Goal: Task Accomplishment & Management: Use online tool/utility

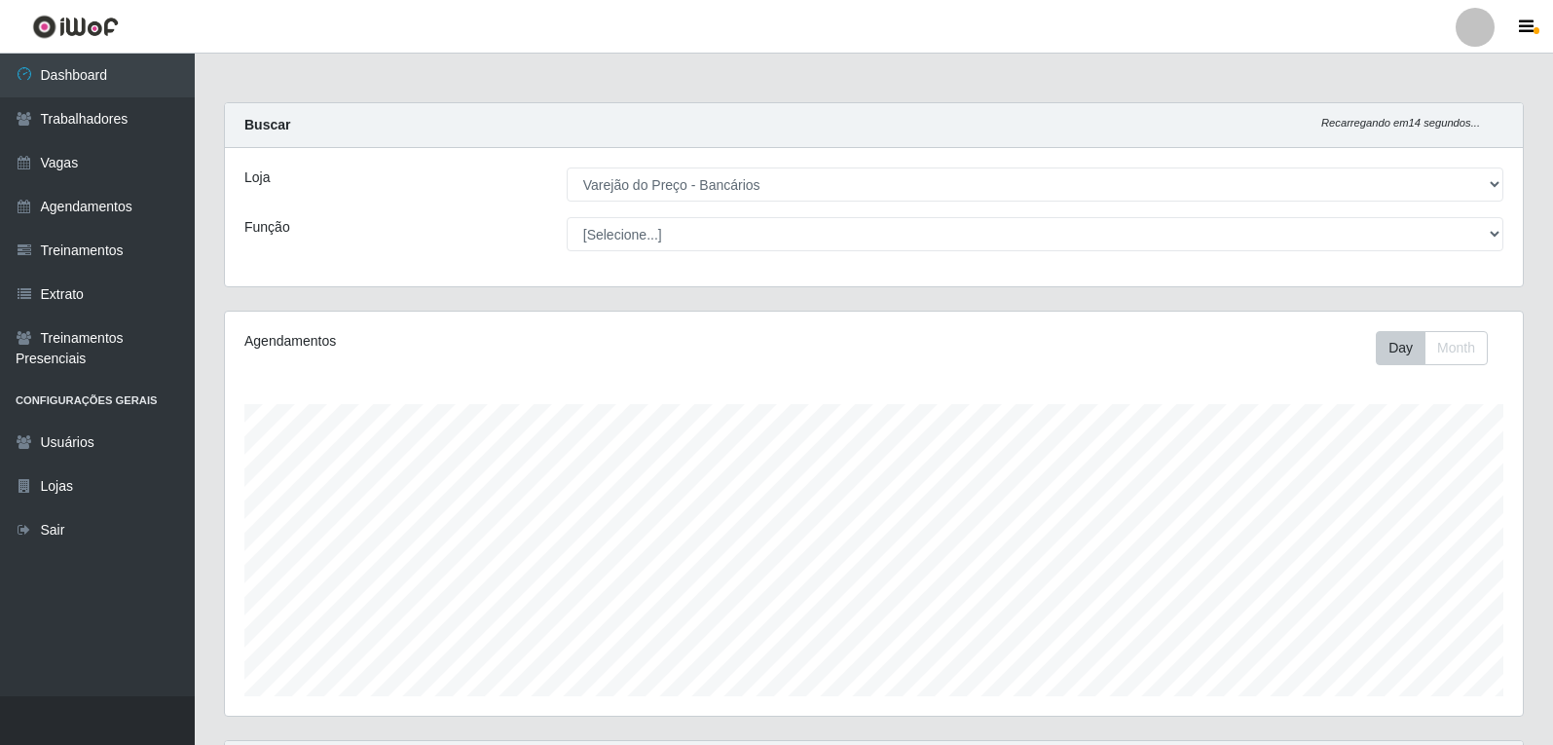
select select "157"
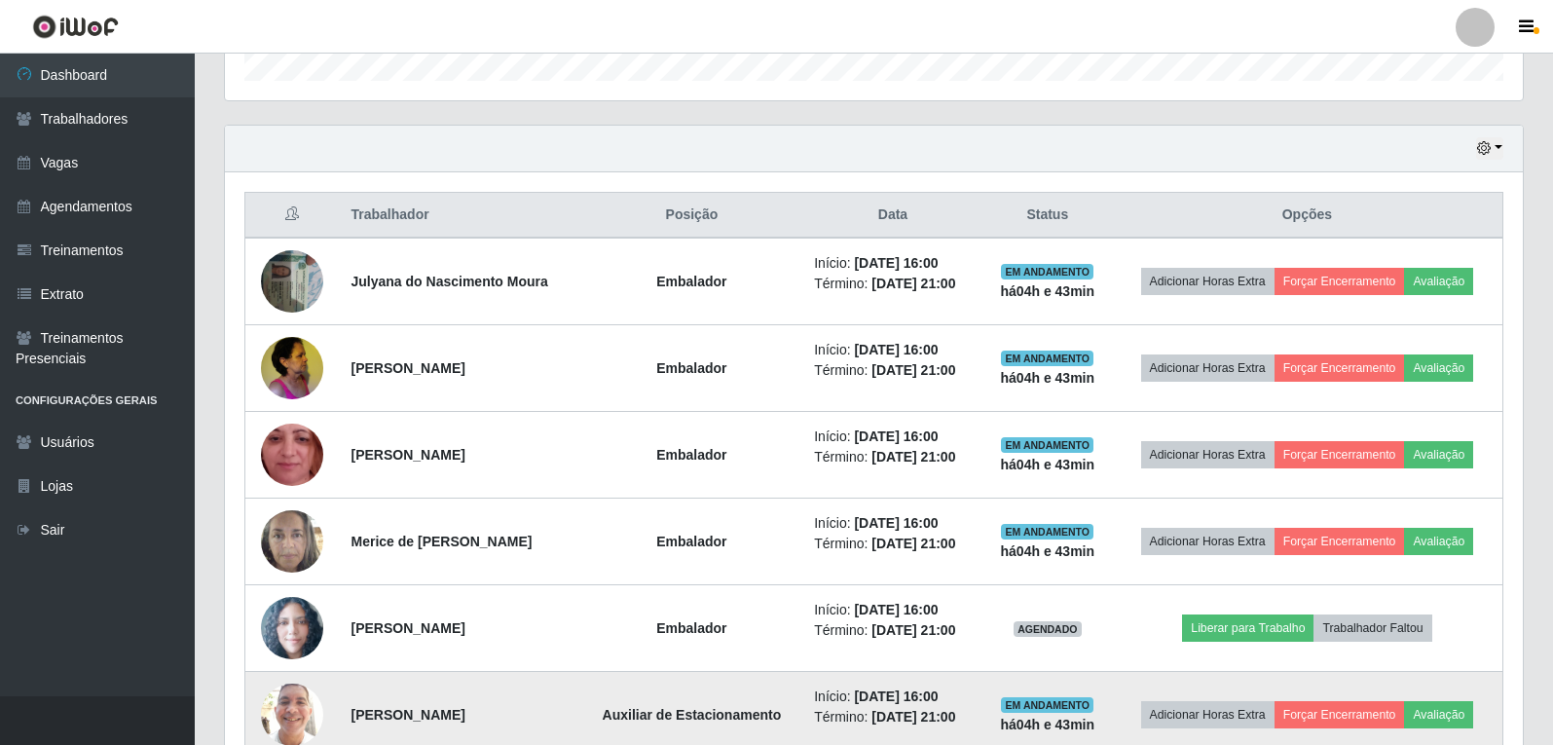
scroll to position [688, 0]
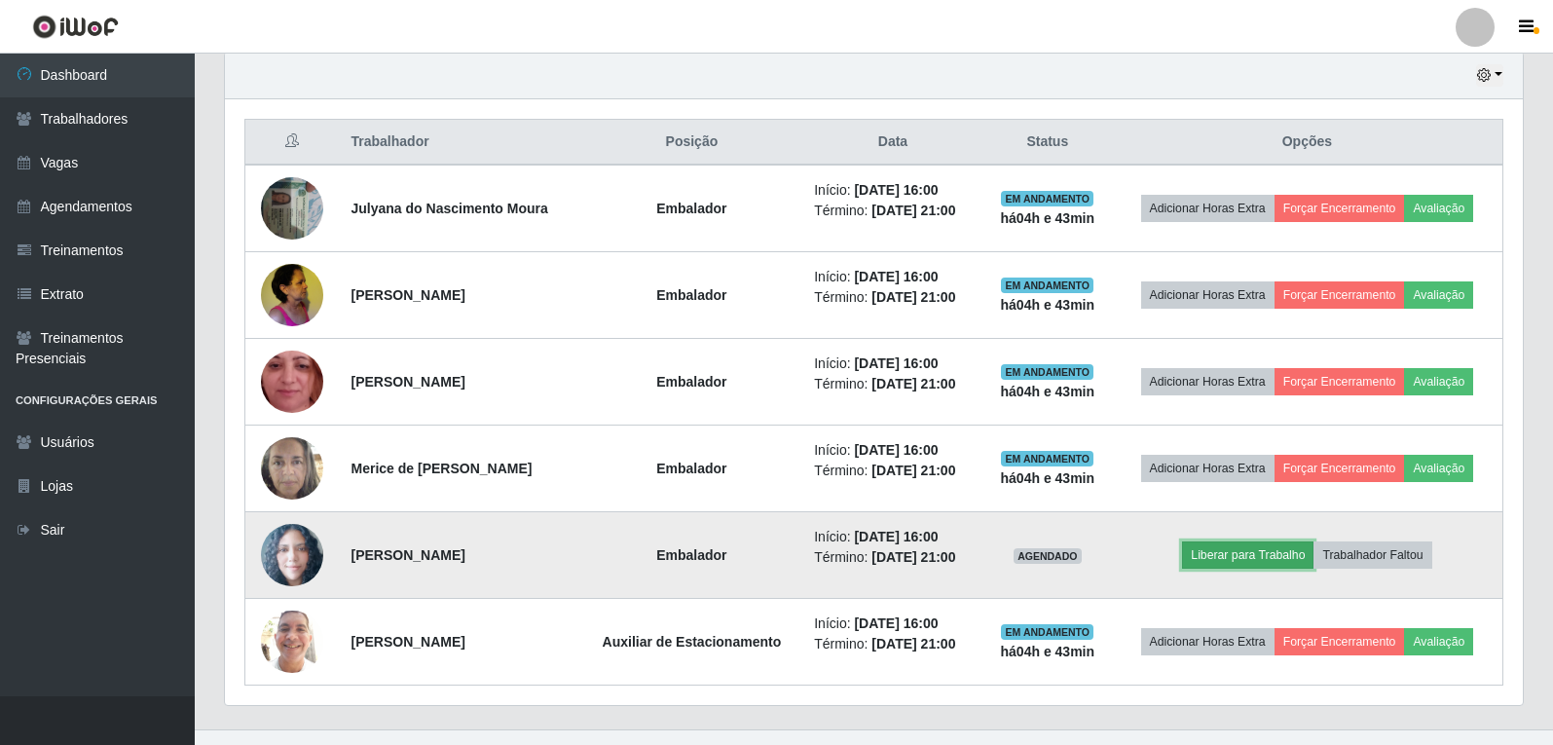
click at [1290, 554] on button "Liberar para Trabalho" at bounding box center [1247, 554] width 131 height 27
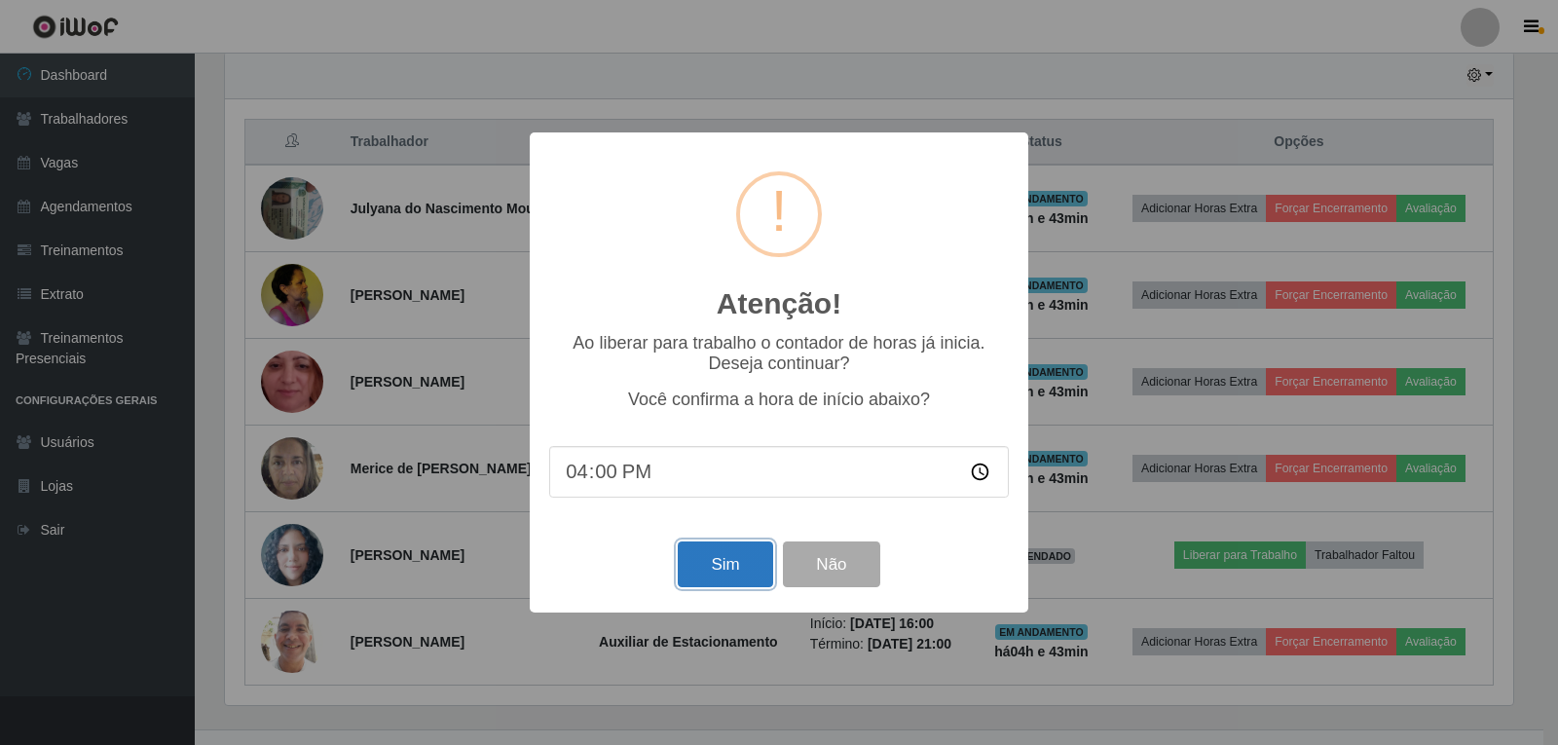
click at [701, 580] on button "Sim" at bounding box center [725, 564] width 94 height 46
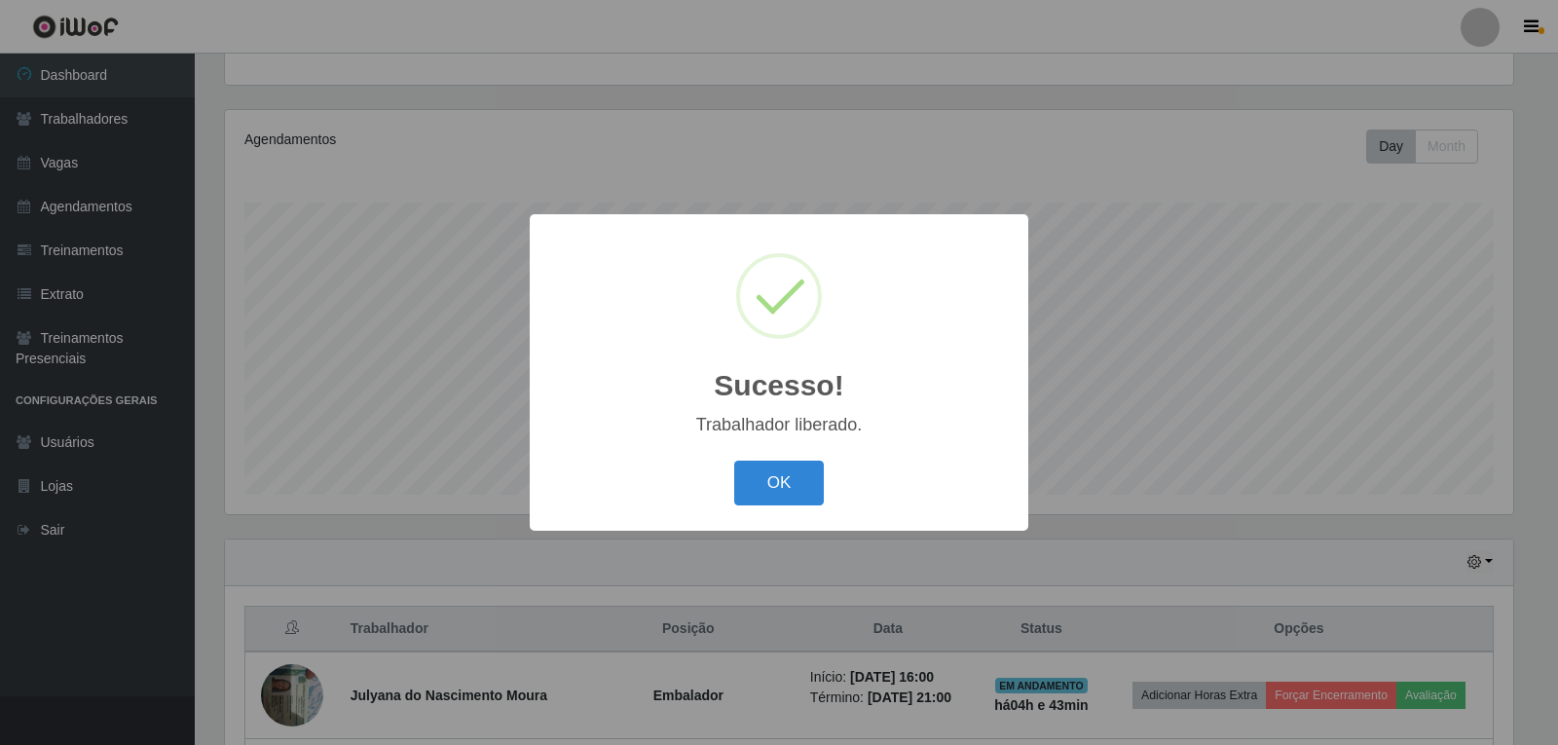
click at [734, 461] on button "OK" at bounding box center [779, 484] width 91 height 46
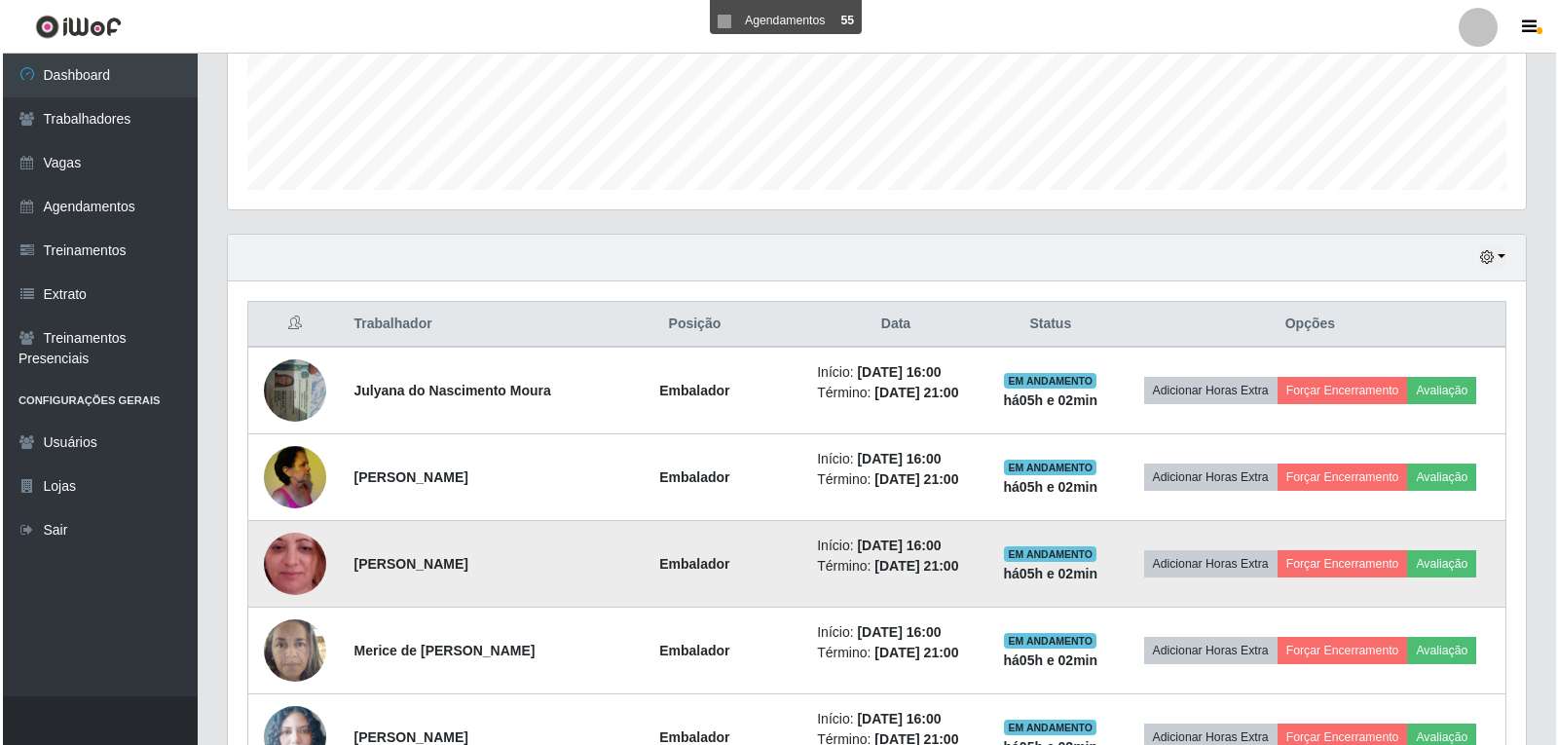
scroll to position [591, 0]
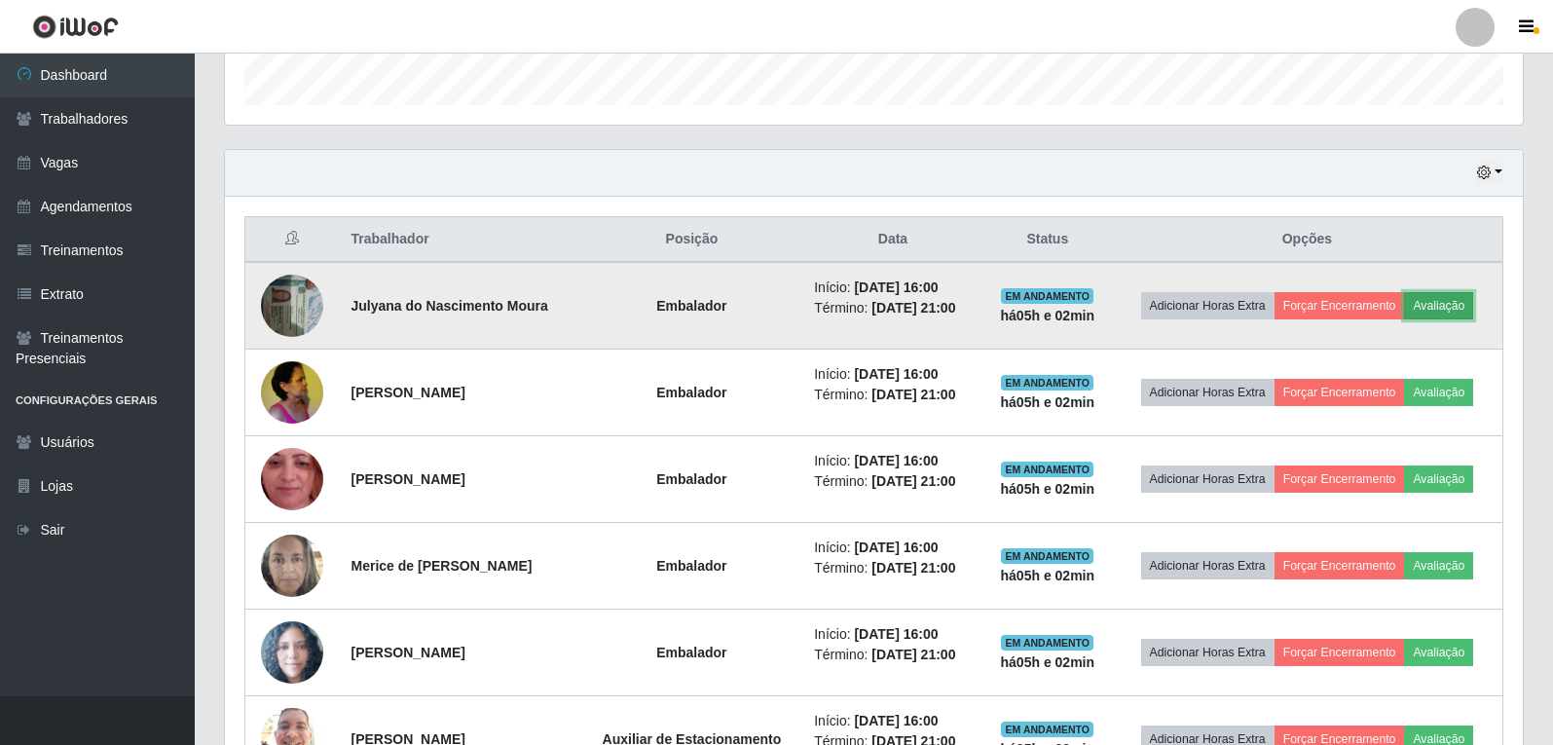
click at [1454, 306] on button "Avaliação" at bounding box center [1438, 305] width 69 height 27
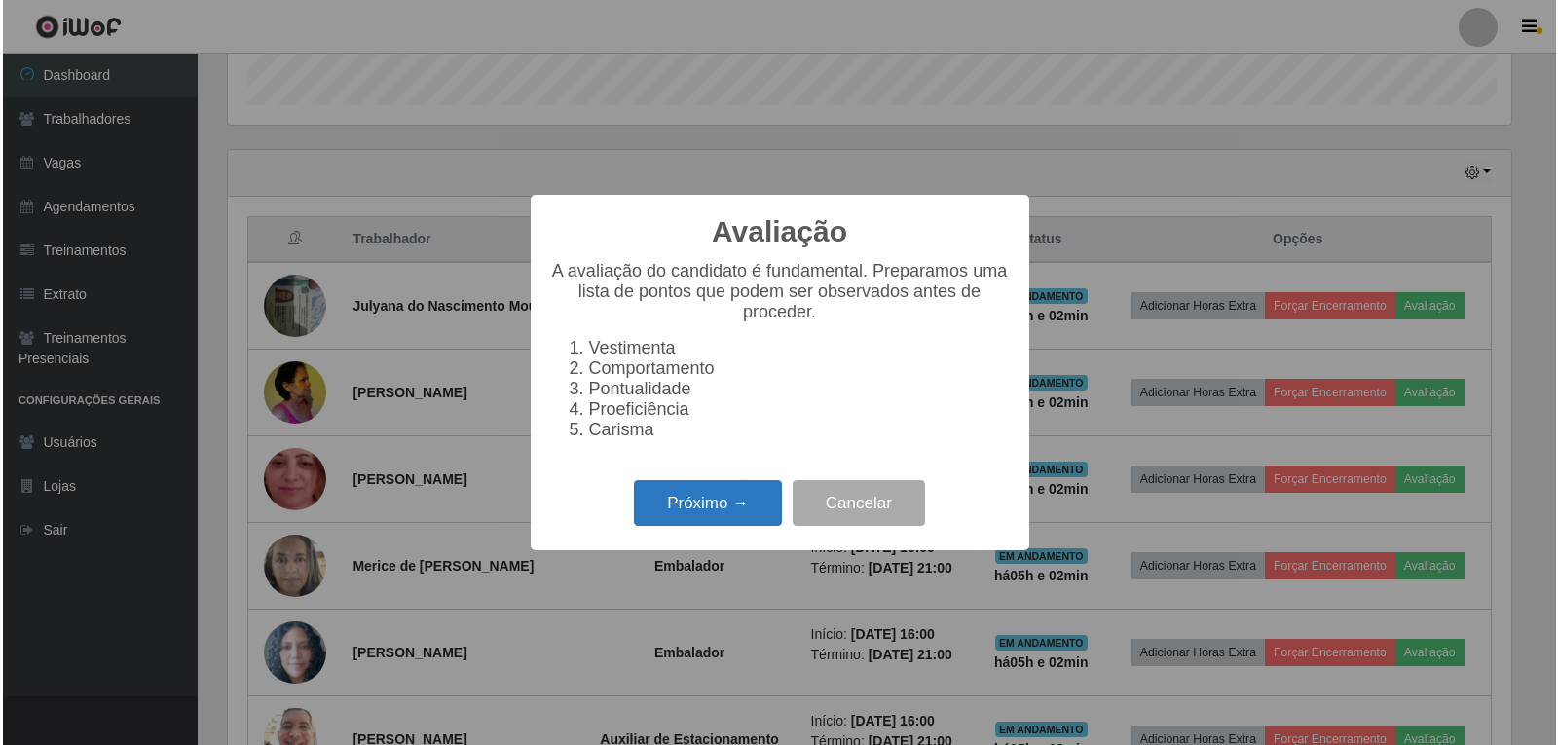
scroll to position [404, 1288]
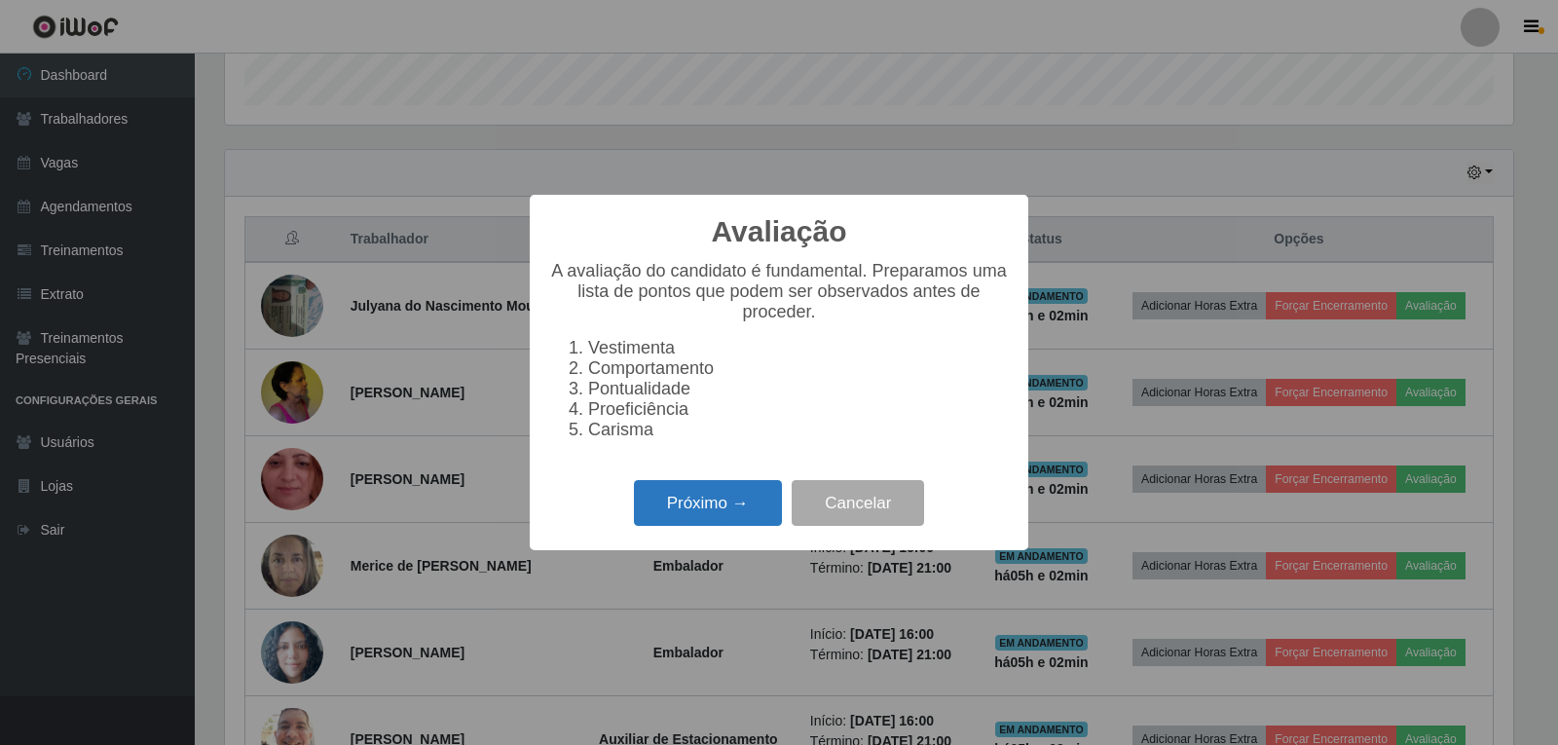
click at [693, 513] on button "Próximo →" at bounding box center [708, 503] width 148 height 46
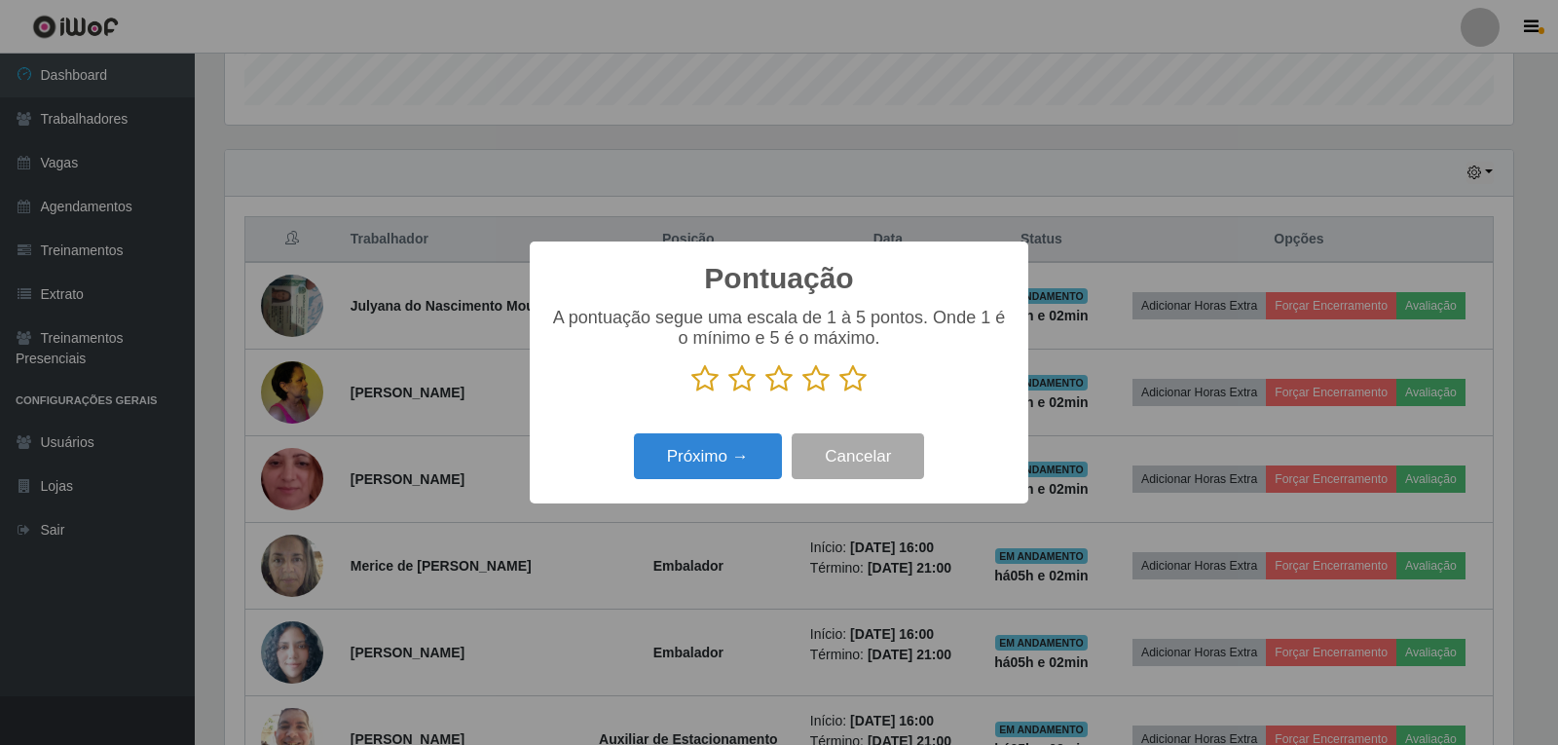
scroll to position [973398, 972514]
click at [866, 382] on icon at bounding box center [852, 378] width 27 height 29
click at [839, 393] on input "radio" at bounding box center [839, 393] width 0 height 0
click at [718, 458] on button "Próximo →" at bounding box center [708, 456] width 148 height 46
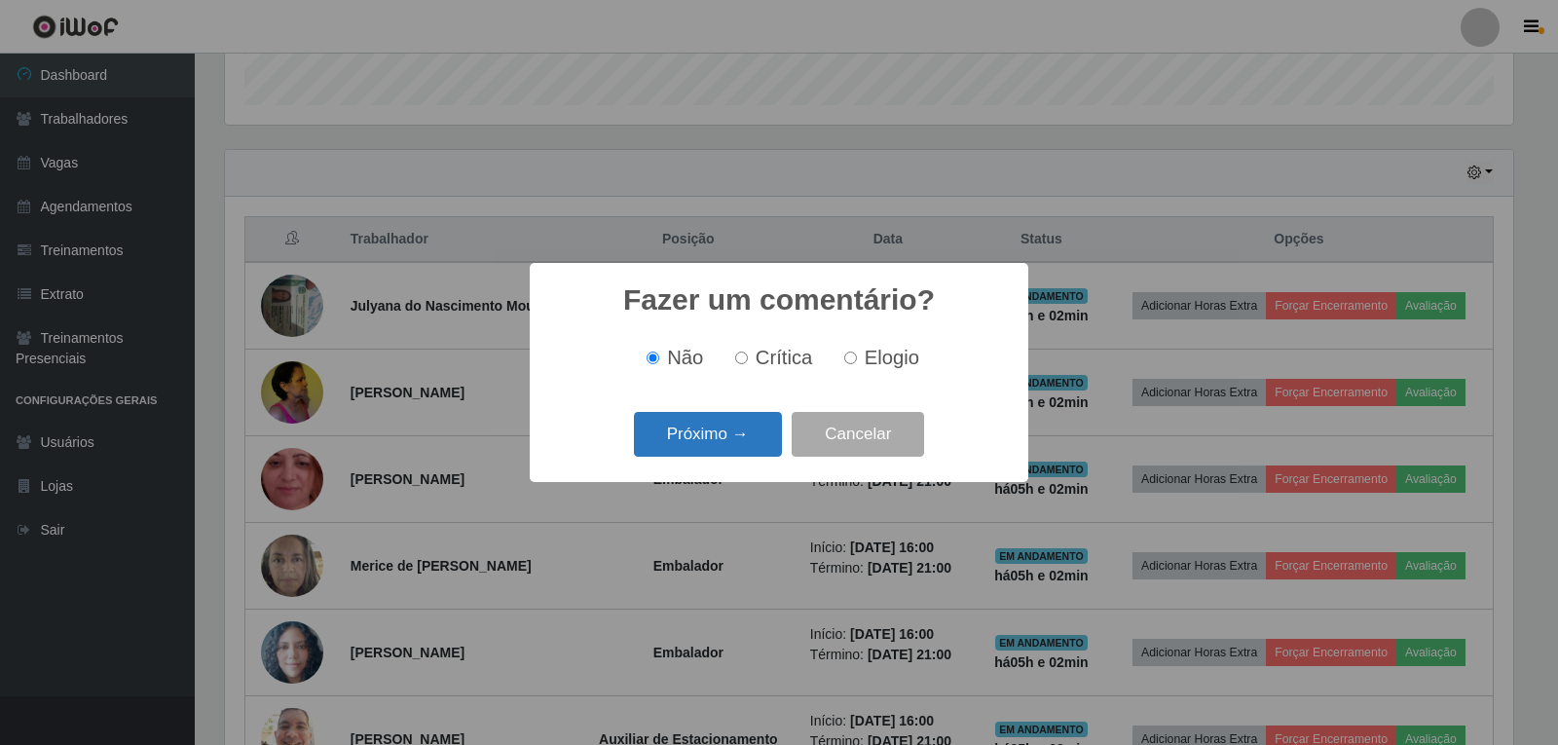
click at [718, 456] on button "Próximo →" at bounding box center [708, 435] width 148 height 46
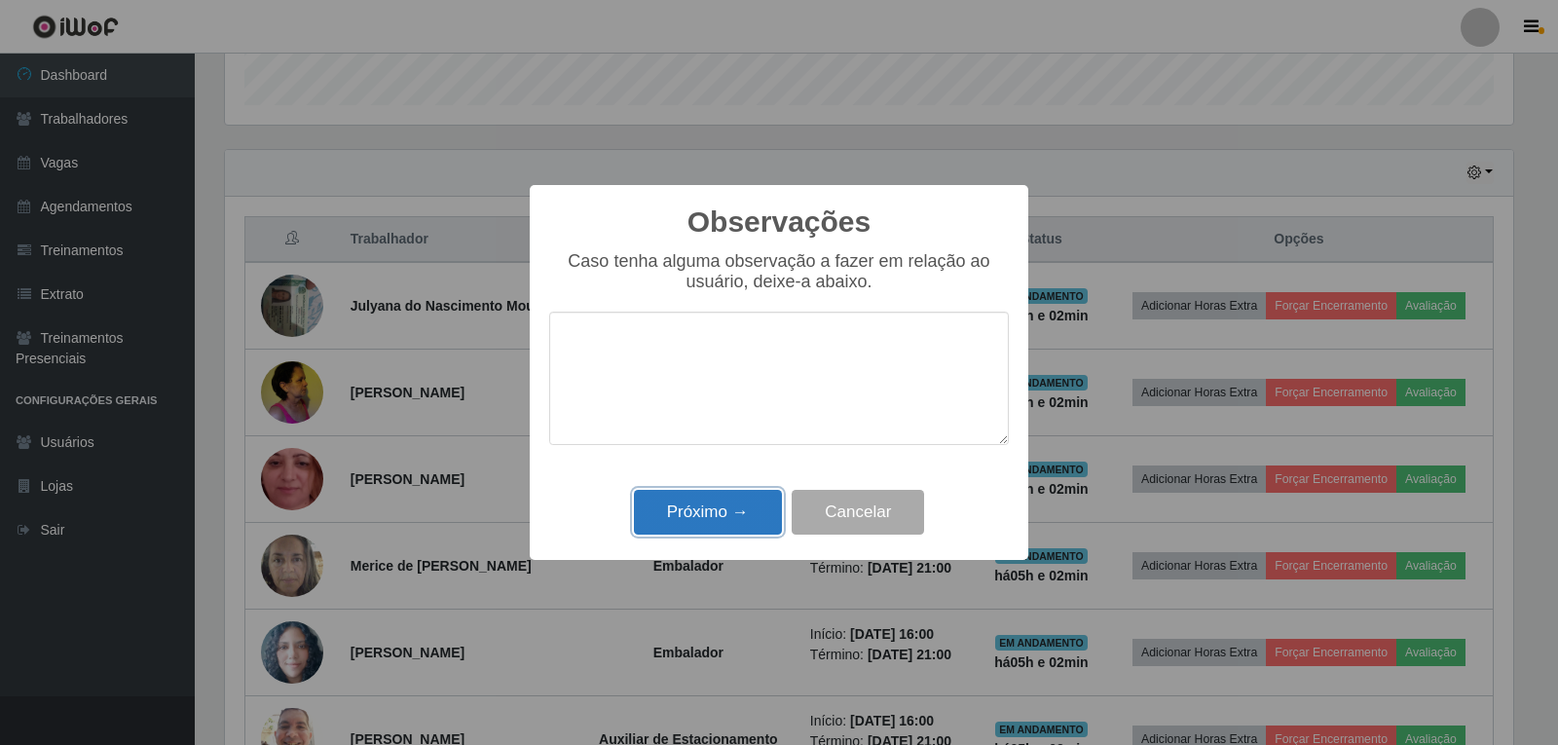
click at [729, 499] on button "Próximo →" at bounding box center [708, 513] width 148 height 46
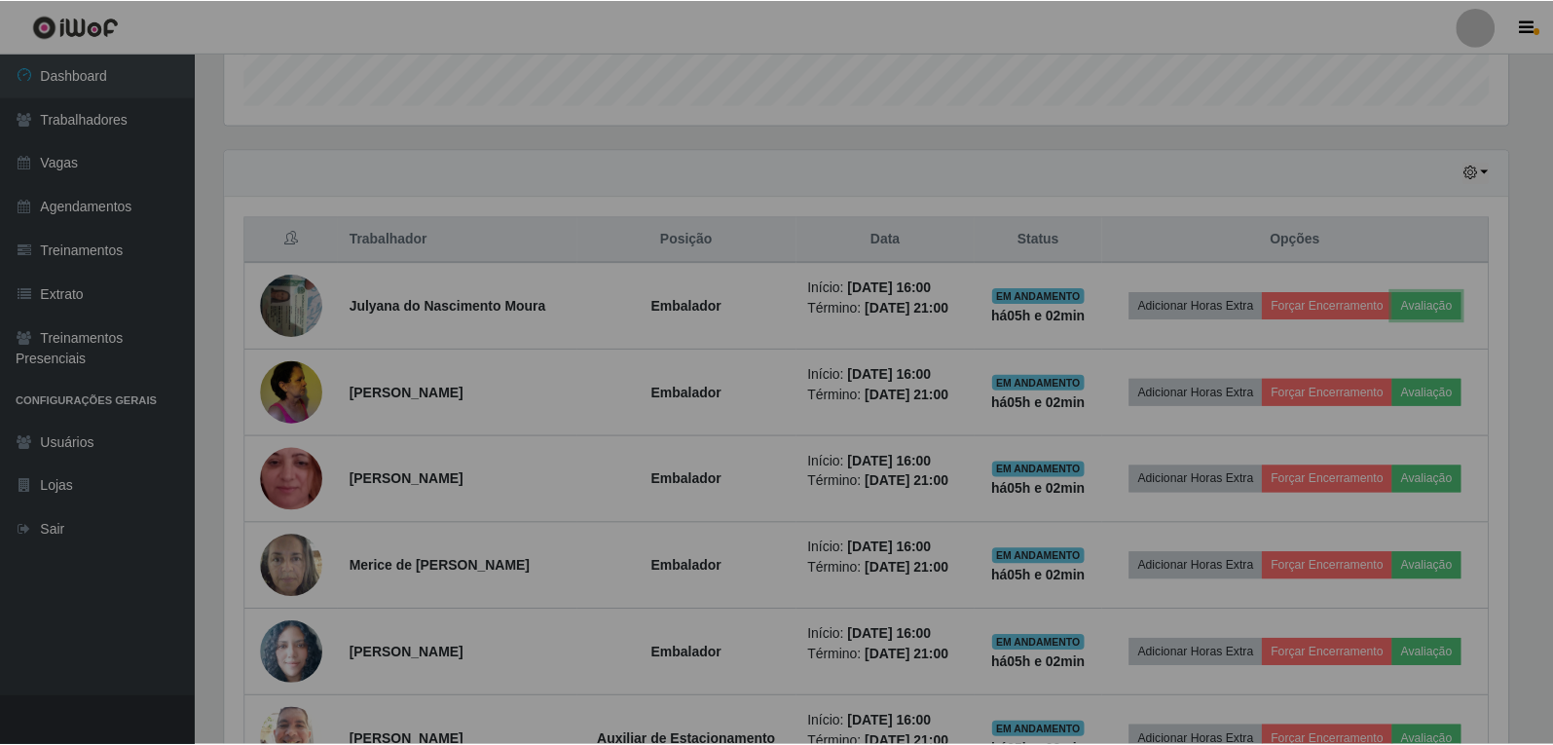
scroll to position [404, 1298]
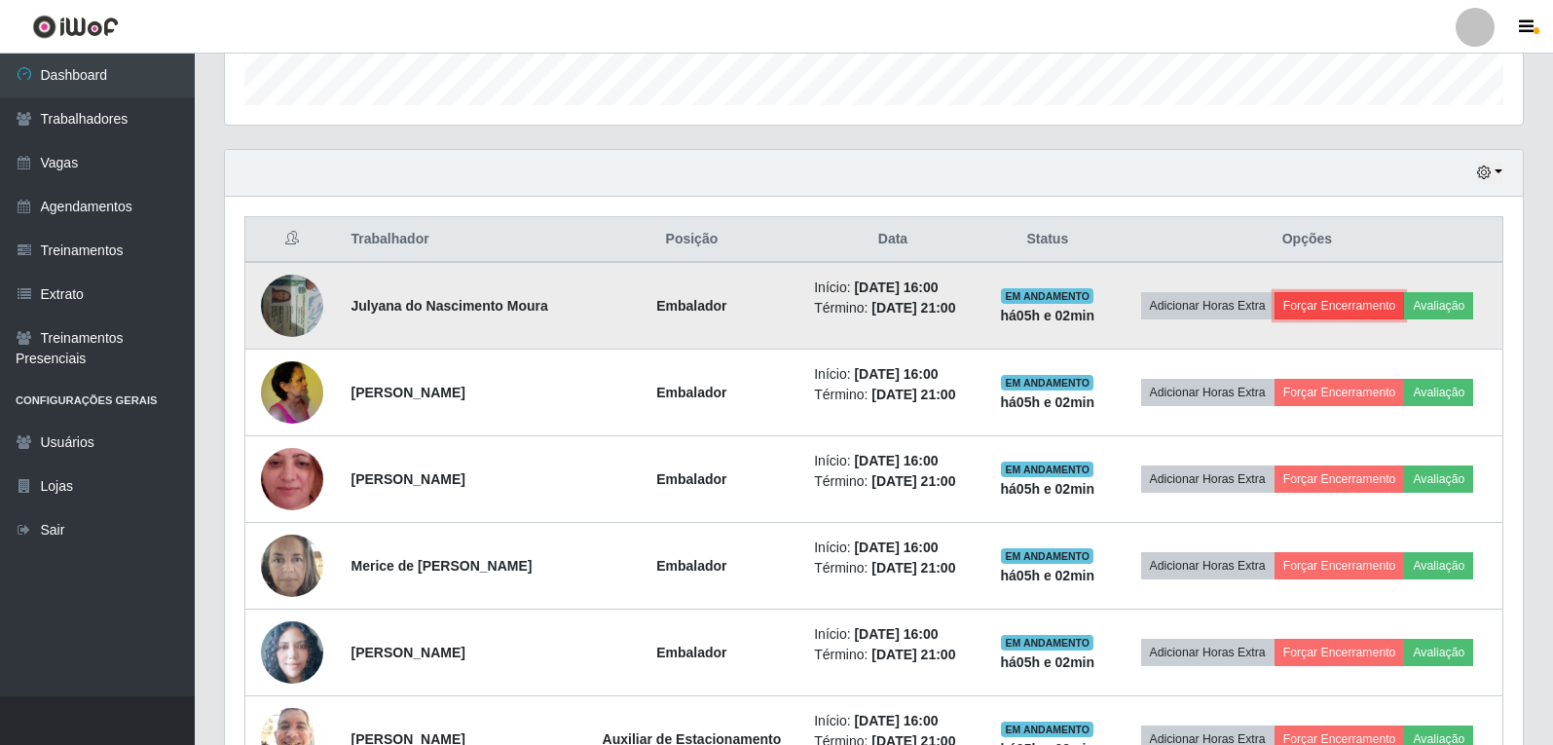
click at [1388, 301] on button "Forçar Encerramento" at bounding box center [1340, 305] width 130 height 27
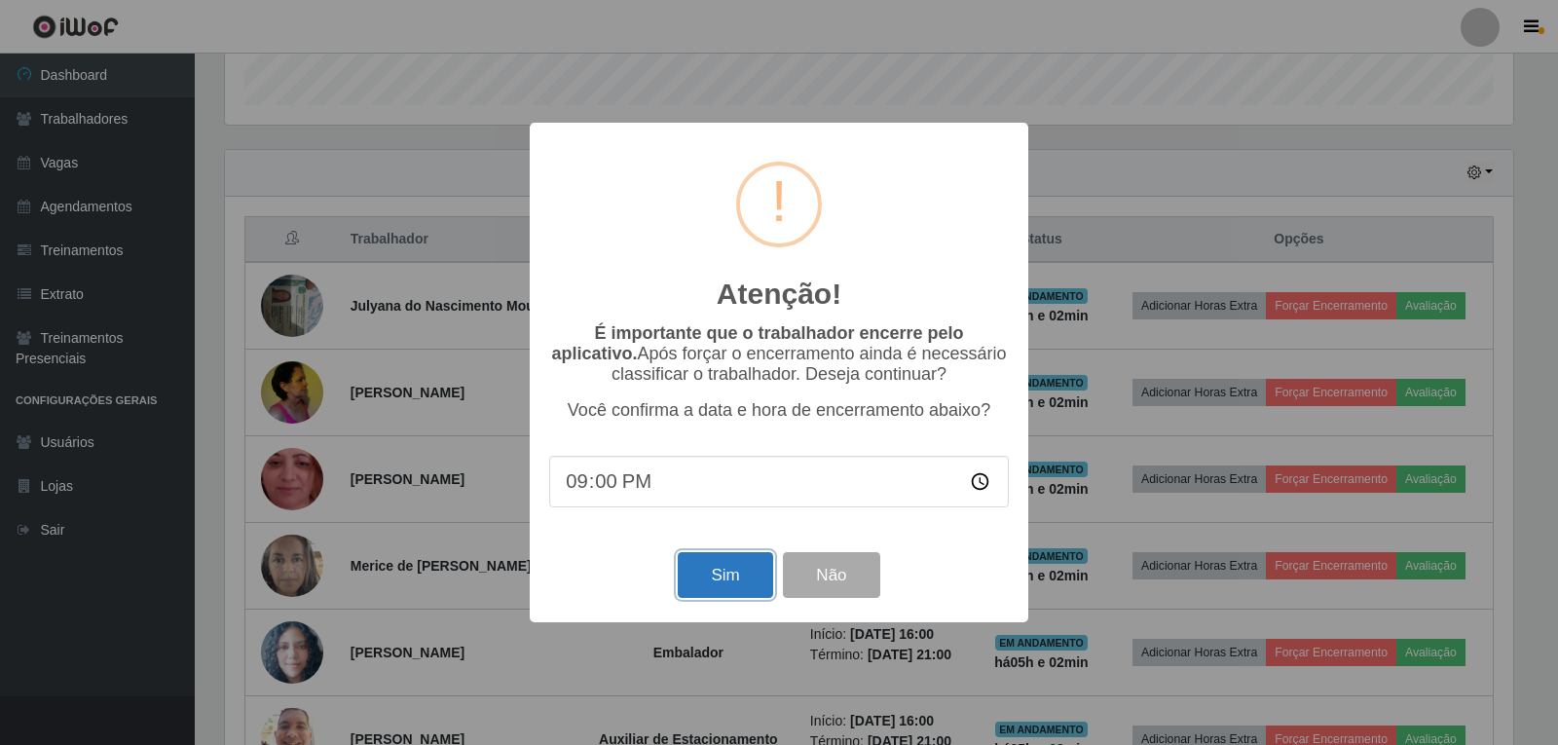
click at [733, 566] on button "Sim" at bounding box center [725, 575] width 94 height 46
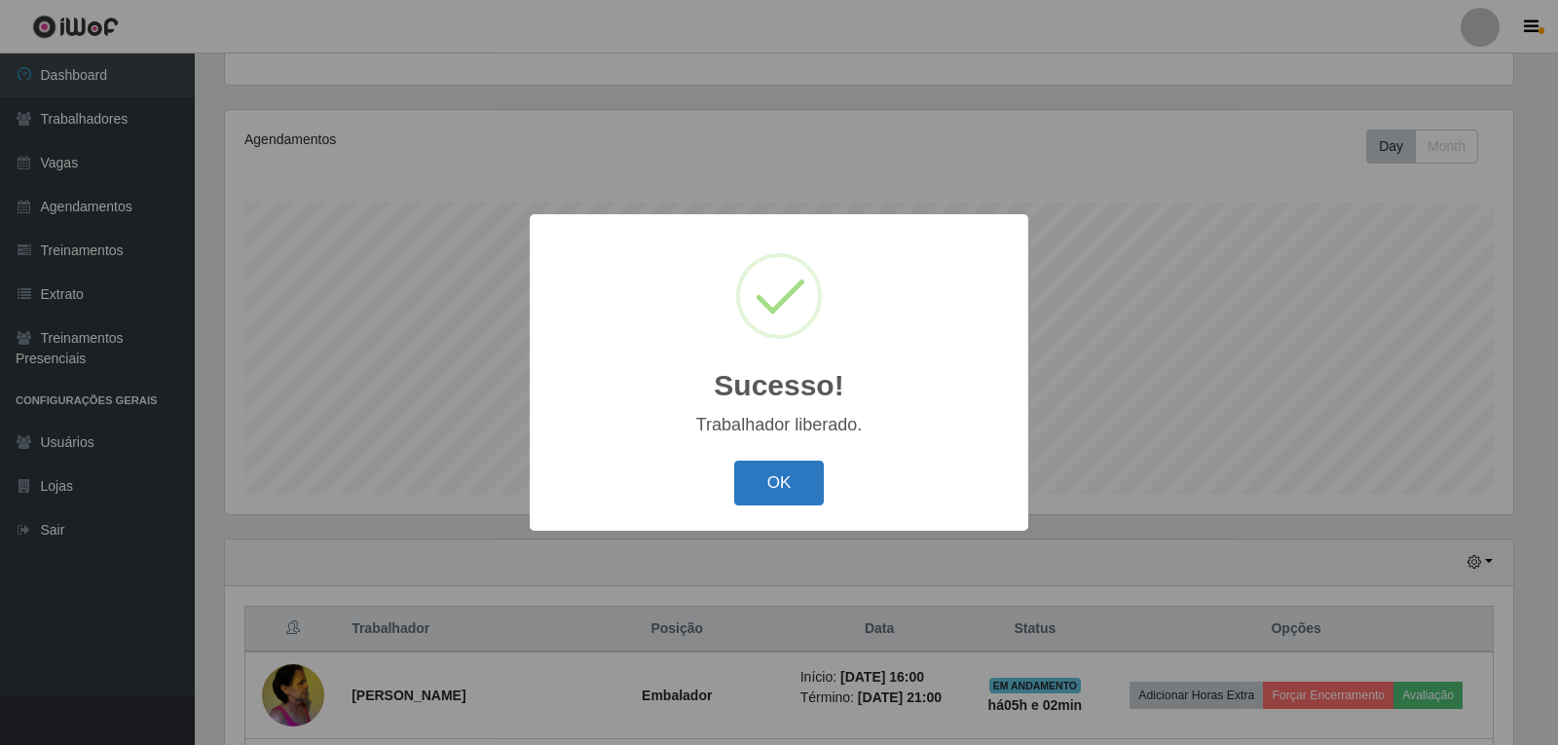
click at [787, 471] on button "OK" at bounding box center [779, 484] width 91 height 46
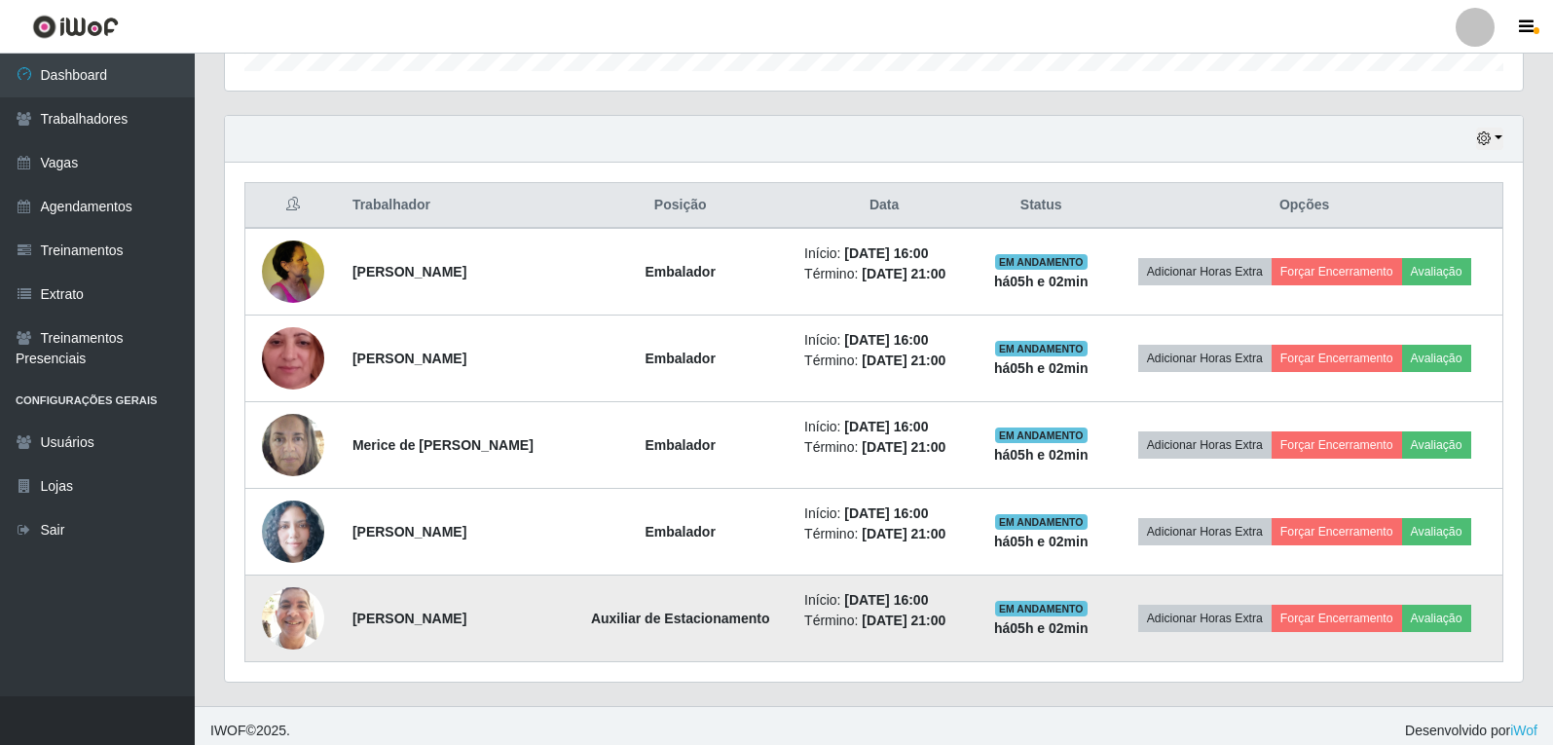
scroll to position [635, 0]
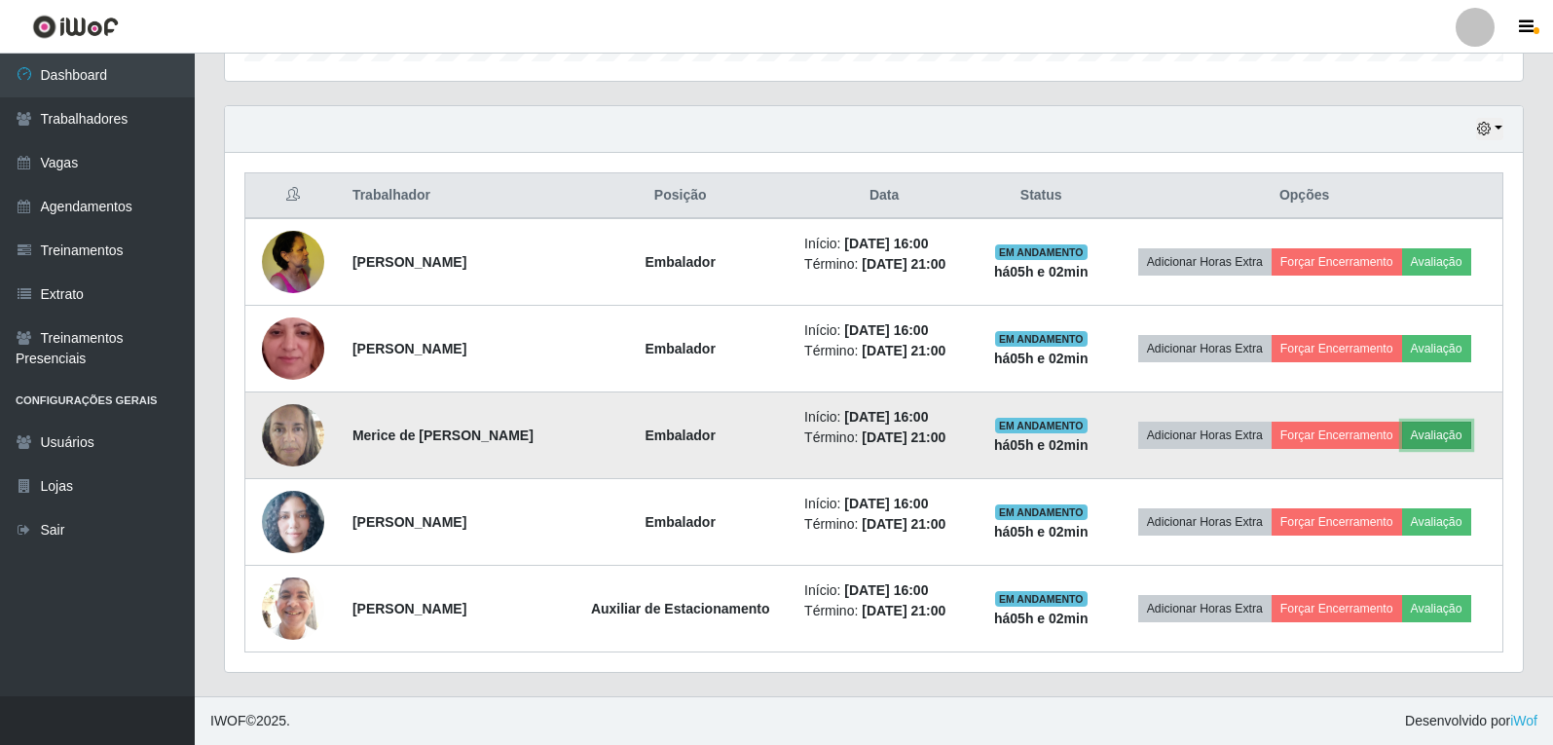
click at [1438, 431] on button "Avaliação" at bounding box center [1436, 435] width 69 height 27
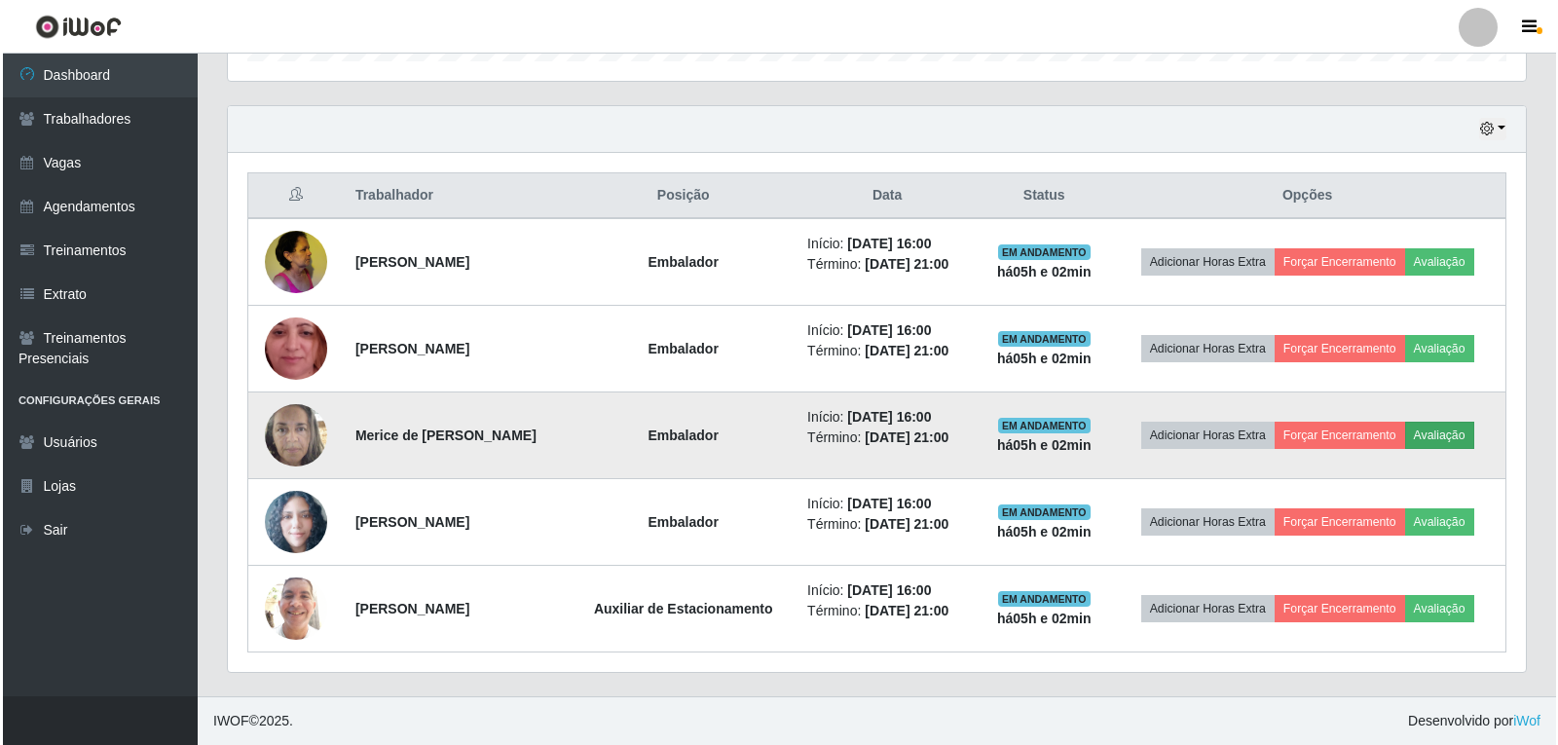
scroll to position [404, 1288]
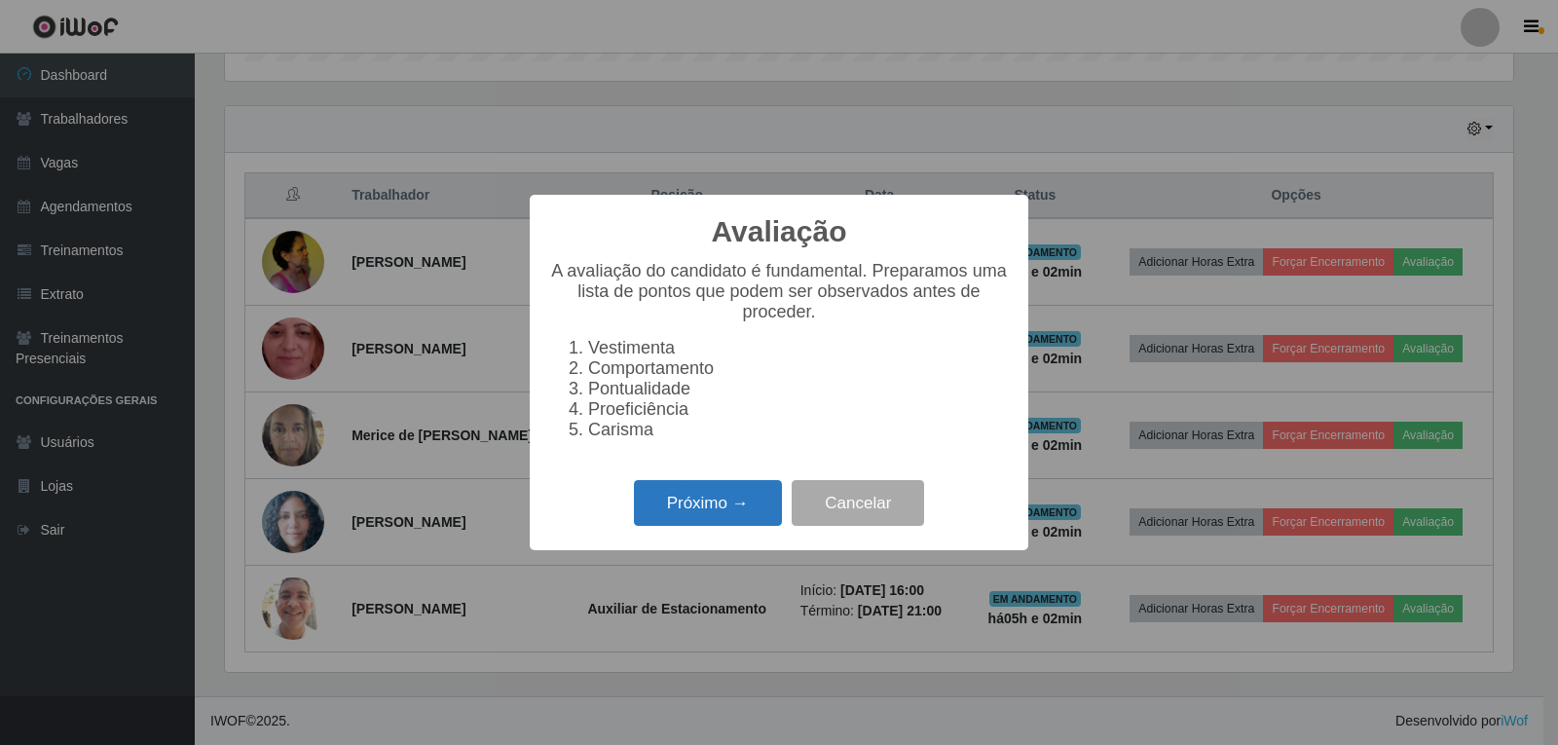
click at [702, 513] on button "Próximo →" at bounding box center [708, 503] width 148 height 46
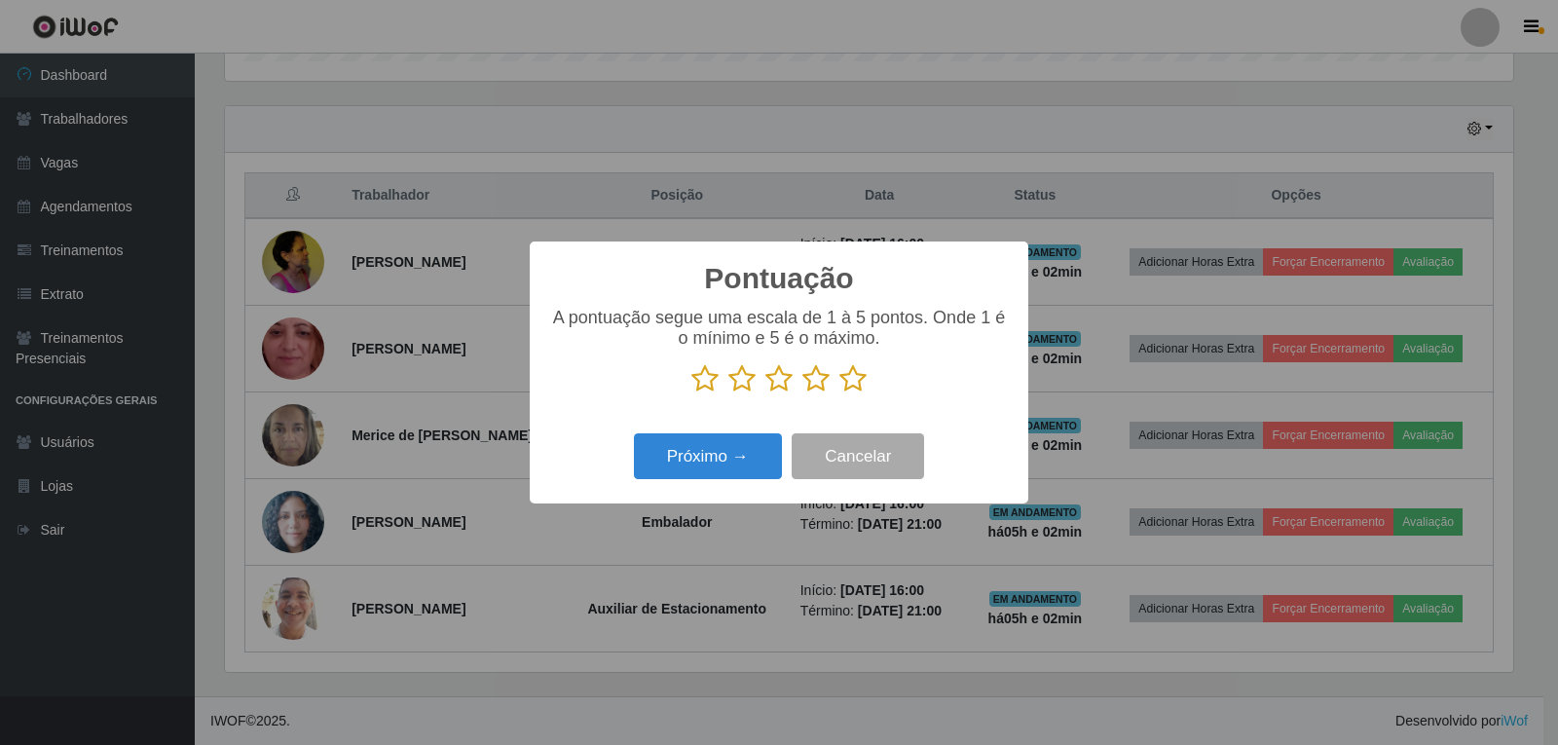
click at [854, 393] on icon at bounding box center [852, 378] width 27 height 29
click at [839, 393] on input "radio" at bounding box center [839, 393] width 0 height 0
click at [766, 450] on button "Próximo →" at bounding box center [708, 456] width 148 height 46
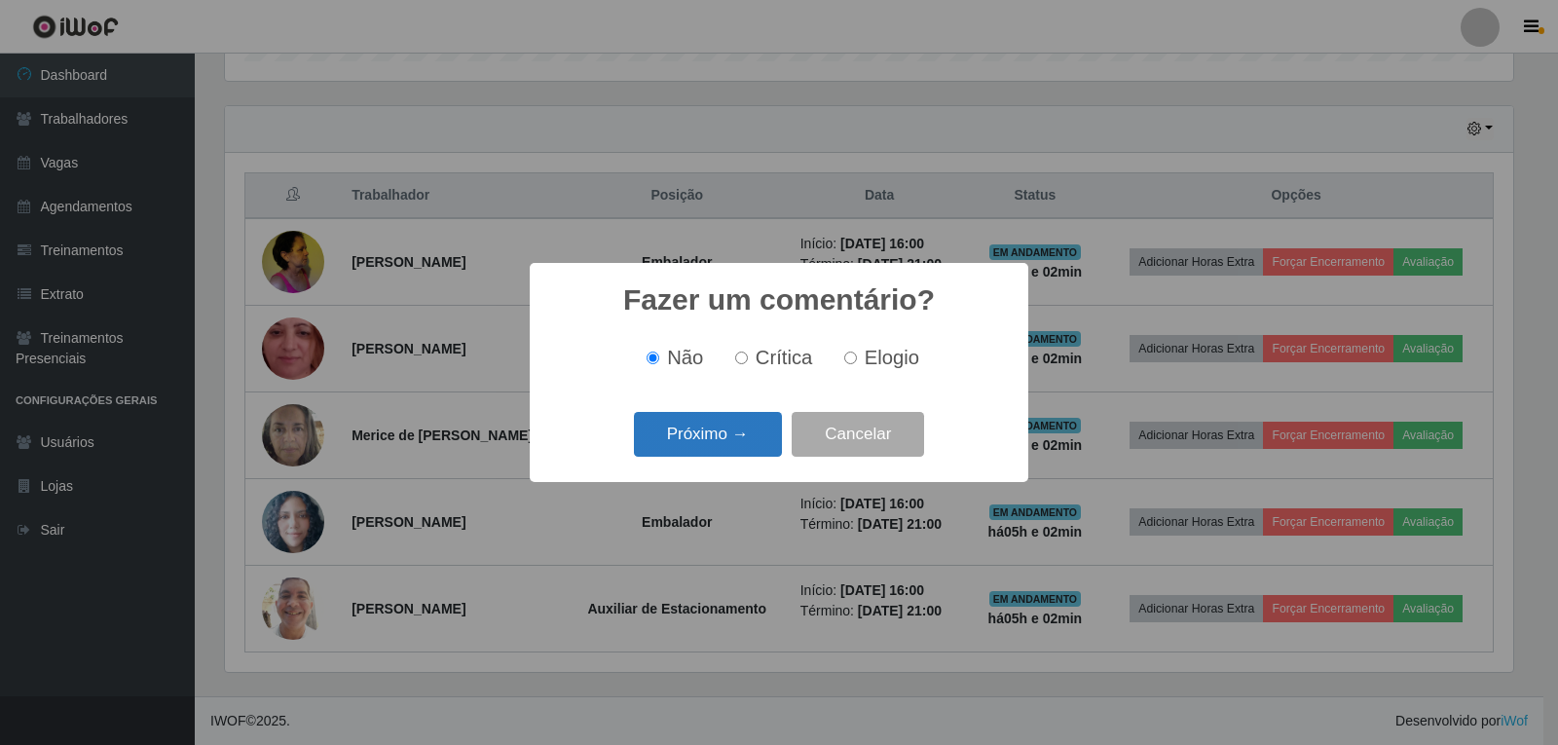
click at [764, 425] on button "Próximo →" at bounding box center [708, 435] width 148 height 46
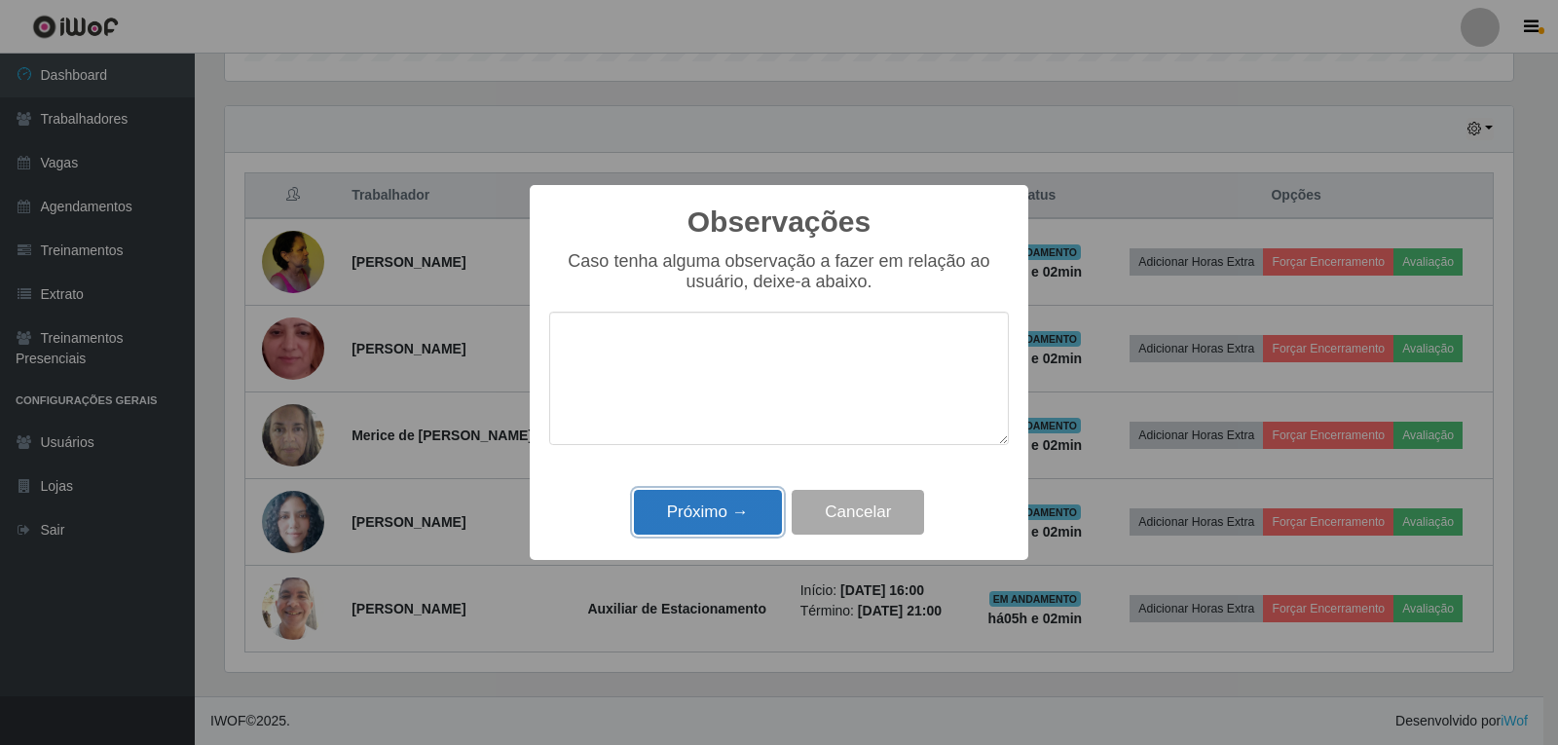
click at [722, 509] on button "Próximo →" at bounding box center [708, 513] width 148 height 46
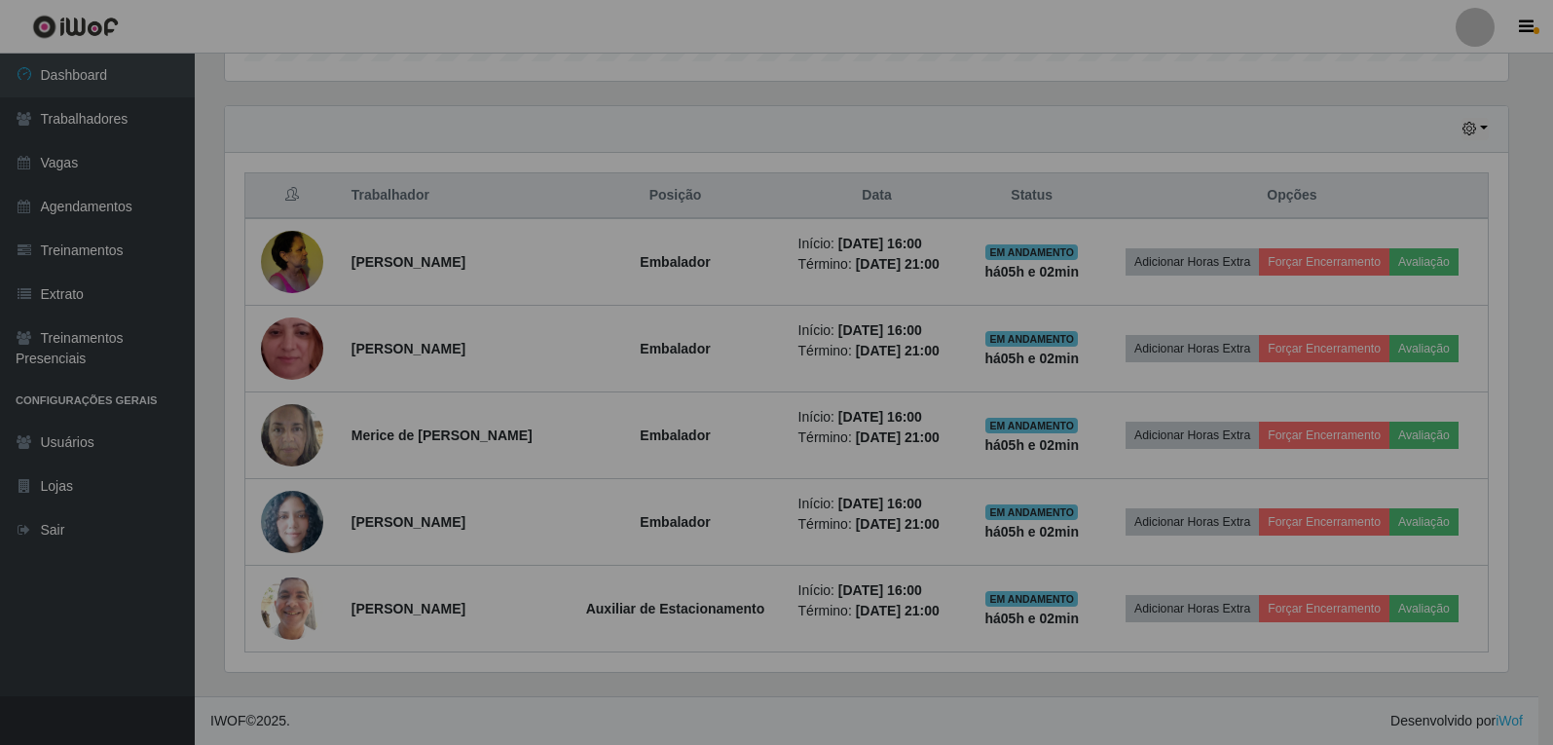
scroll to position [404, 1298]
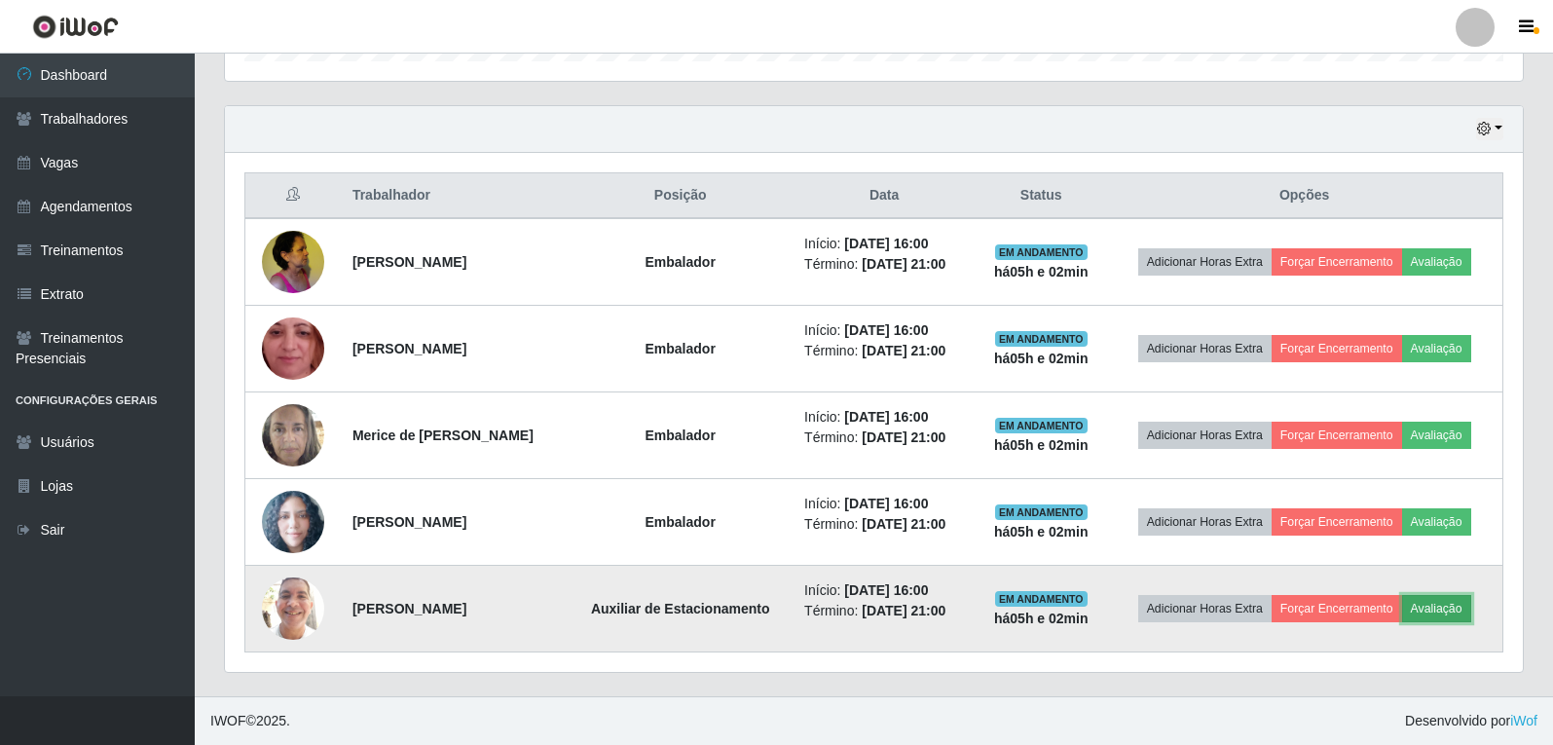
click at [1453, 606] on button "Avaliação" at bounding box center [1436, 608] width 69 height 27
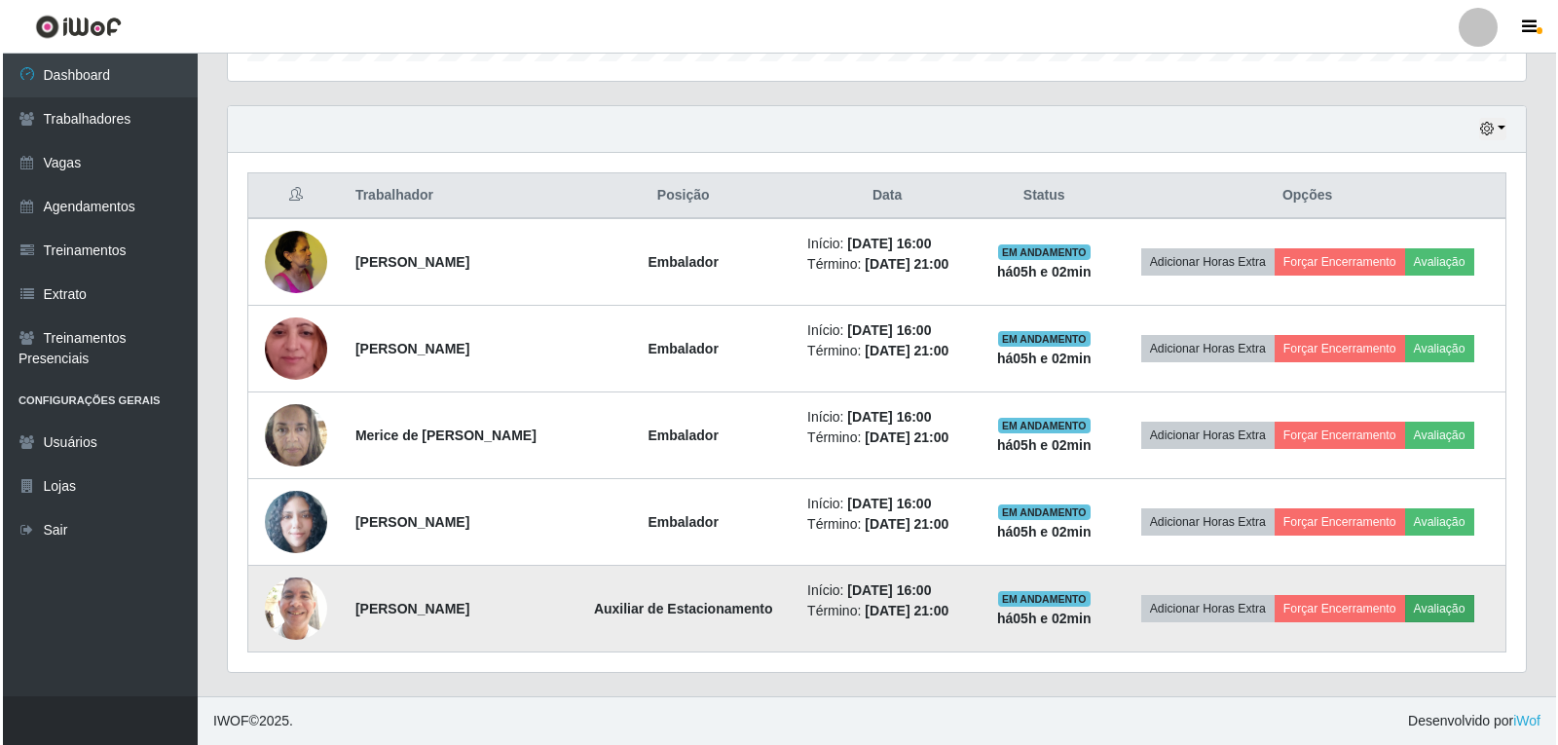
scroll to position [404, 1288]
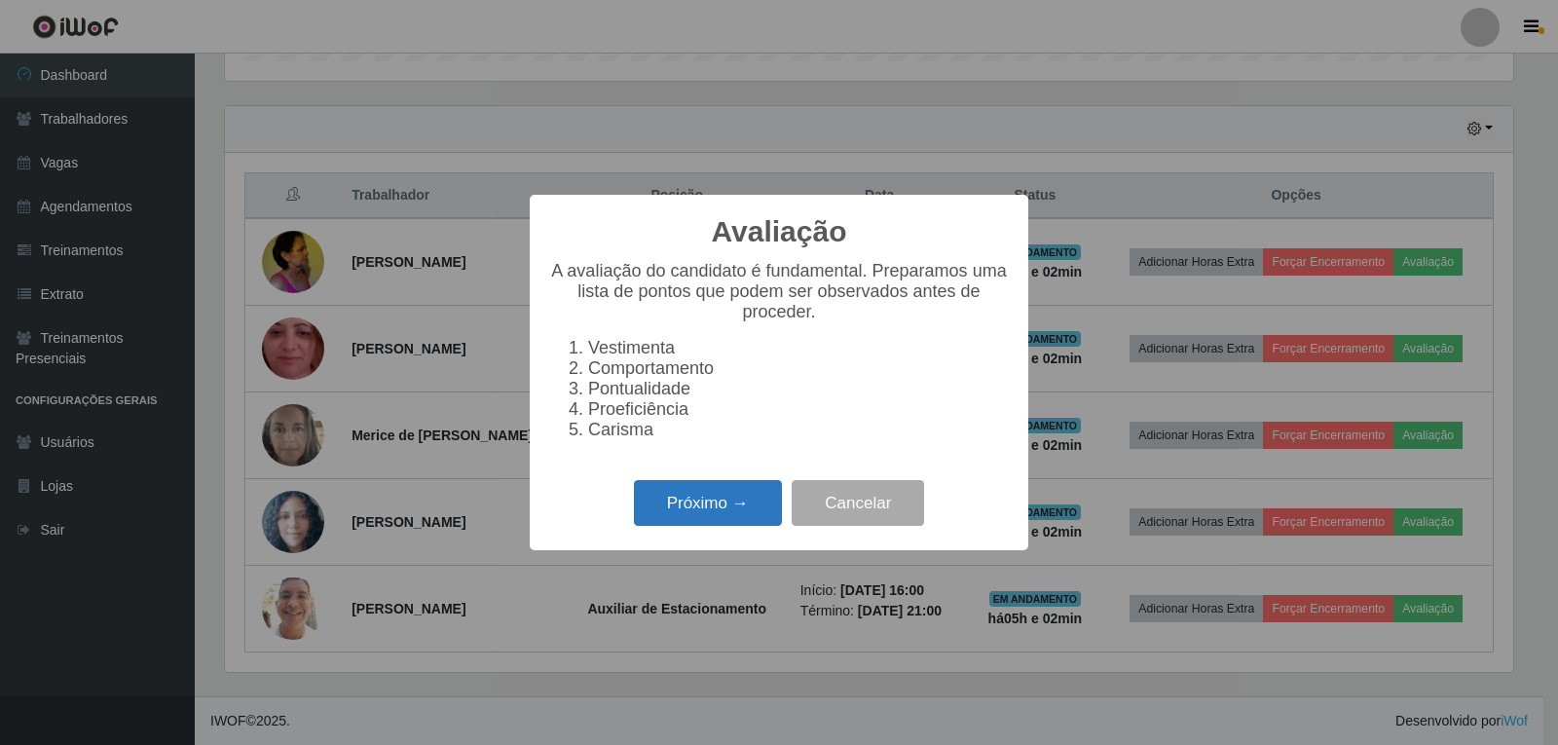
click at [727, 510] on button "Próximo →" at bounding box center [708, 503] width 148 height 46
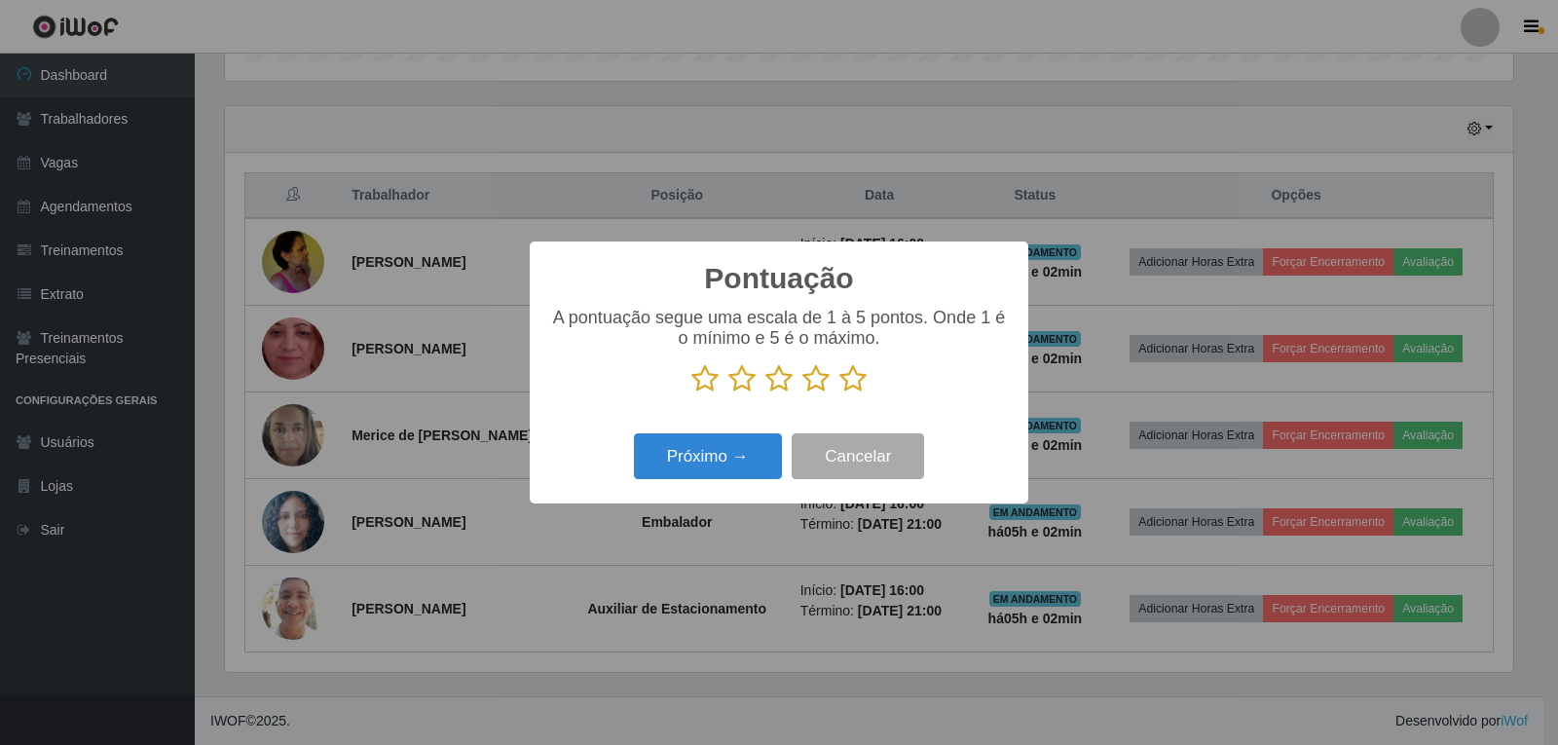
click at [855, 387] on icon at bounding box center [852, 378] width 27 height 29
click at [839, 393] on input "radio" at bounding box center [839, 393] width 0 height 0
click at [749, 453] on button "Próximo →" at bounding box center [708, 456] width 148 height 46
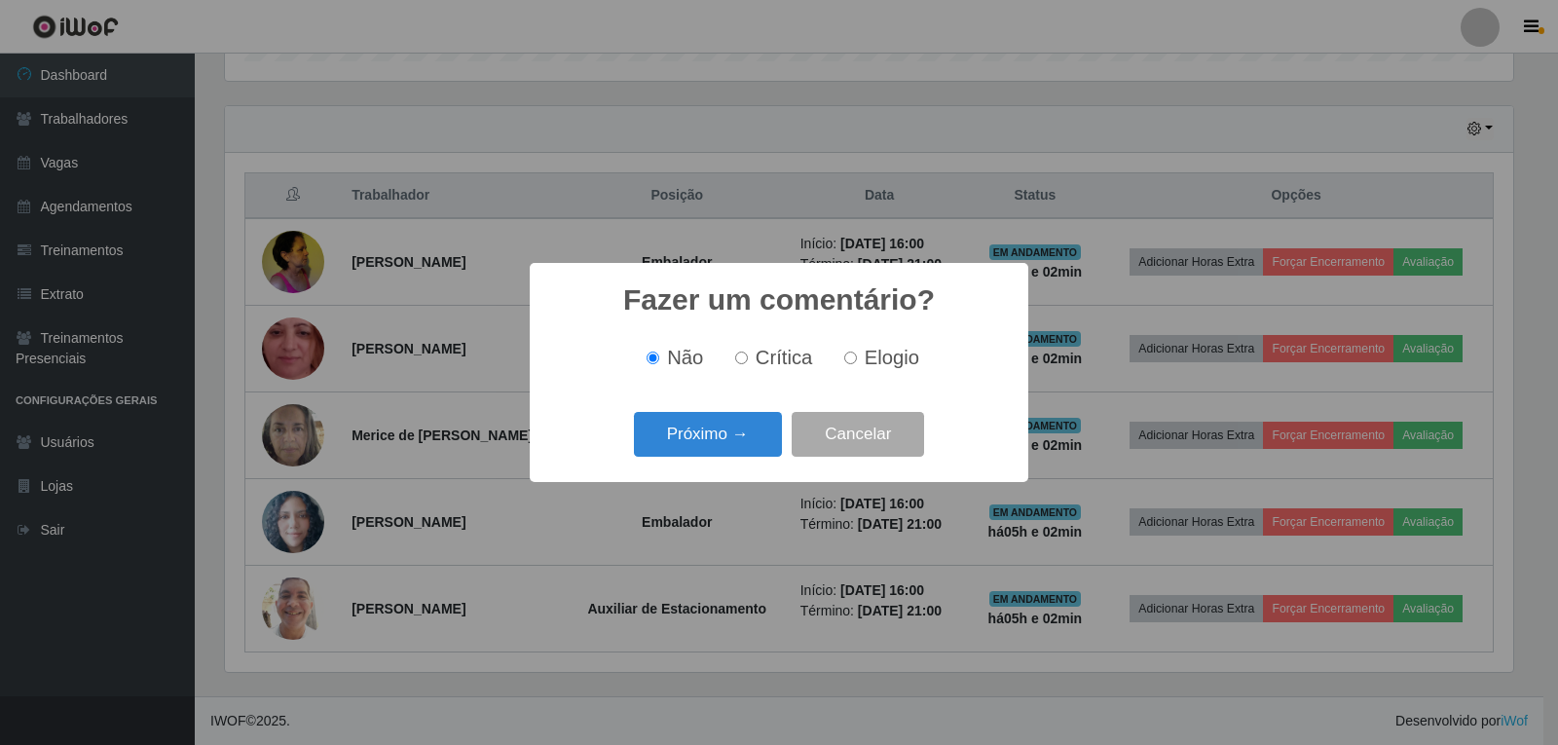
click at [749, 453] on button "Próximo →" at bounding box center [708, 435] width 148 height 46
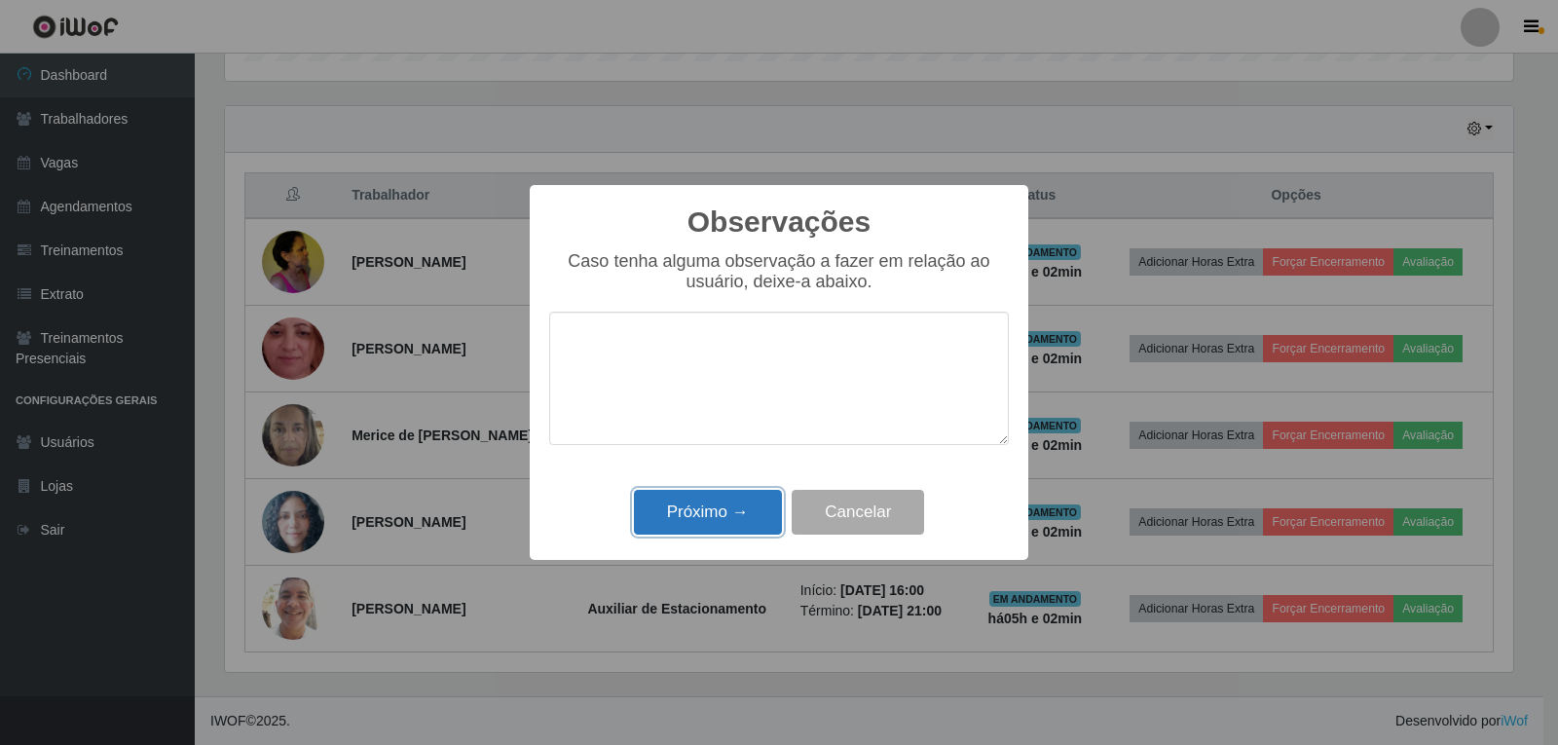
click at [717, 521] on button "Próximo →" at bounding box center [708, 513] width 148 height 46
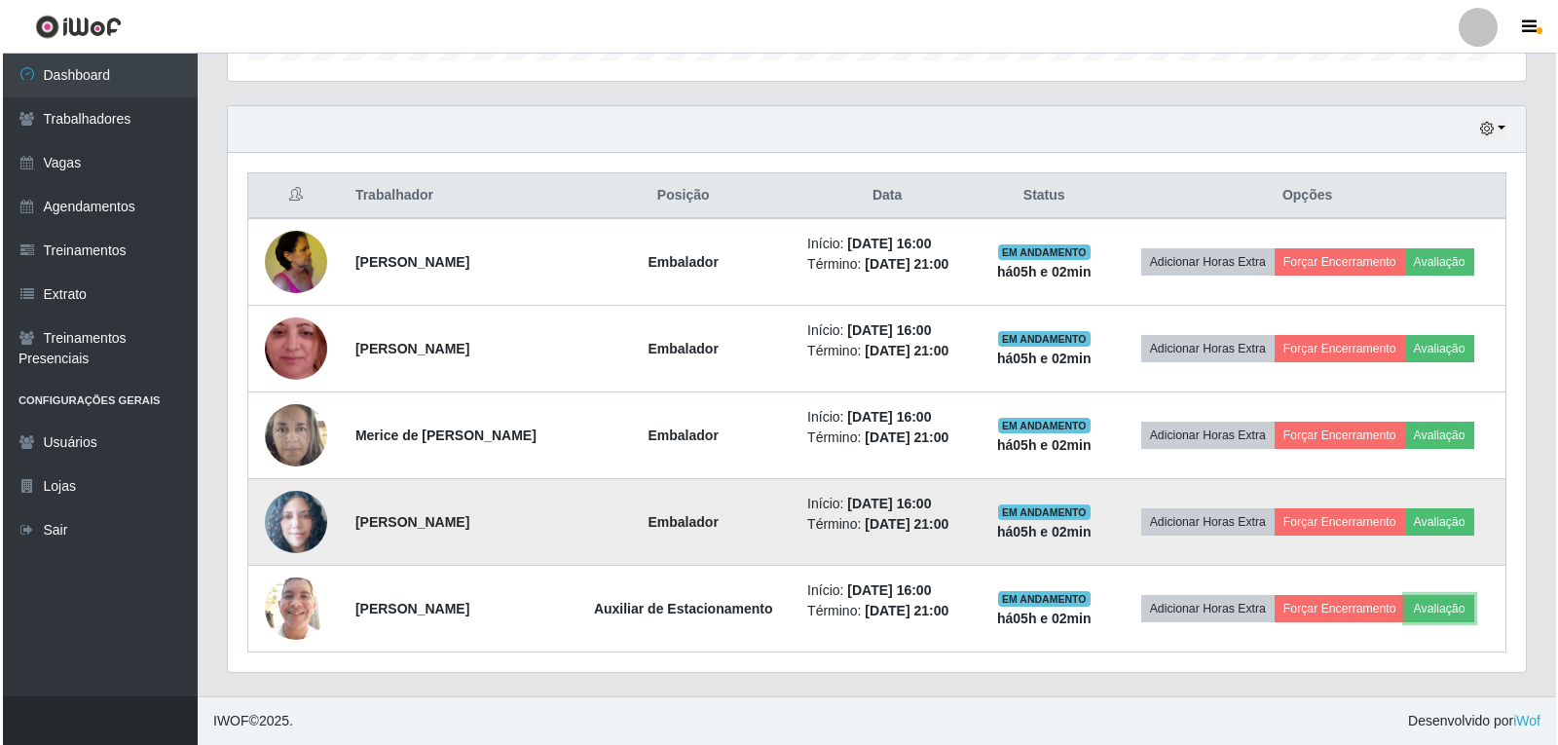
scroll to position [404, 1298]
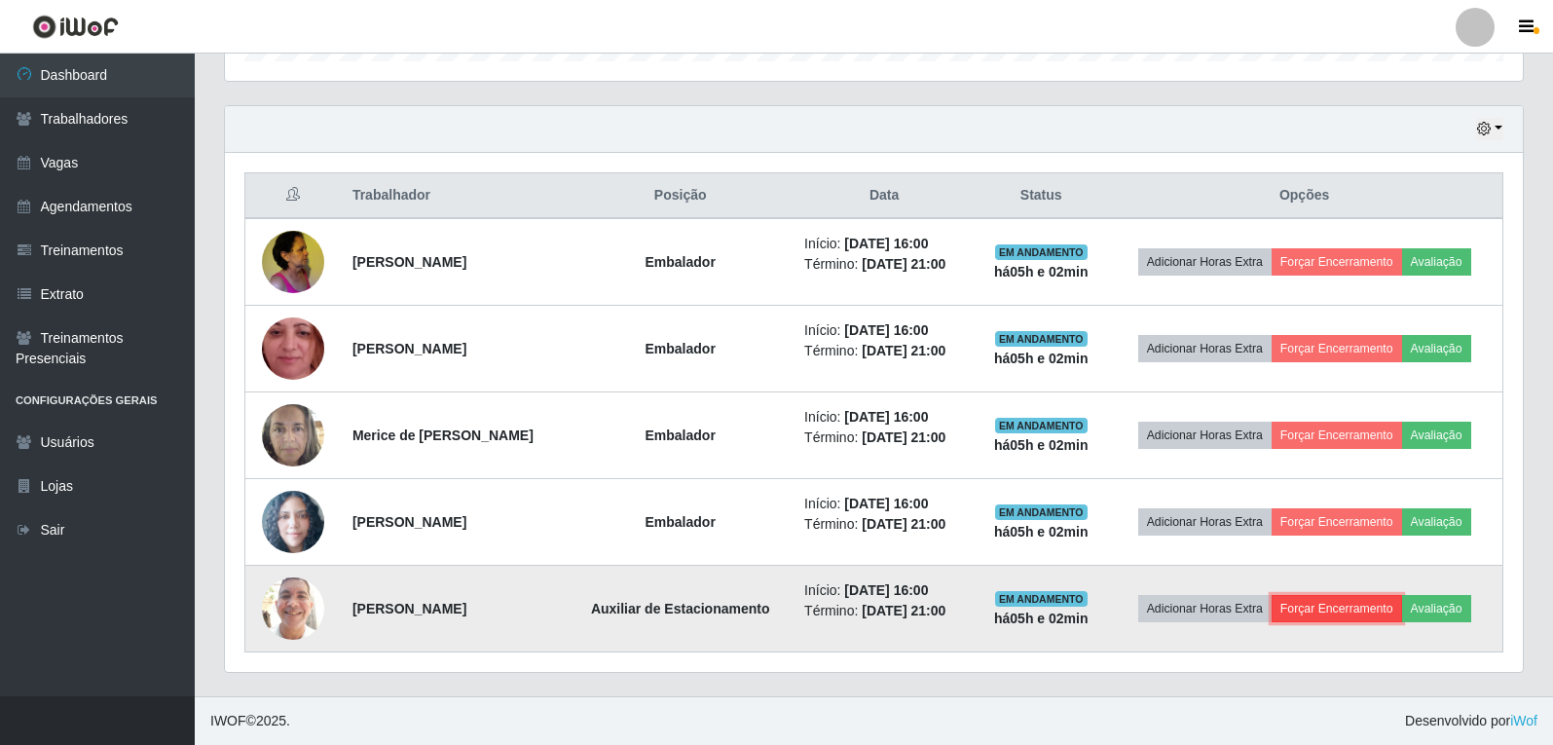
click at [1369, 607] on button "Forçar Encerramento" at bounding box center [1337, 608] width 130 height 27
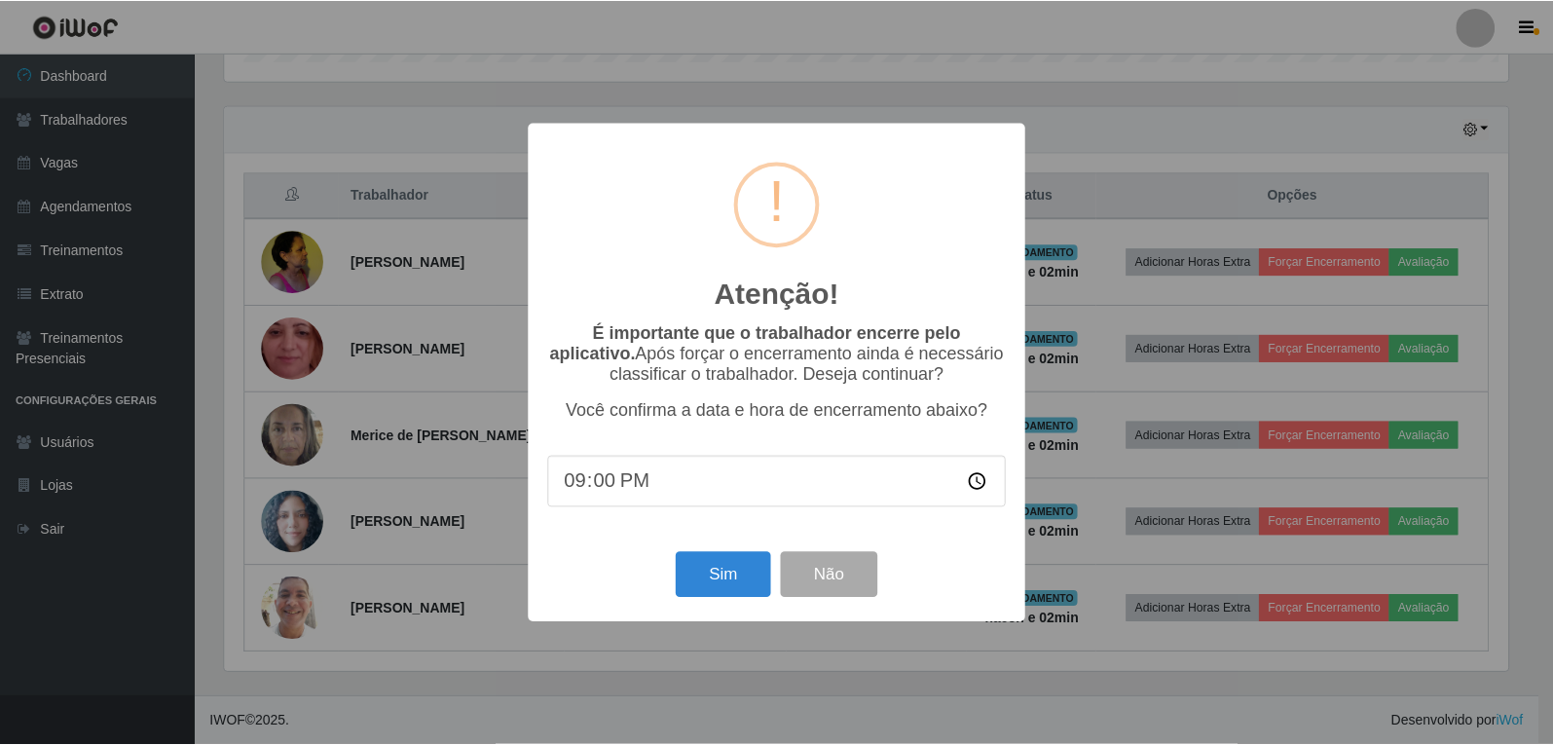
scroll to position [0, 0]
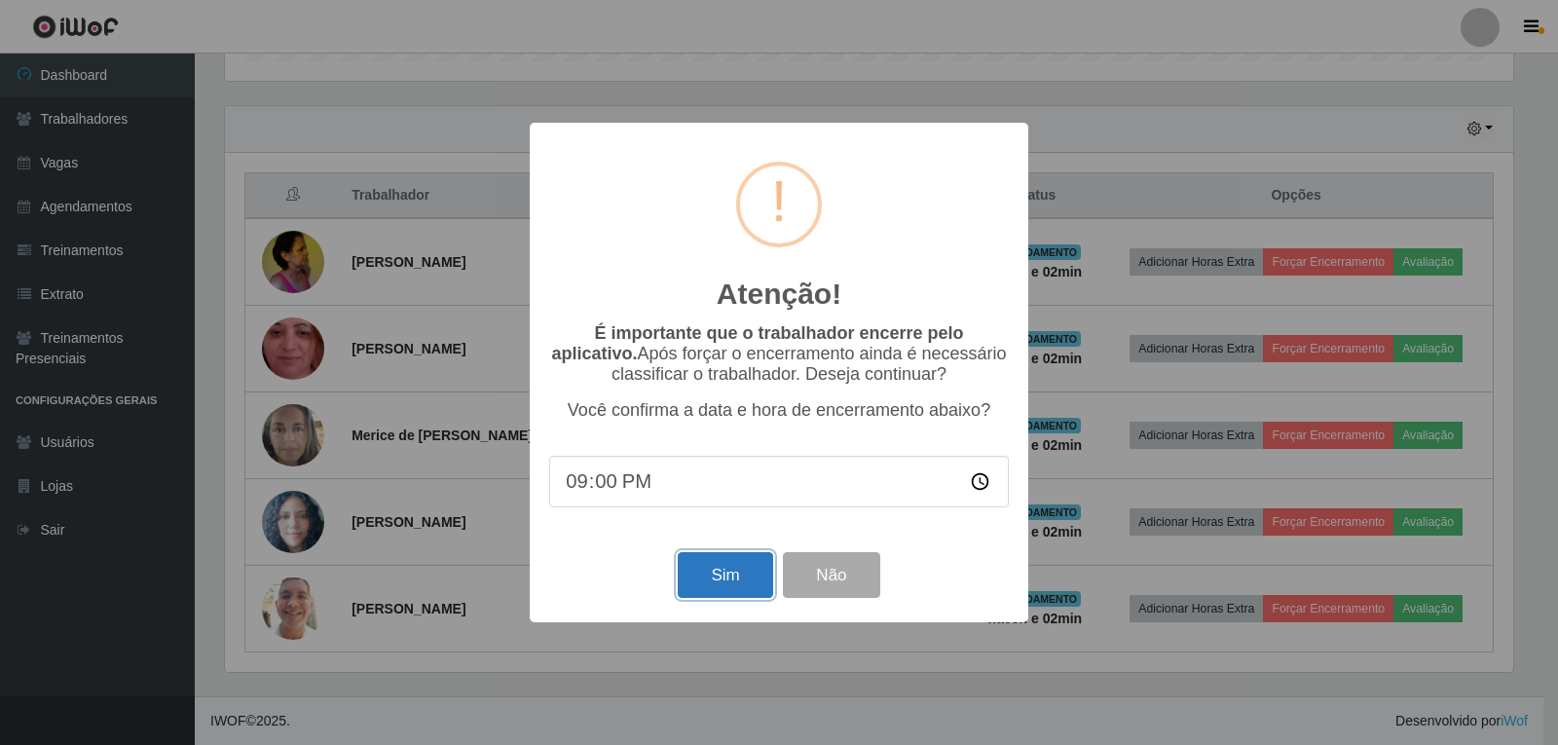
click at [709, 585] on button "Sim" at bounding box center [725, 575] width 94 height 46
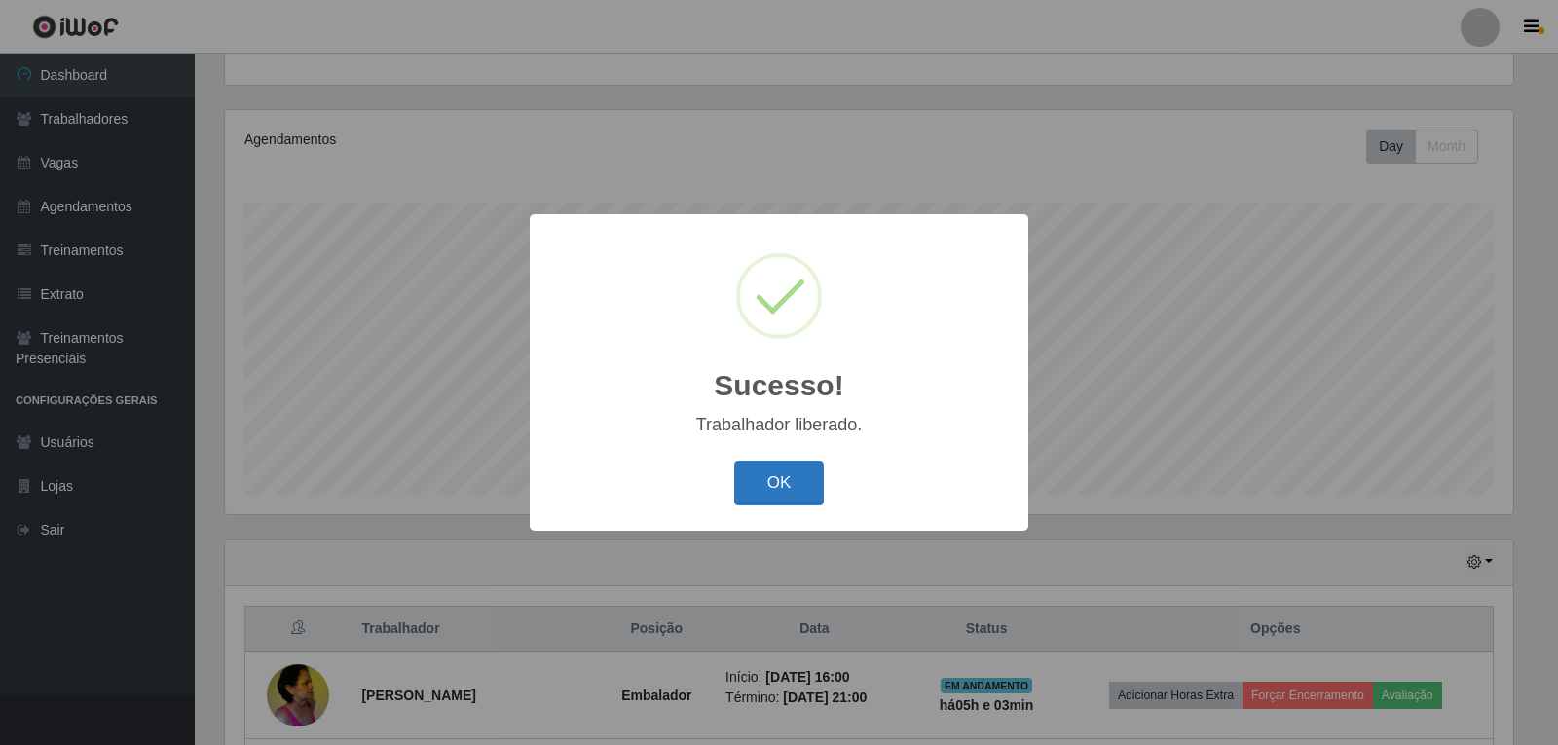
click at [804, 476] on button "OK" at bounding box center [779, 484] width 91 height 46
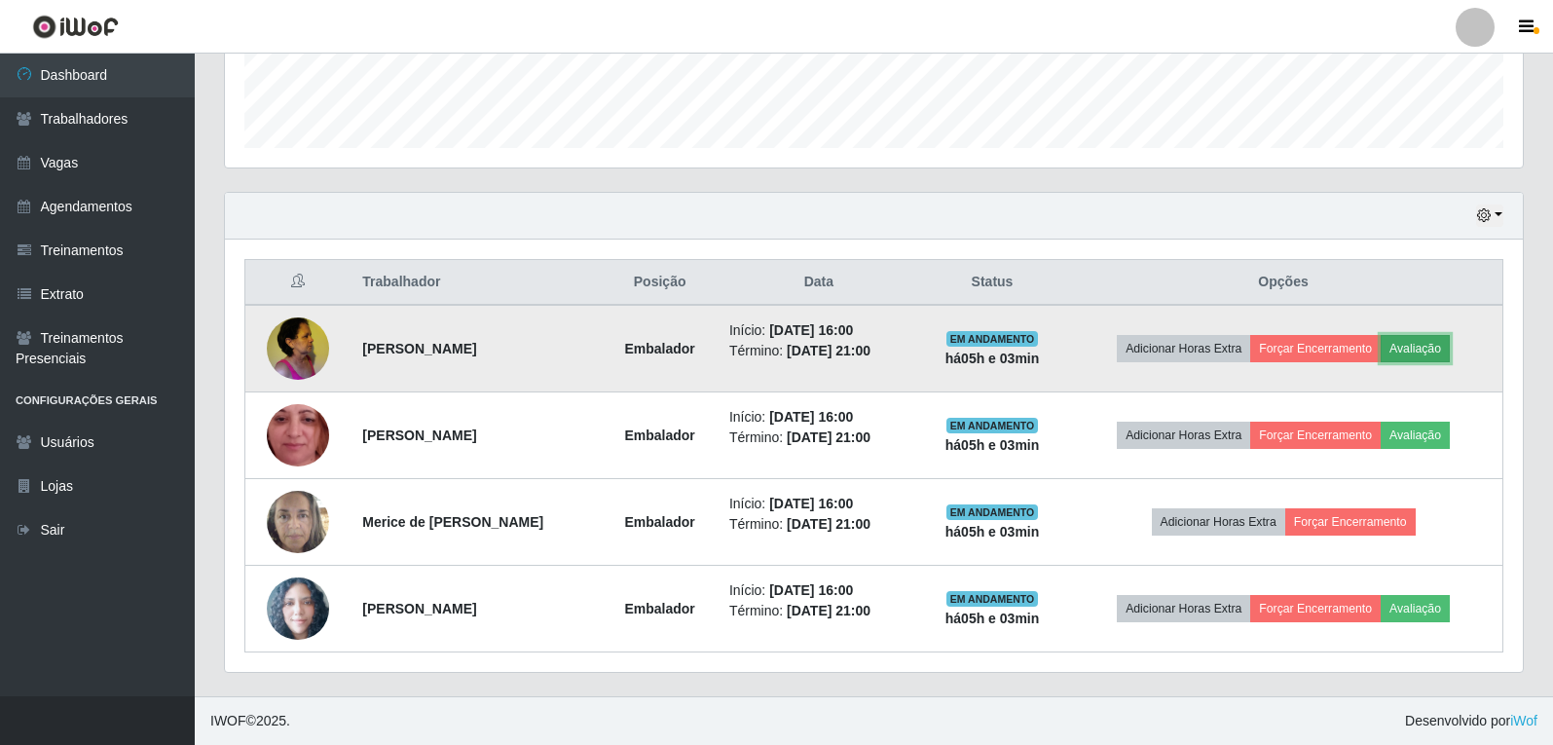
click at [1415, 349] on button "Avaliação" at bounding box center [1415, 348] width 69 height 27
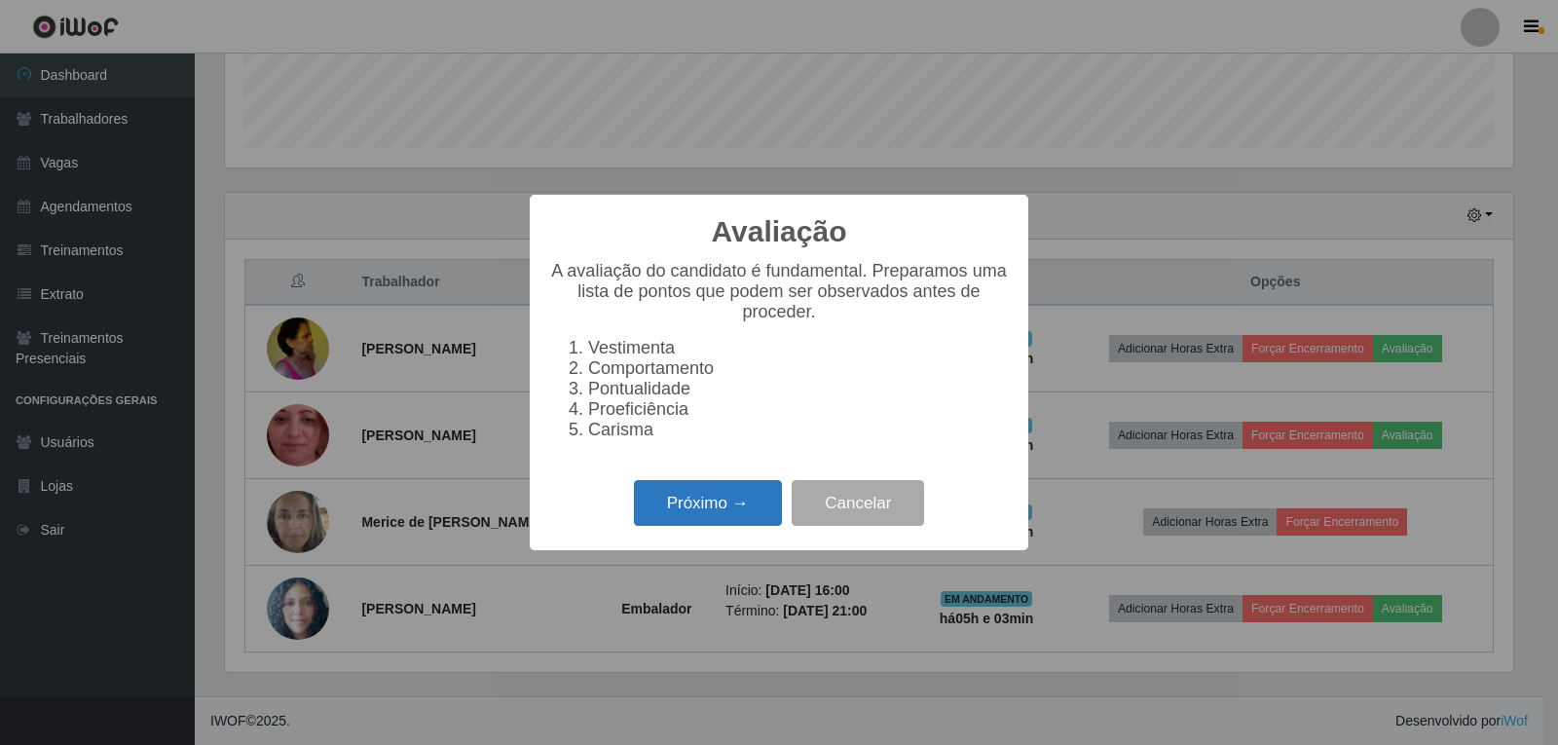
click at [729, 500] on button "Próximo →" at bounding box center [708, 503] width 148 height 46
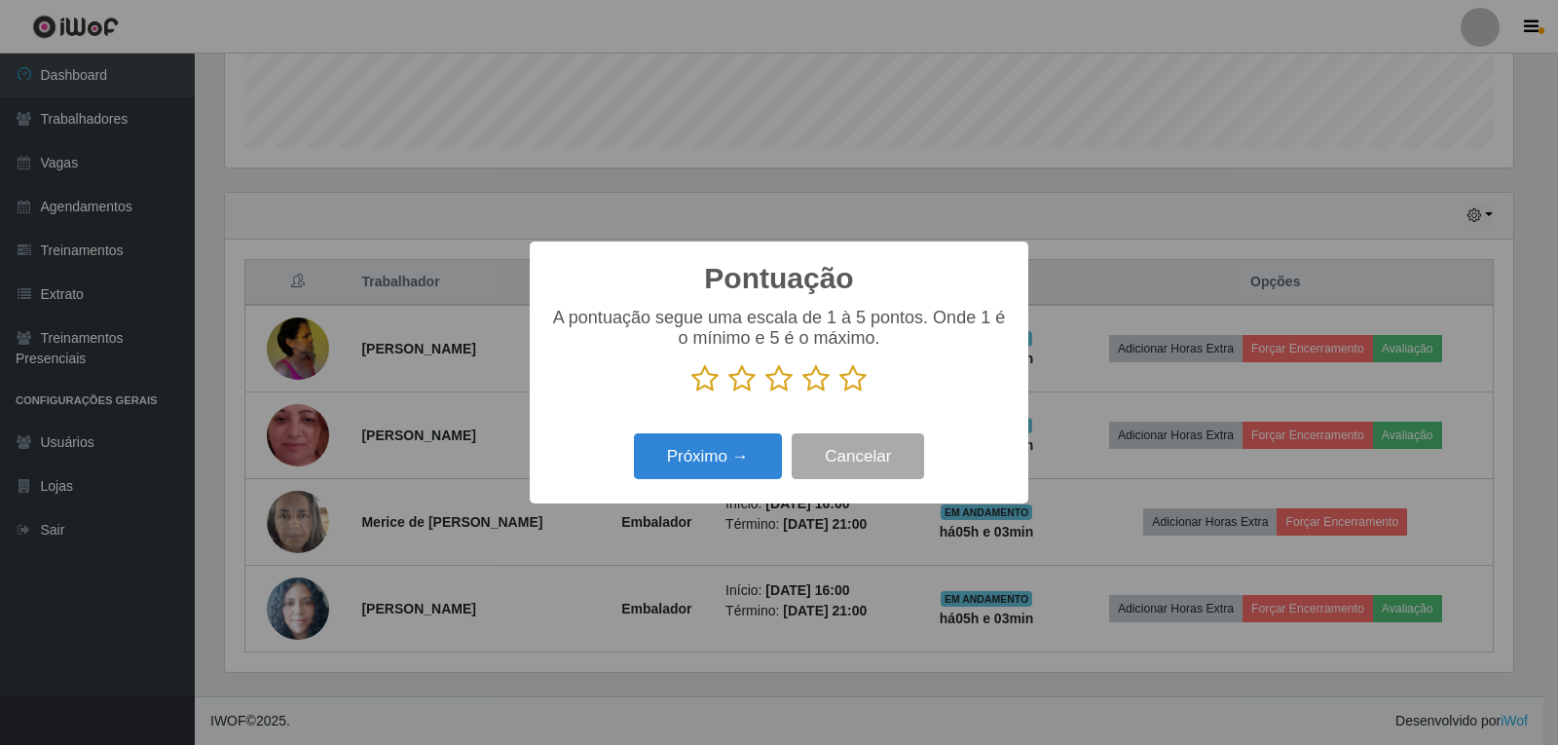
click at [848, 385] on icon at bounding box center [852, 378] width 27 height 29
click at [839, 393] on input "radio" at bounding box center [839, 393] width 0 height 0
click at [736, 457] on button "Próximo →" at bounding box center [708, 456] width 148 height 46
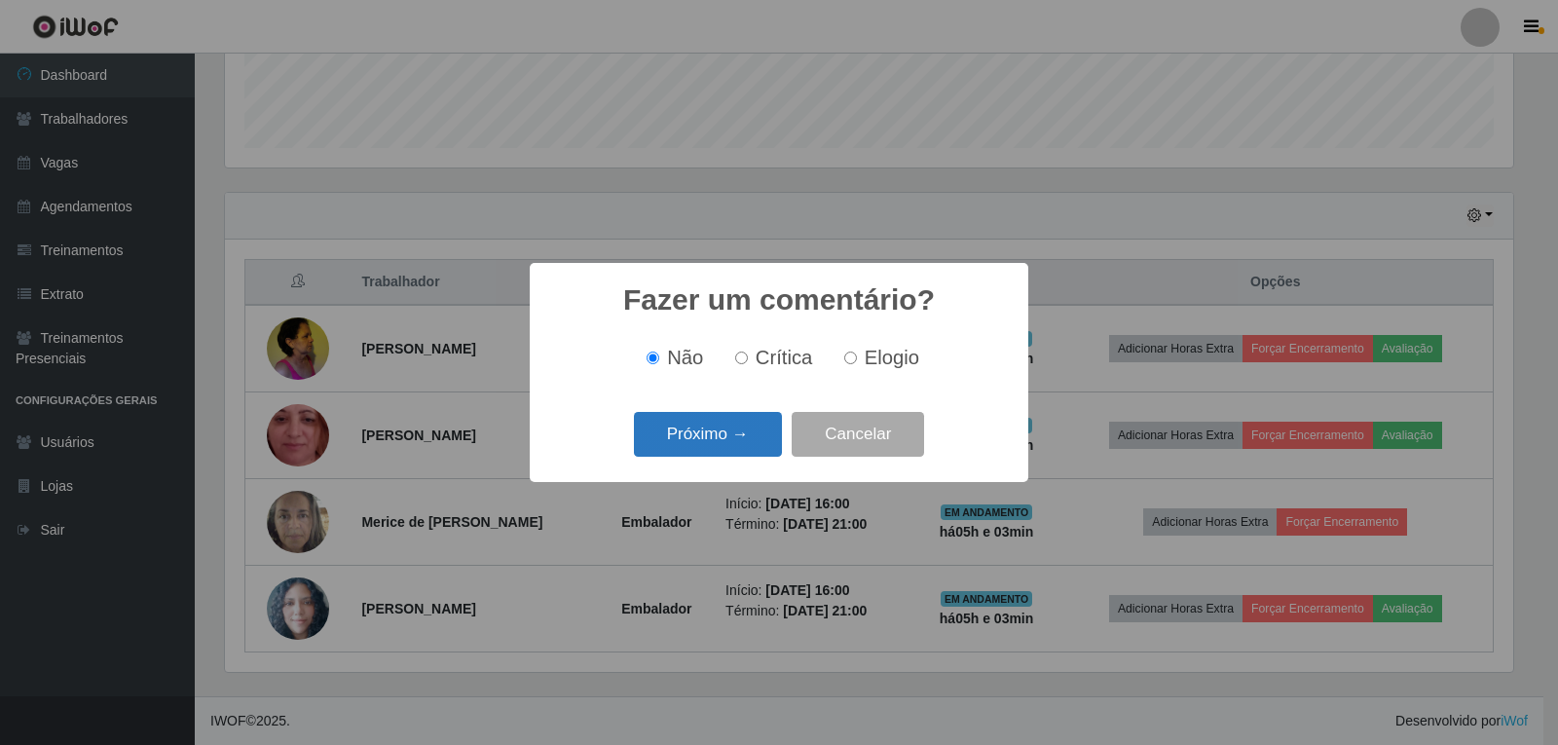
click at [734, 441] on button "Próximo →" at bounding box center [708, 435] width 148 height 46
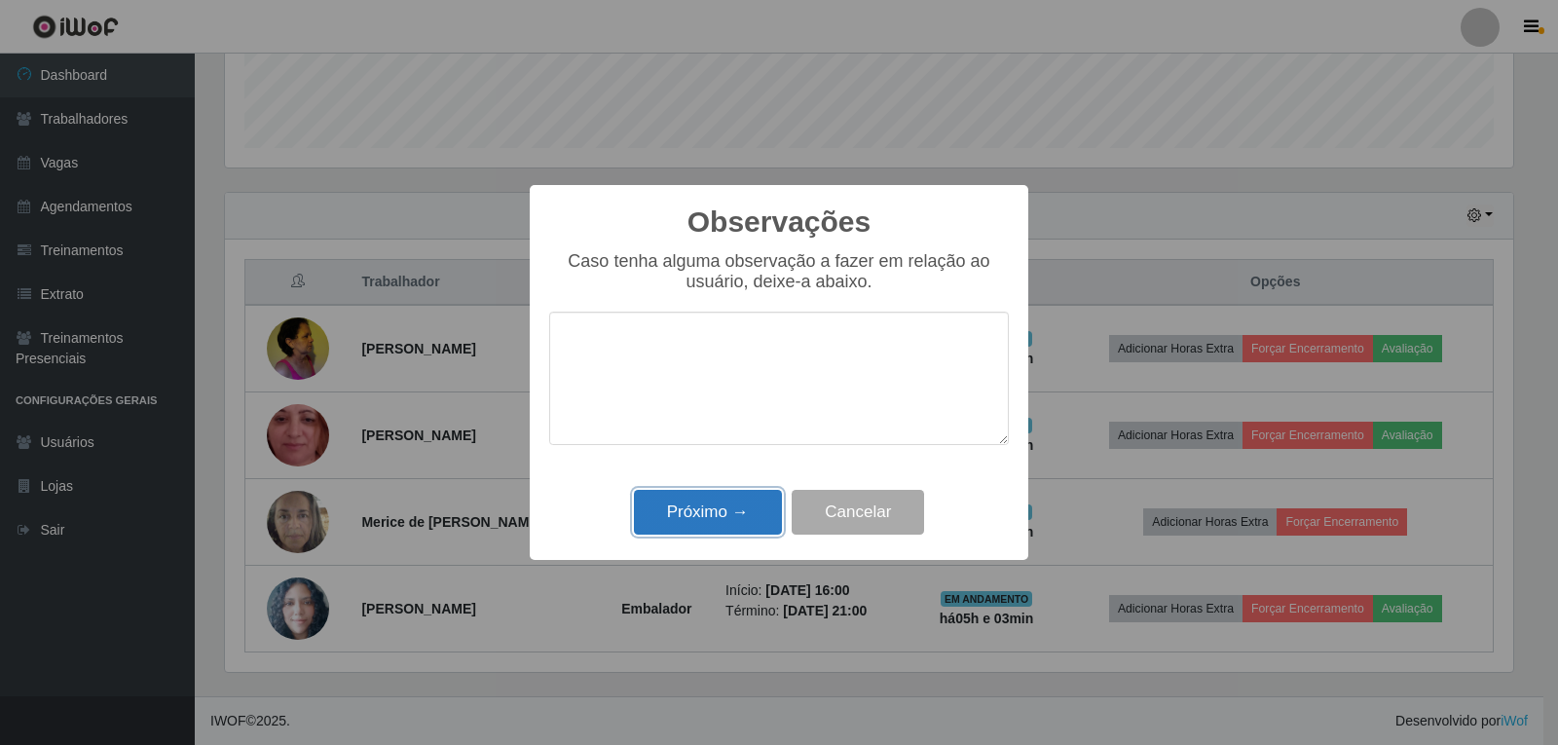
click at [726, 502] on button "Próximo →" at bounding box center [708, 513] width 148 height 46
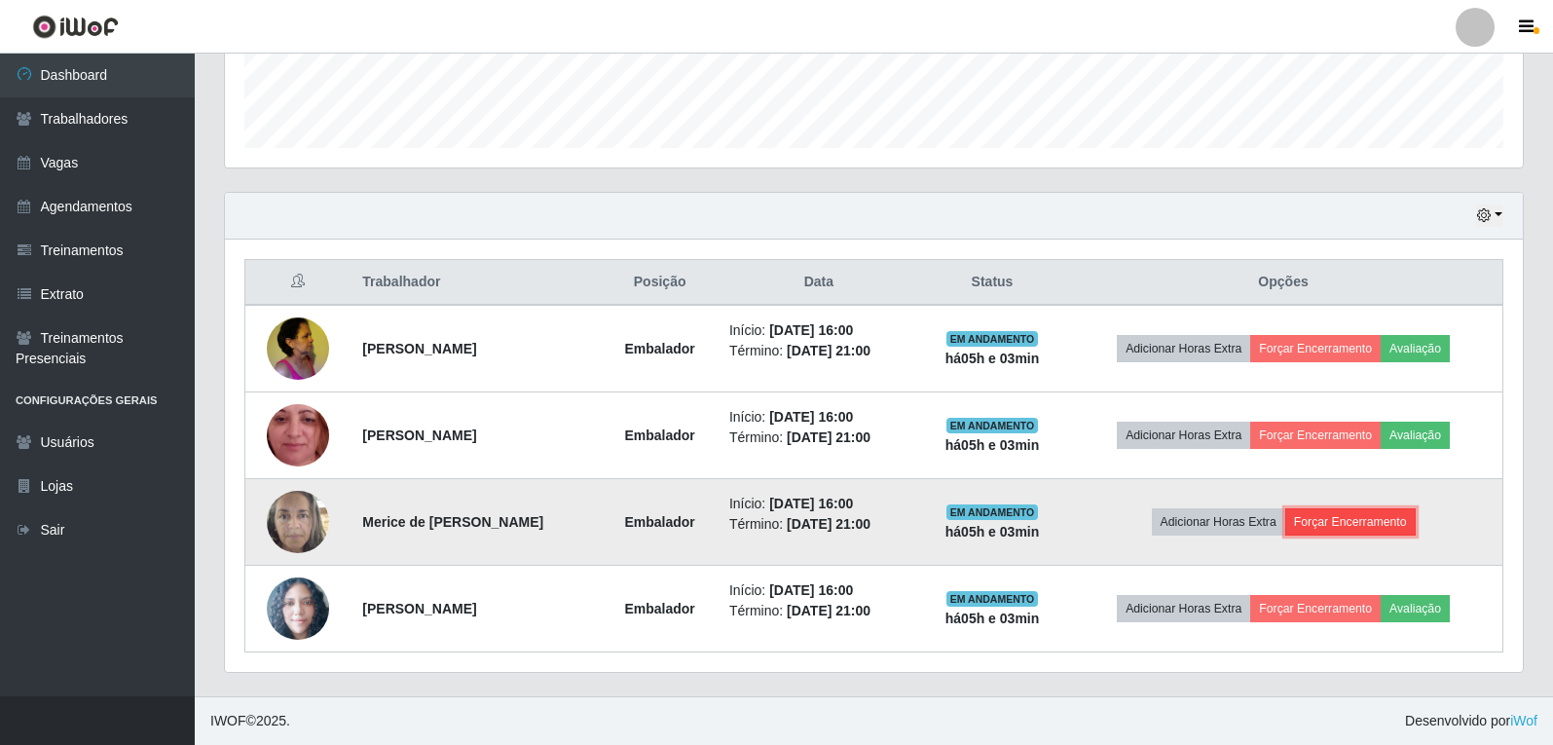
click at [1348, 517] on button "Forçar Encerramento" at bounding box center [1350, 521] width 130 height 27
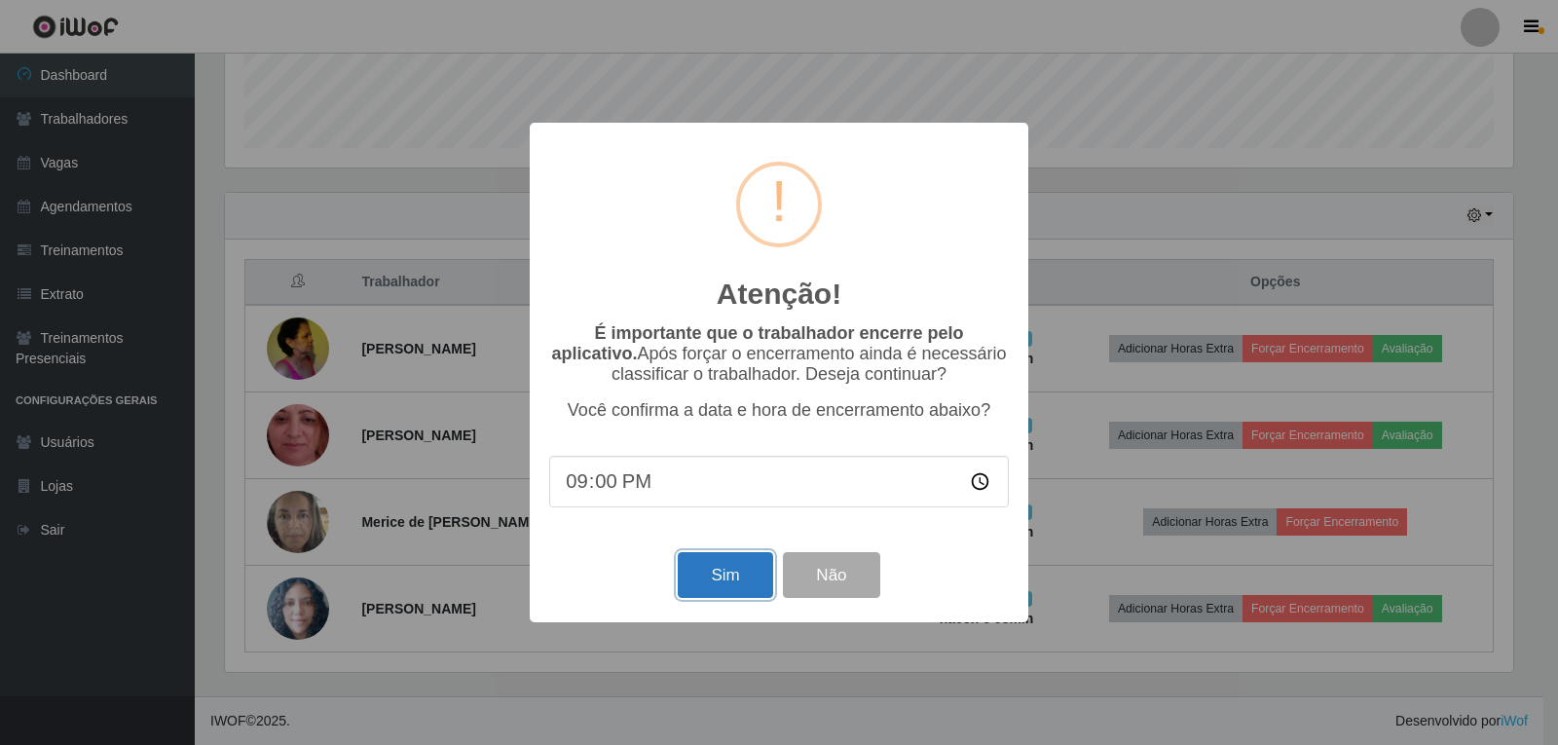
click at [761, 568] on button "Sim" at bounding box center [725, 575] width 94 height 46
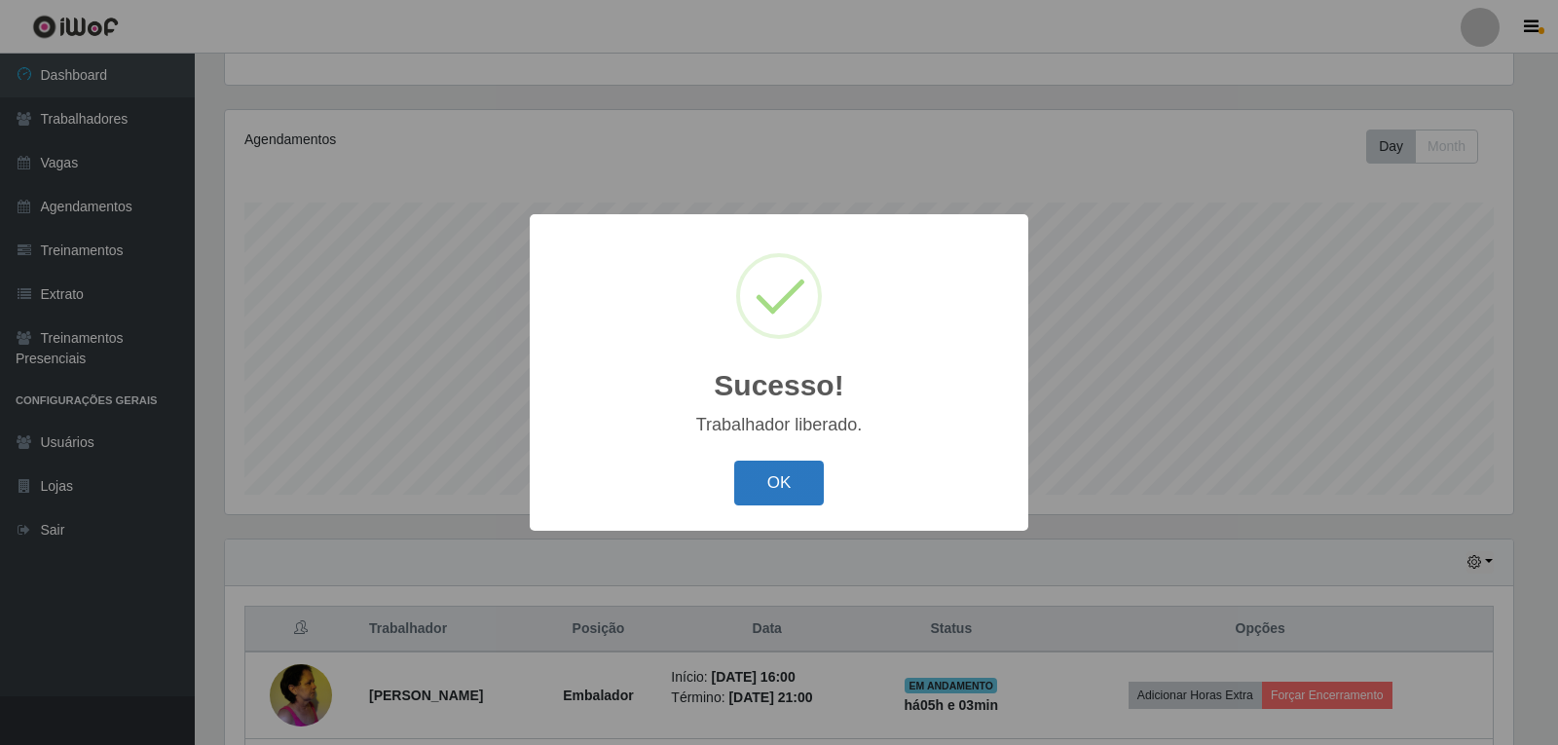
click at [817, 469] on button "OK" at bounding box center [779, 484] width 91 height 46
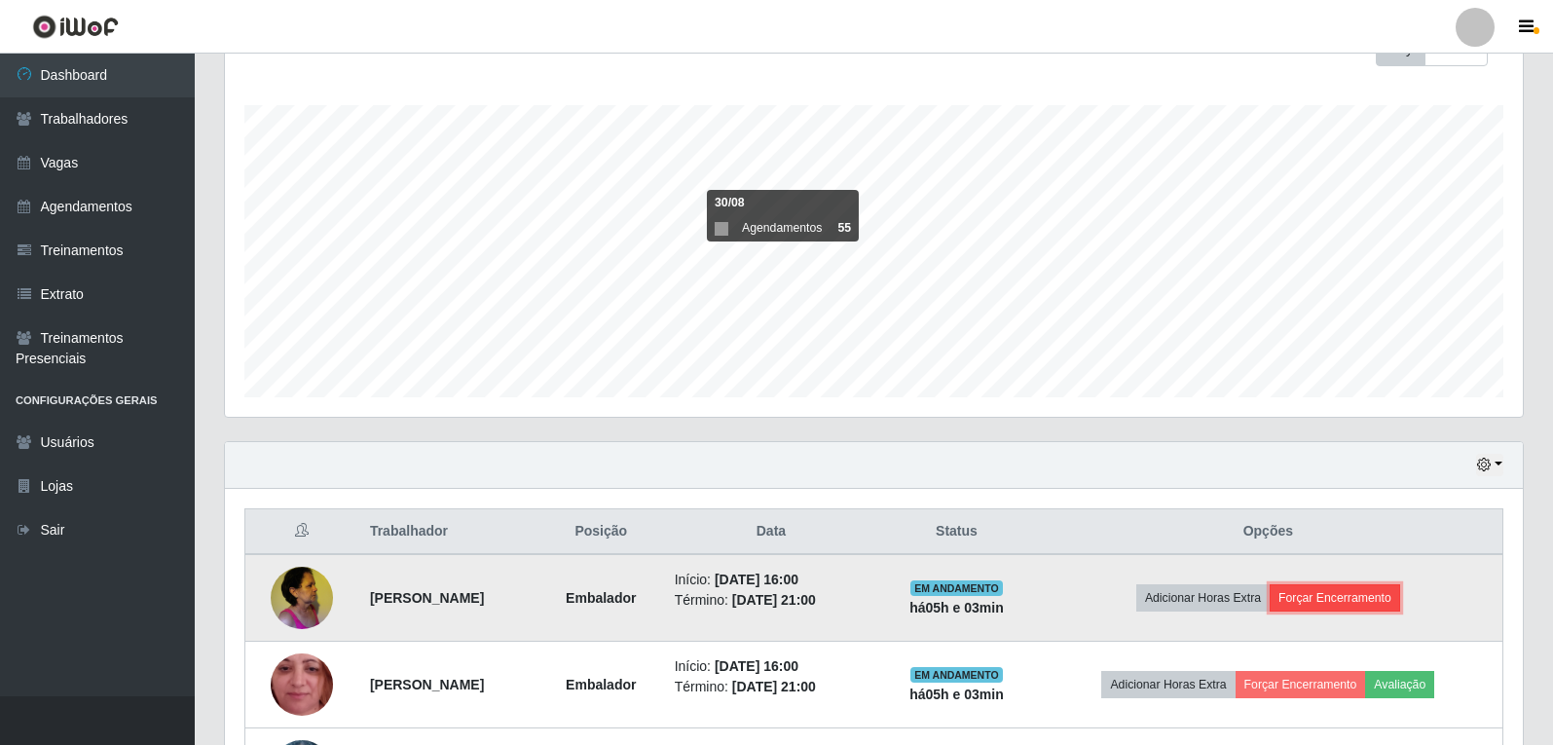
click at [1348, 595] on button "Forçar Encerramento" at bounding box center [1335, 597] width 130 height 27
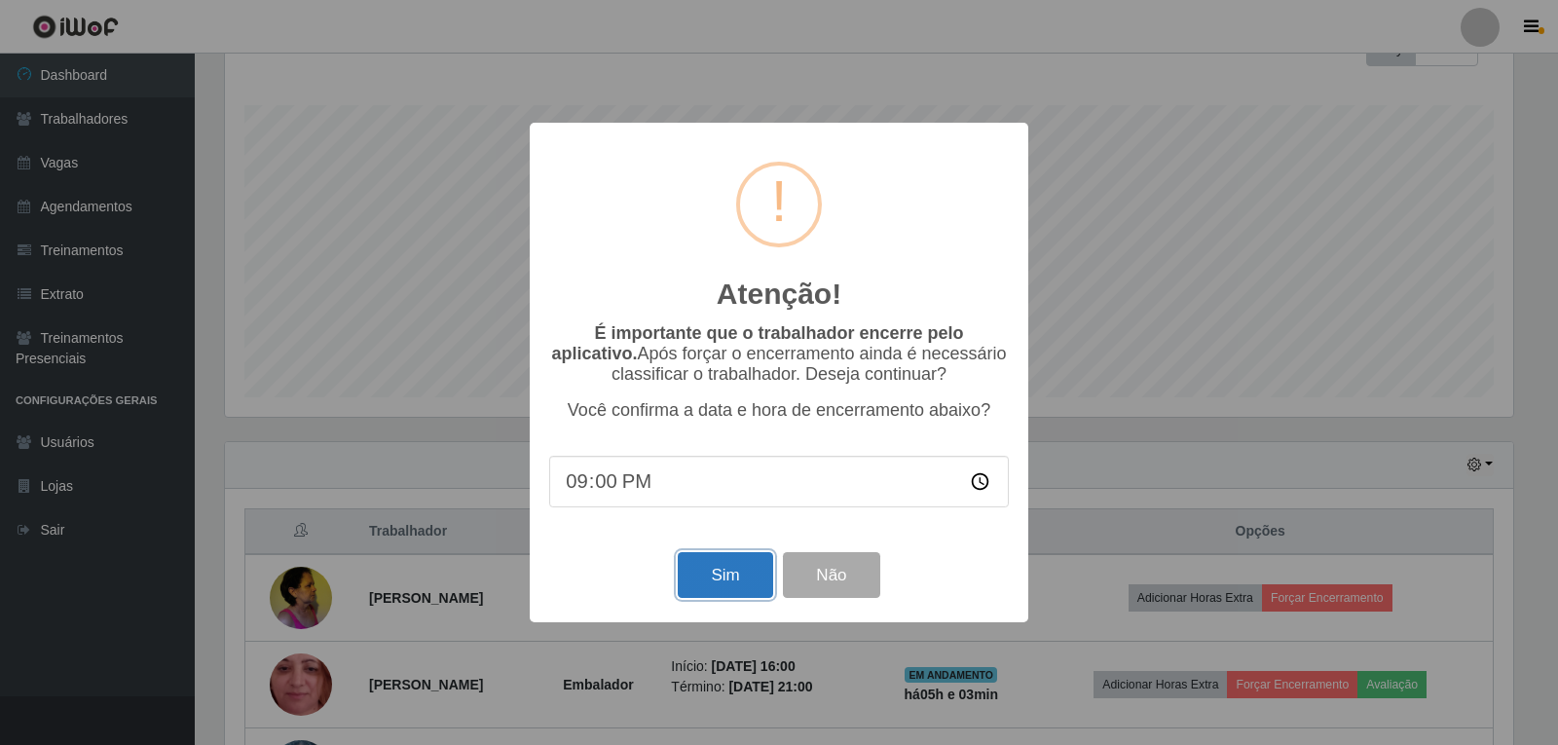
click at [699, 576] on button "Sim" at bounding box center [725, 575] width 94 height 46
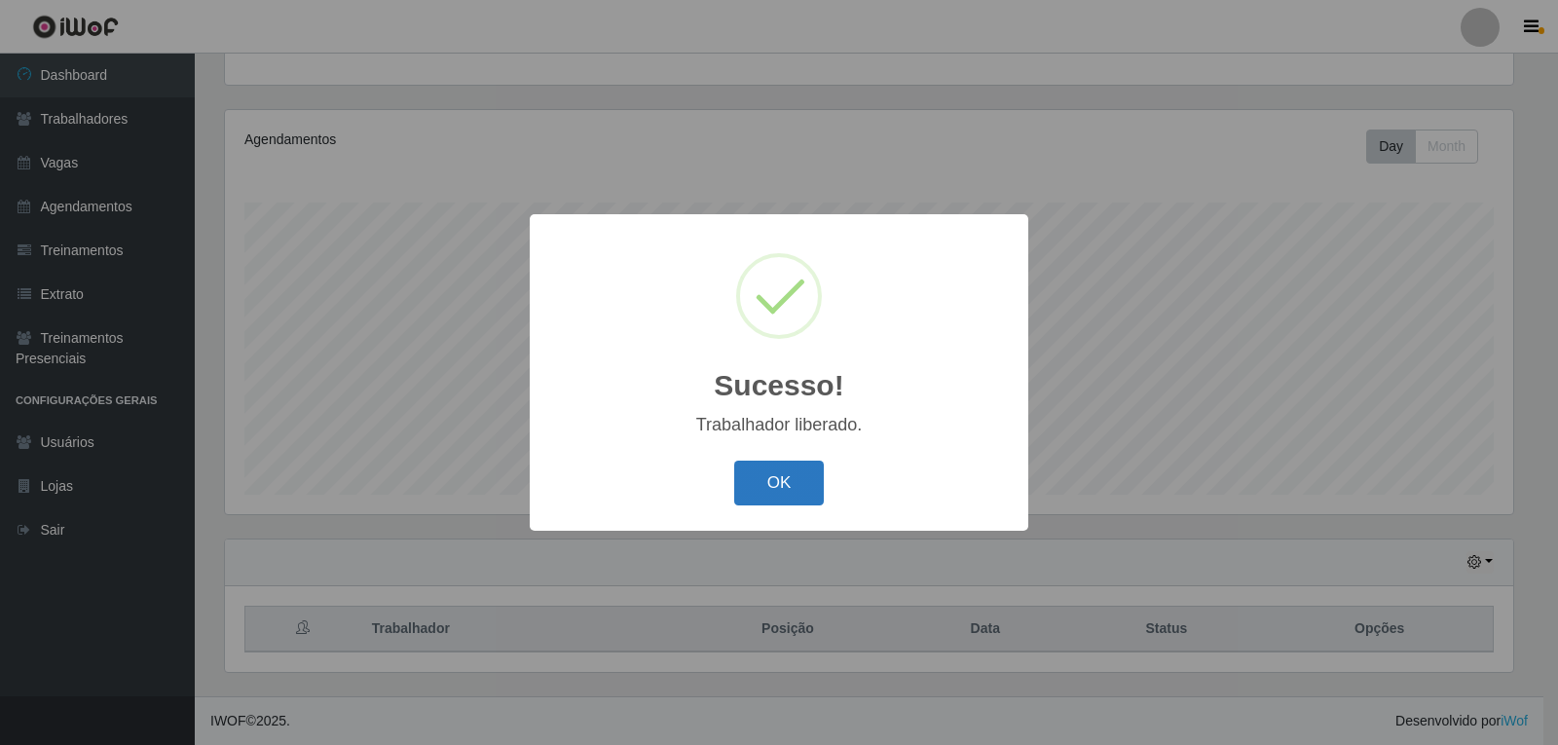
click at [791, 465] on button "OK" at bounding box center [779, 484] width 91 height 46
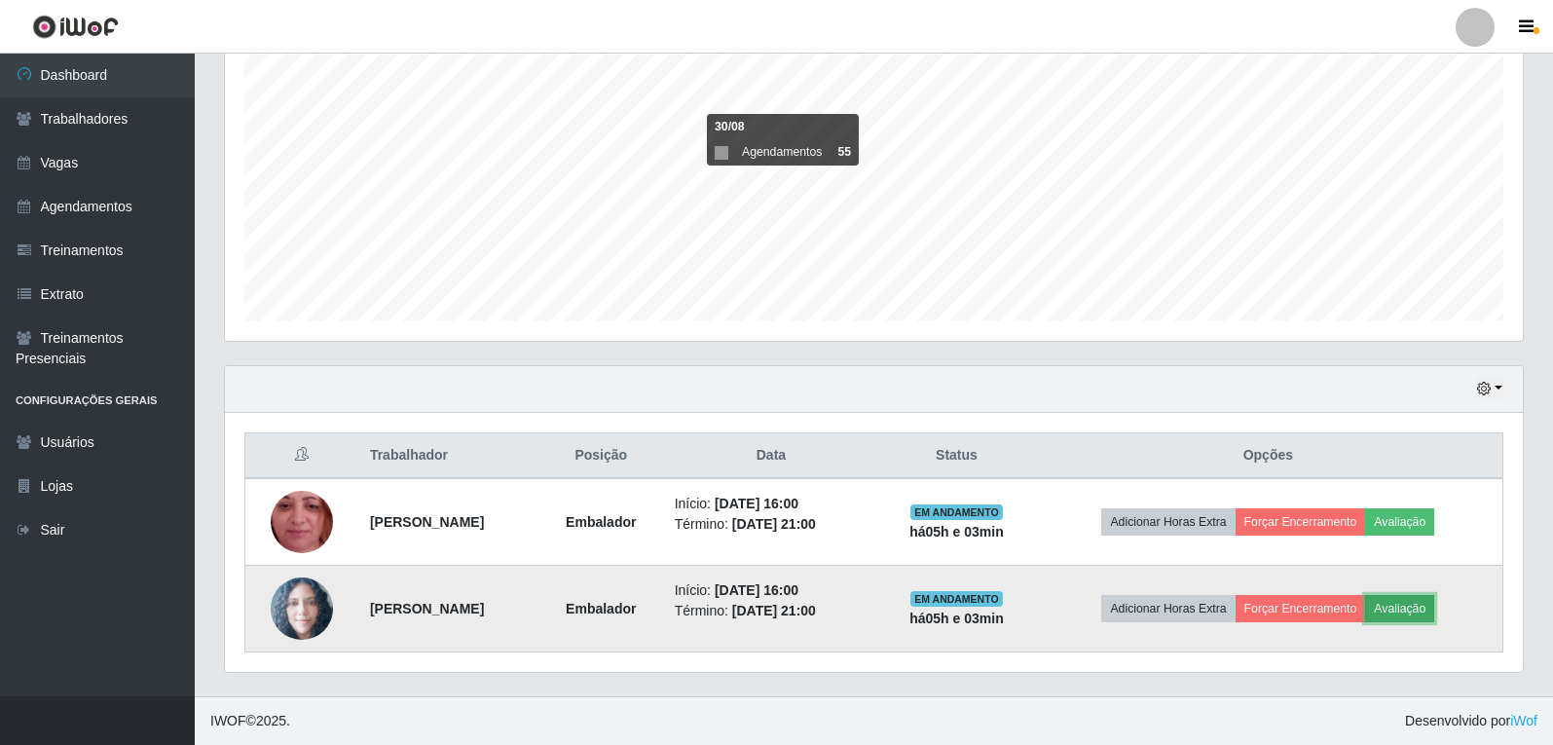
click at [1411, 600] on button "Avaliação" at bounding box center [1399, 608] width 69 height 27
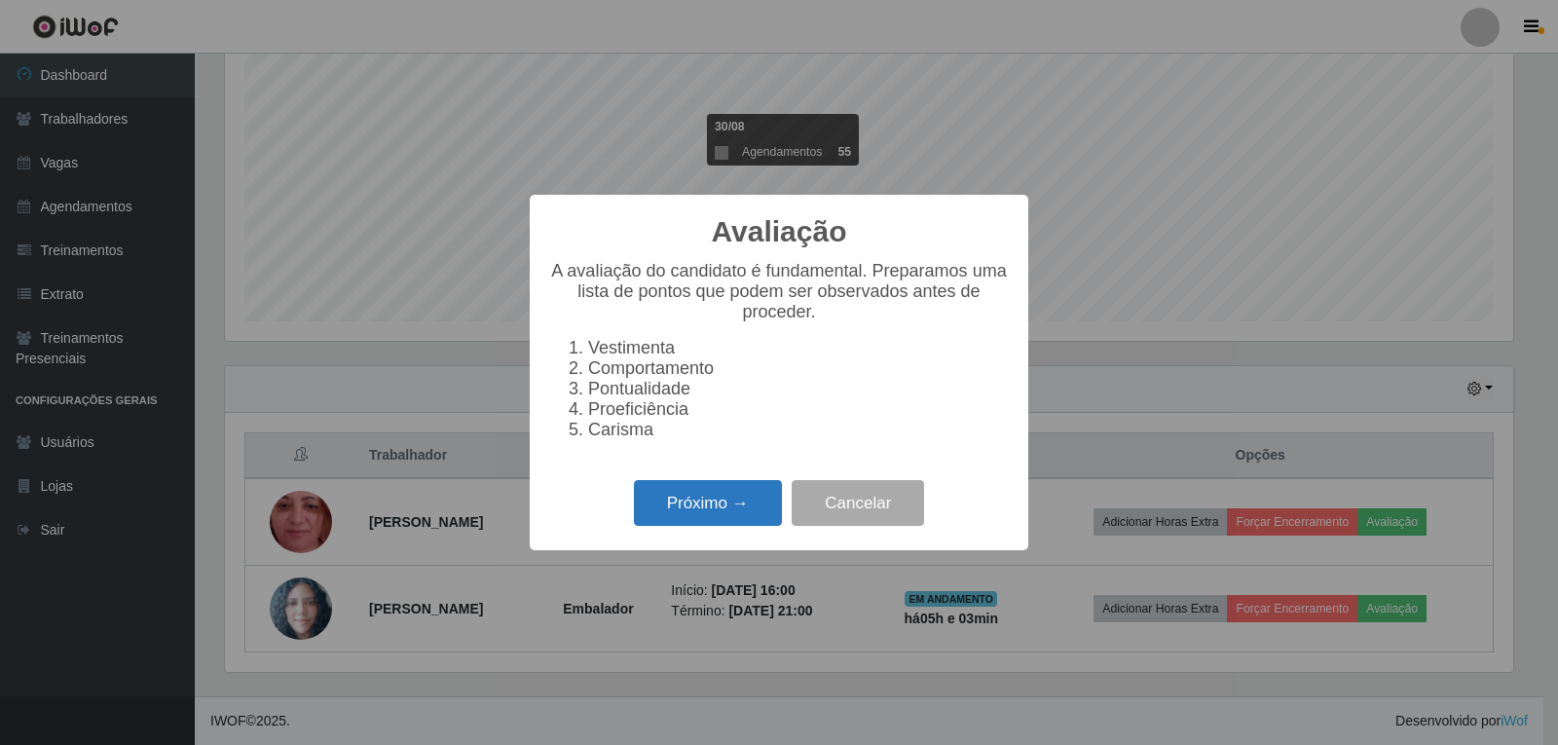
click at [696, 506] on button "Próximo →" at bounding box center [708, 503] width 148 height 46
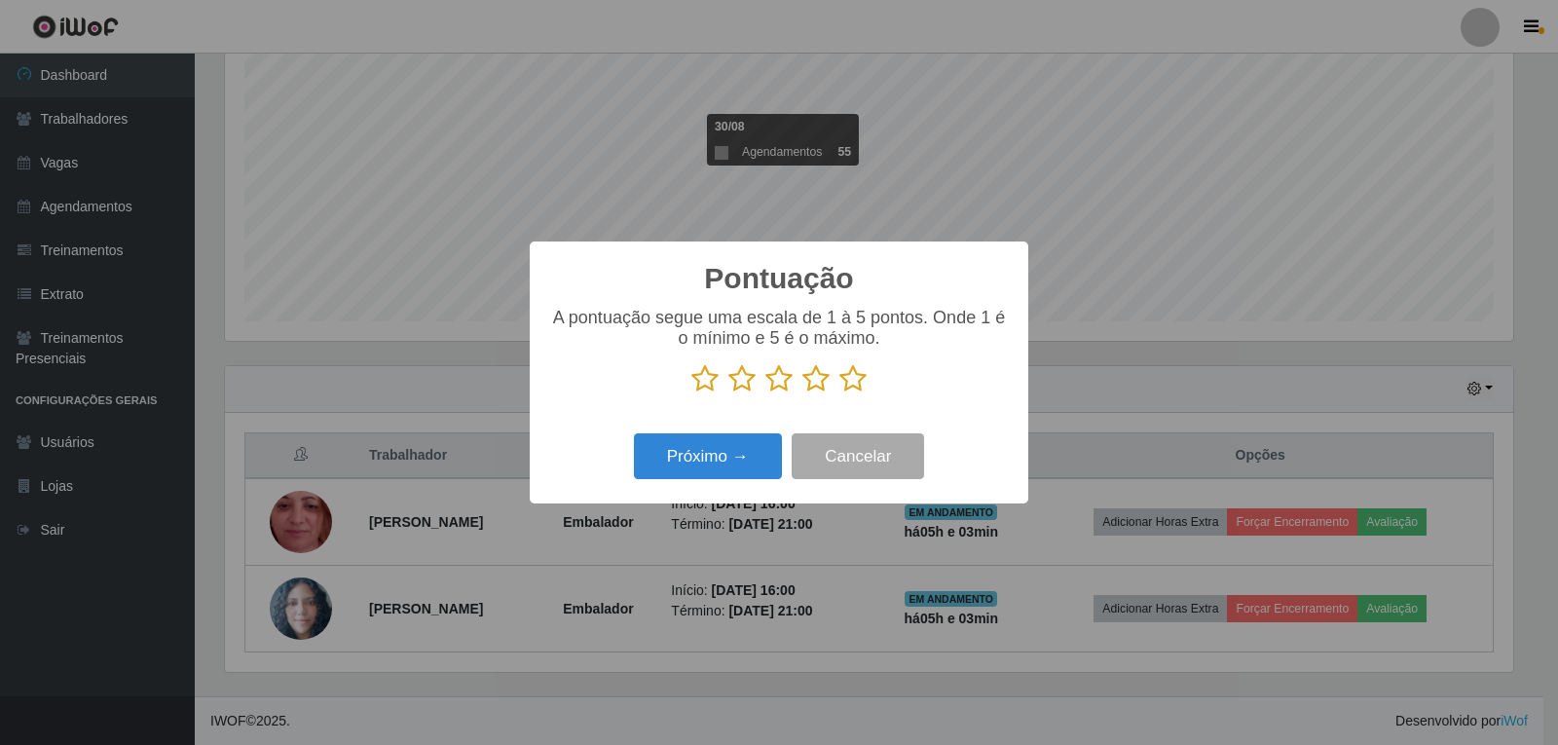
click at [836, 383] on p at bounding box center [779, 378] width 460 height 29
click at [847, 379] on icon at bounding box center [852, 378] width 27 height 29
click at [839, 393] on input "radio" at bounding box center [839, 393] width 0 height 0
click at [724, 450] on button "Próximo →" at bounding box center [708, 456] width 148 height 46
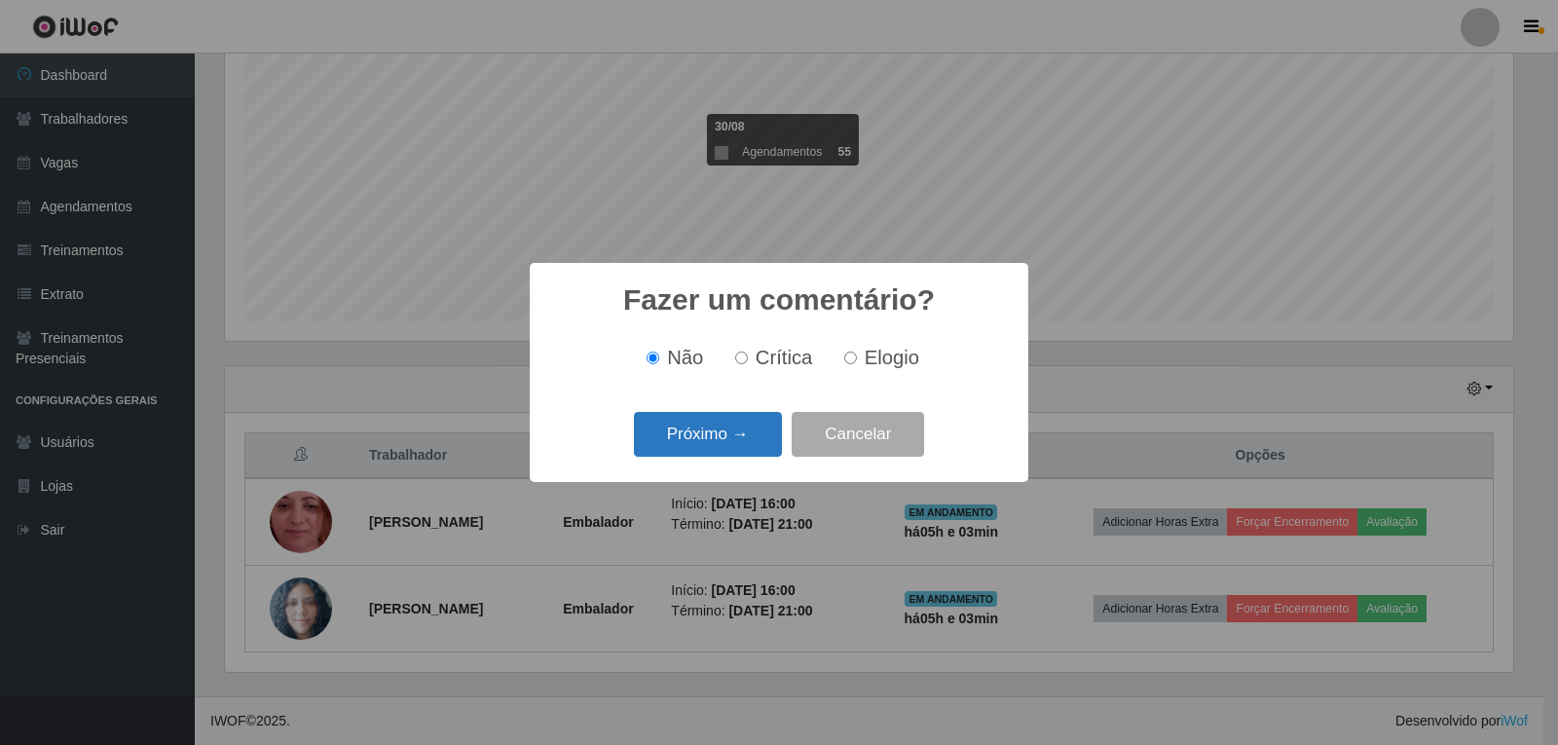
click at [724, 440] on button "Próximo →" at bounding box center [708, 435] width 148 height 46
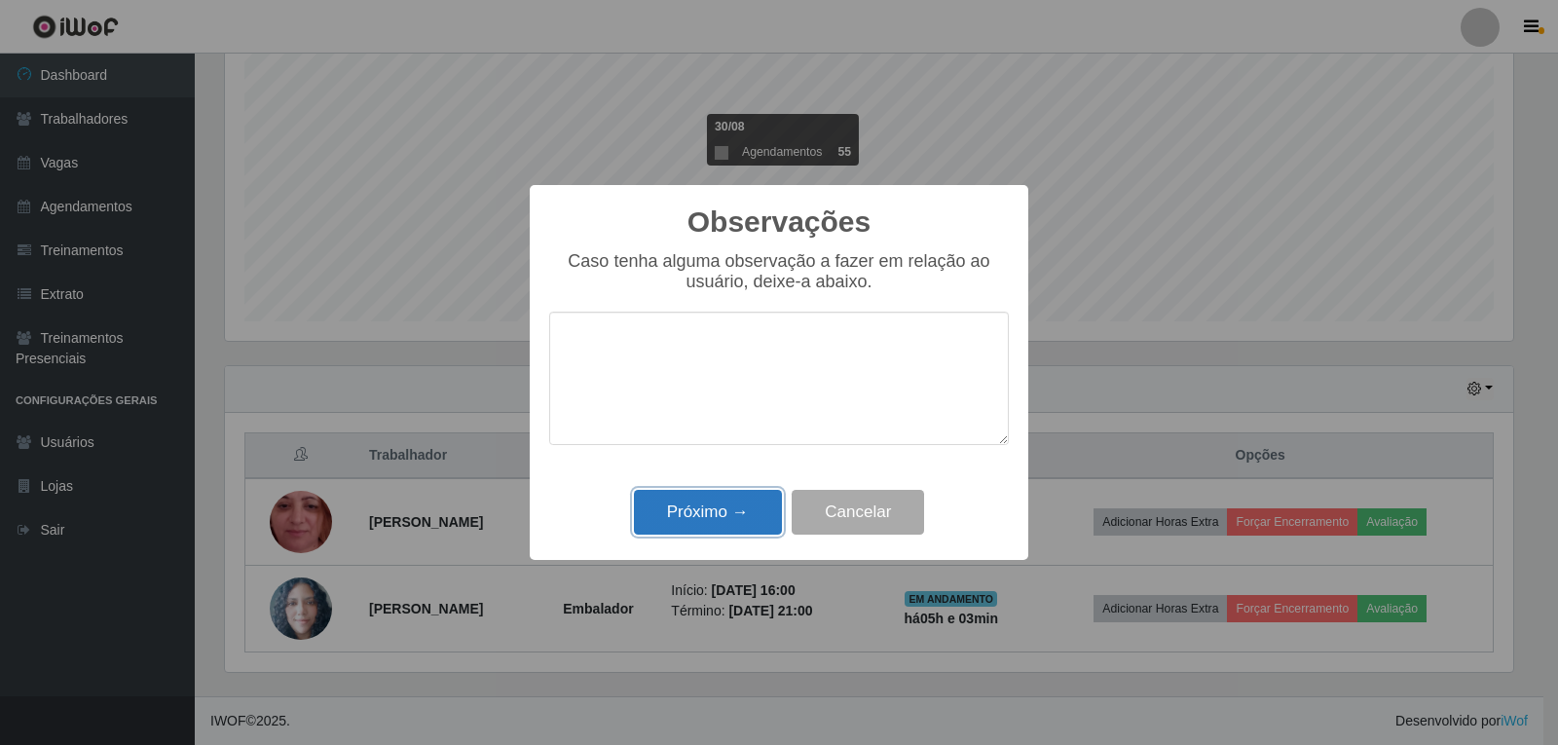
click at [745, 504] on button "Próximo →" at bounding box center [708, 513] width 148 height 46
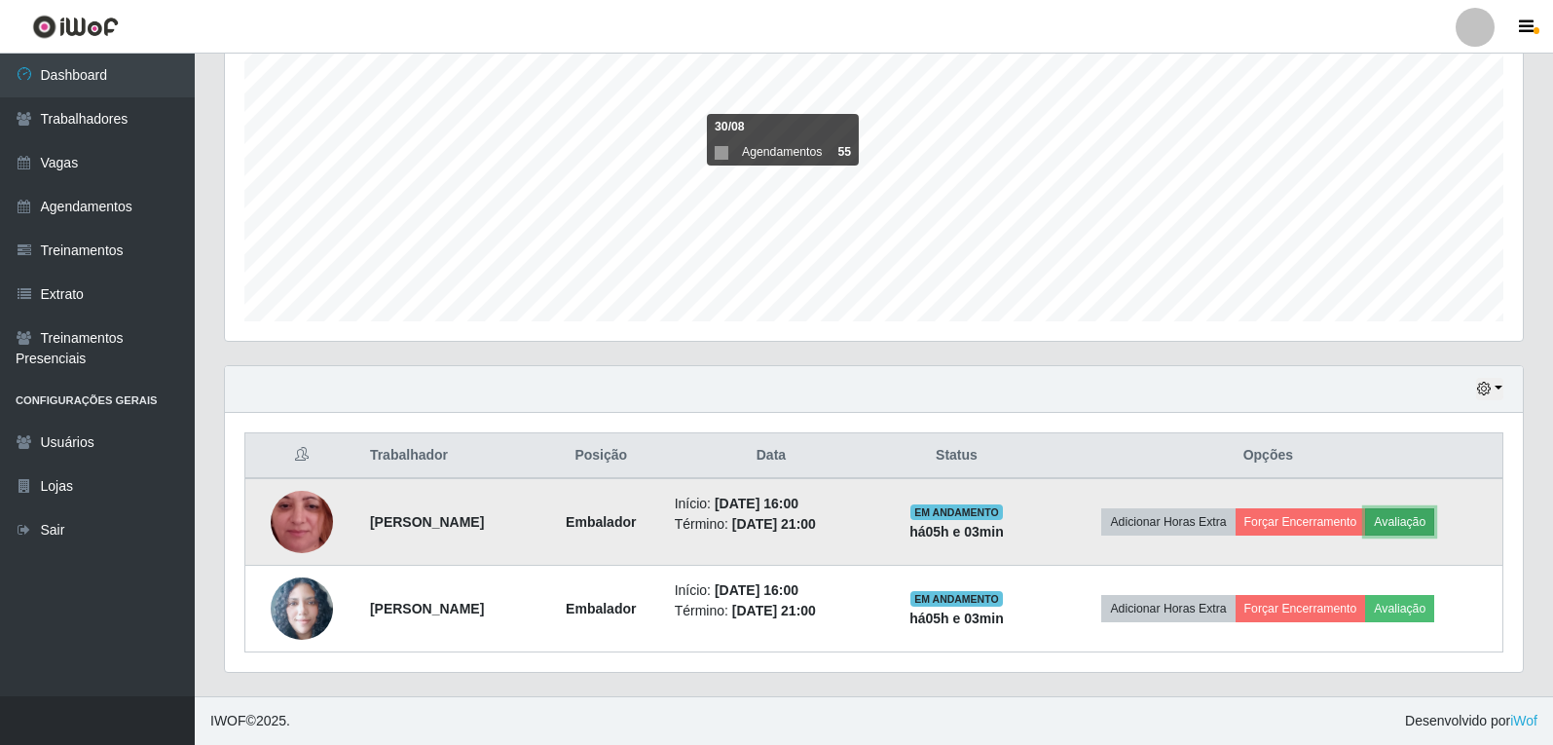
click at [1419, 526] on button "Avaliação" at bounding box center [1399, 521] width 69 height 27
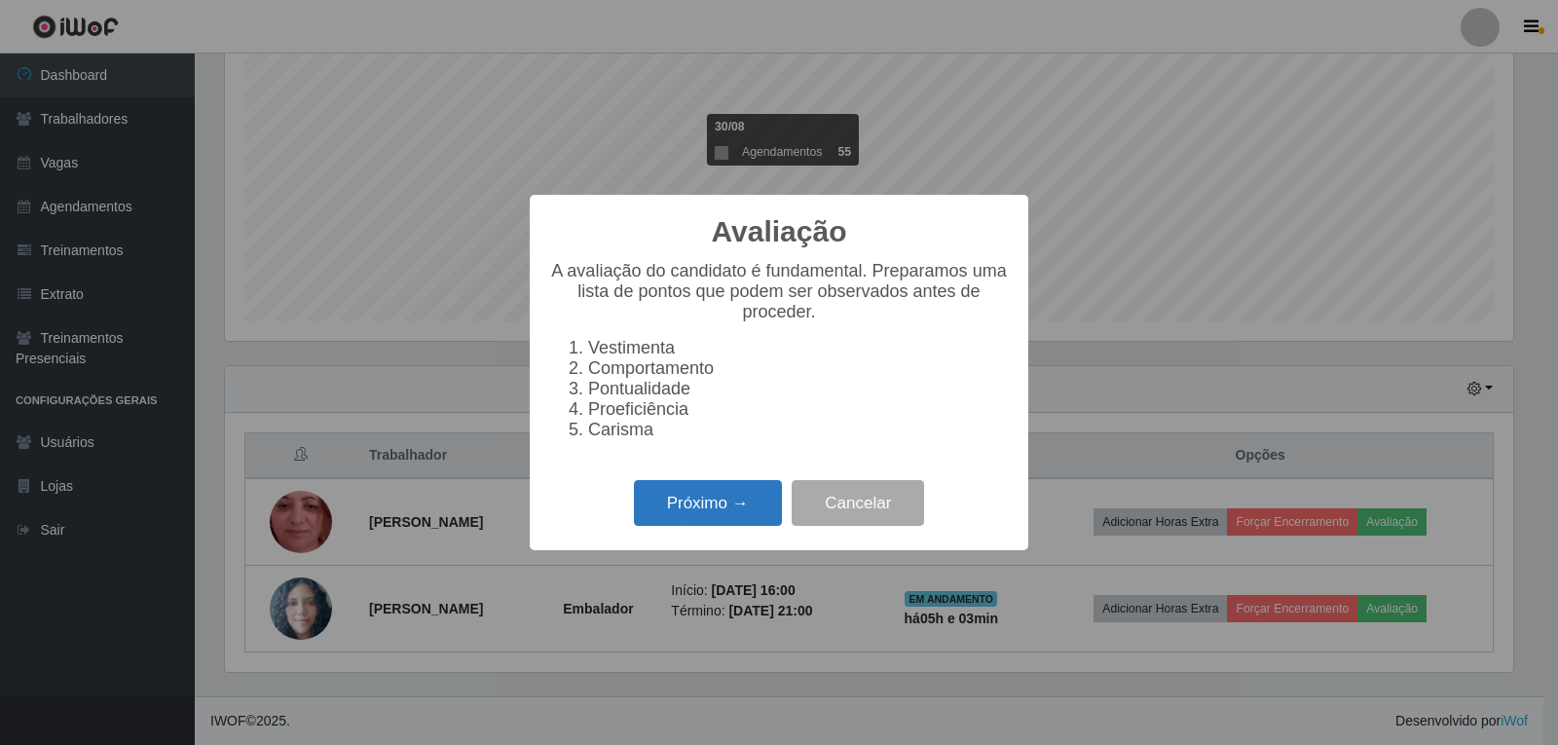
click at [708, 524] on button "Próximo →" at bounding box center [708, 503] width 148 height 46
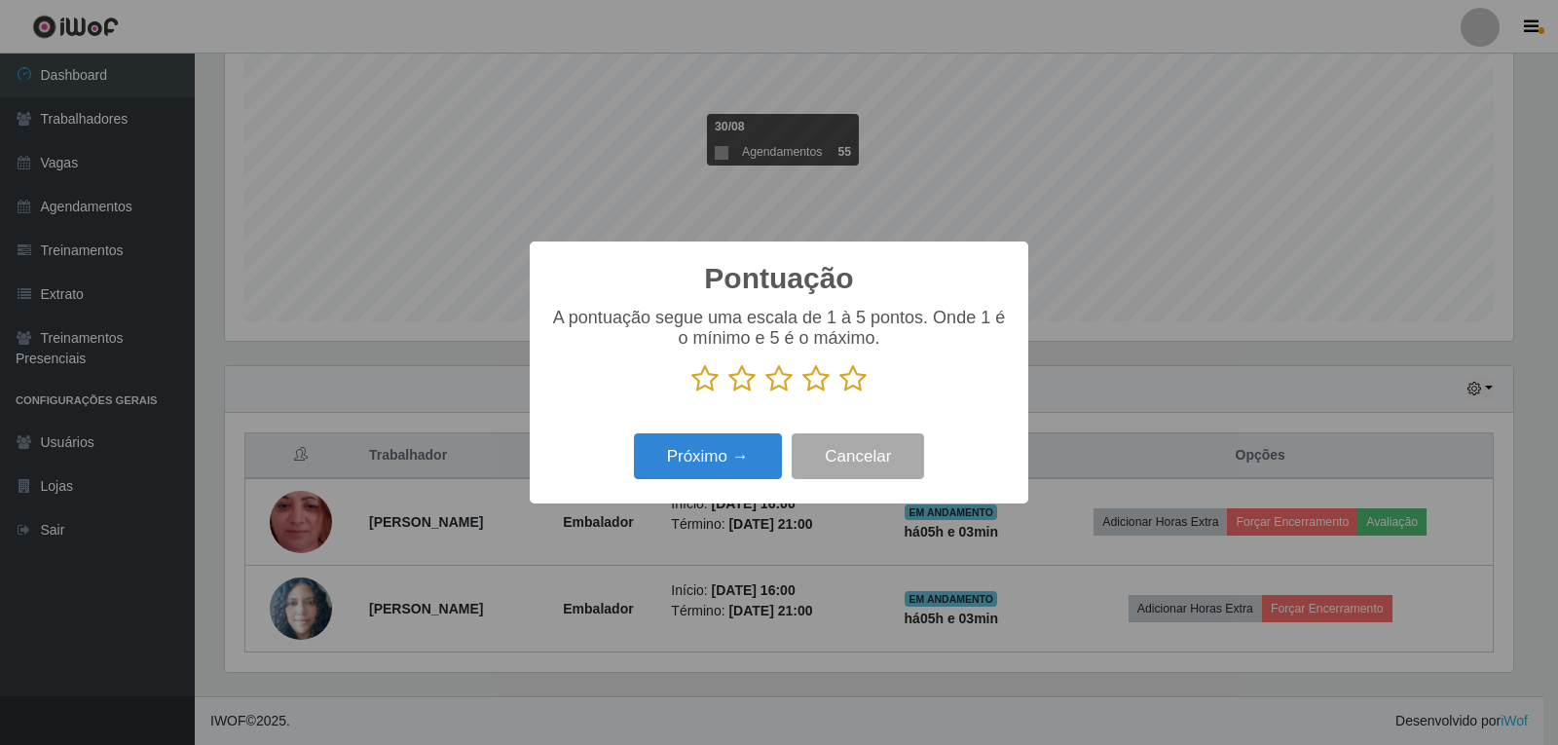
click at [864, 386] on icon at bounding box center [852, 378] width 27 height 29
click at [839, 393] on input "radio" at bounding box center [839, 393] width 0 height 0
click at [715, 461] on button "Próximo →" at bounding box center [708, 456] width 148 height 46
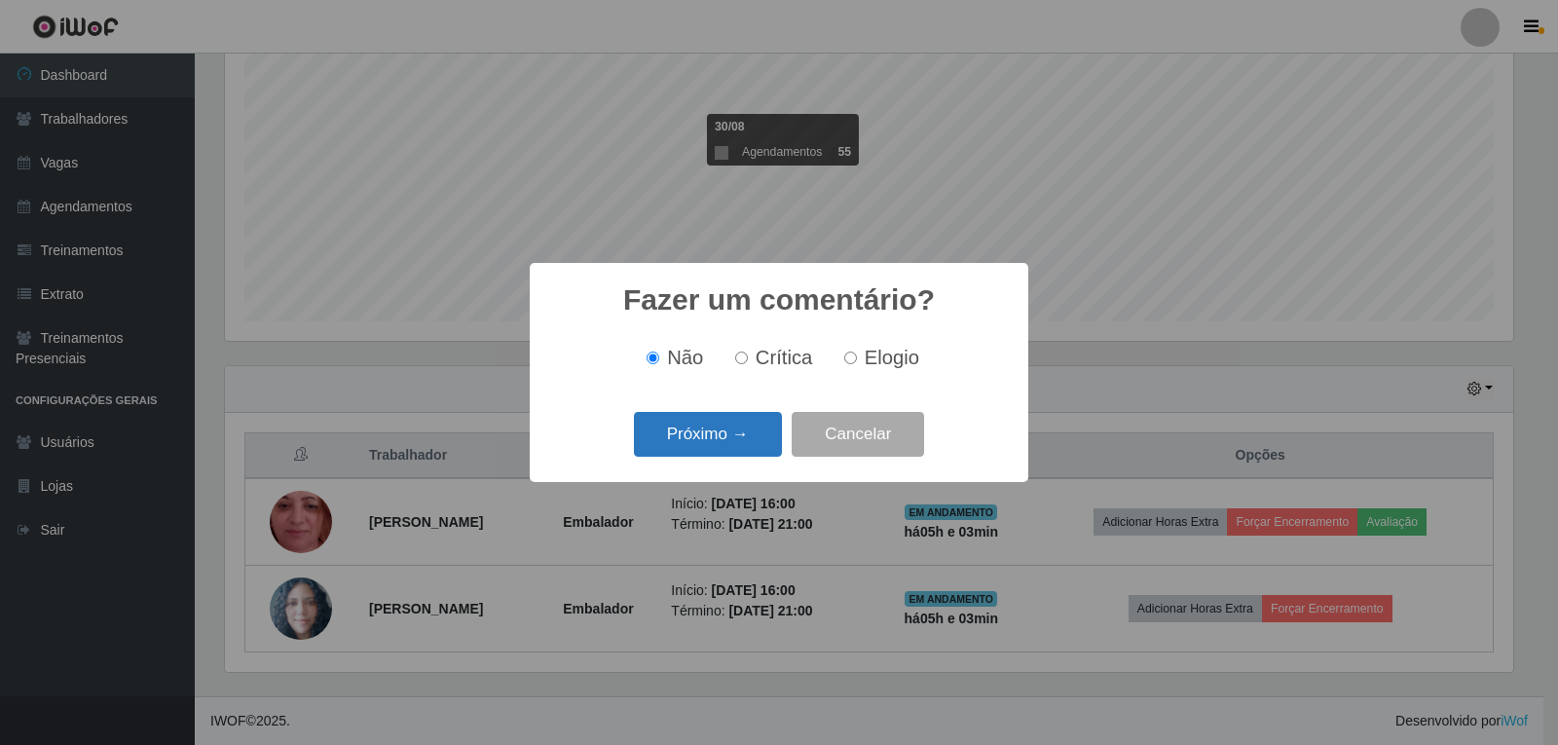
click at [726, 442] on button "Próximo →" at bounding box center [708, 435] width 148 height 46
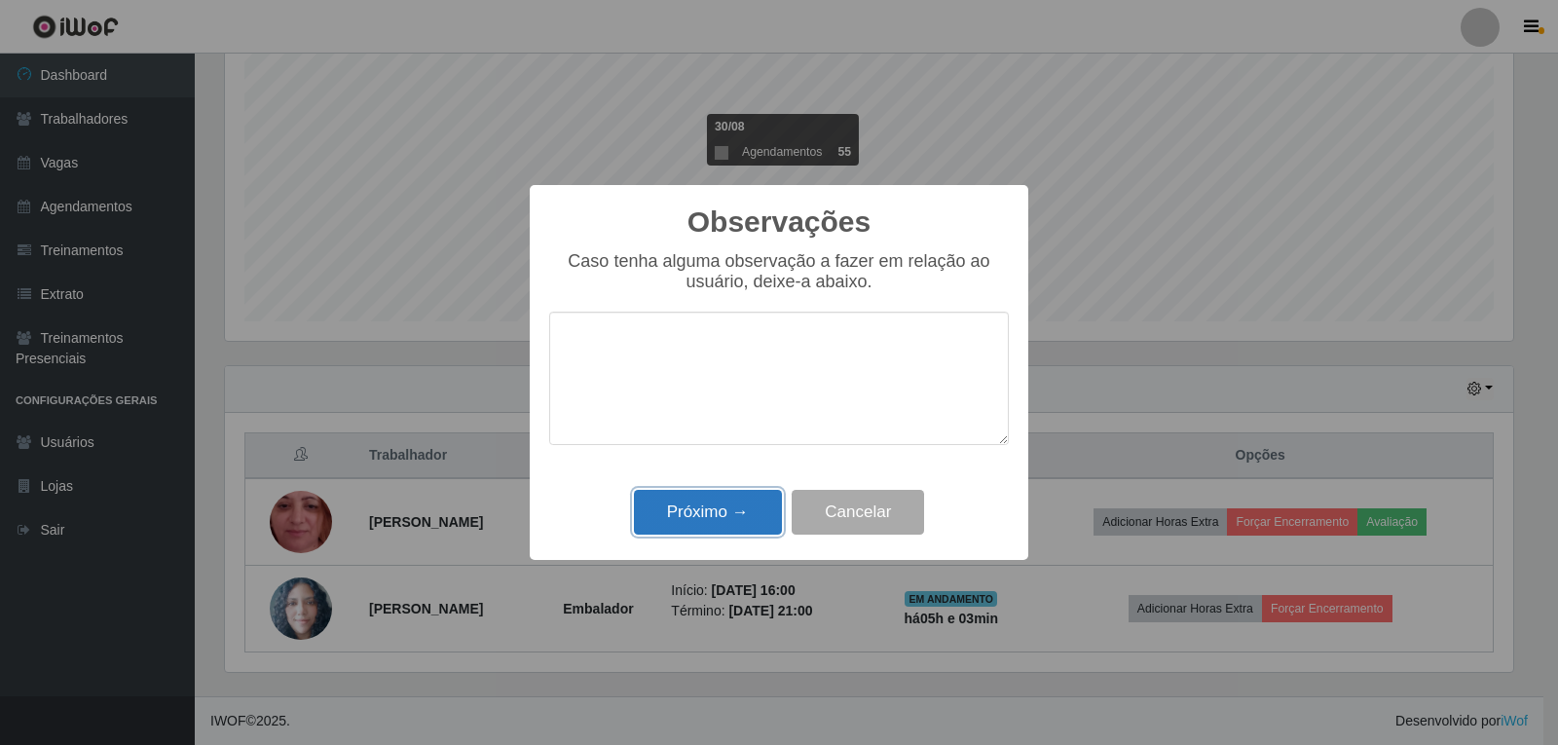
click at [748, 497] on button "Próximo →" at bounding box center [708, 513] width 148 height 46
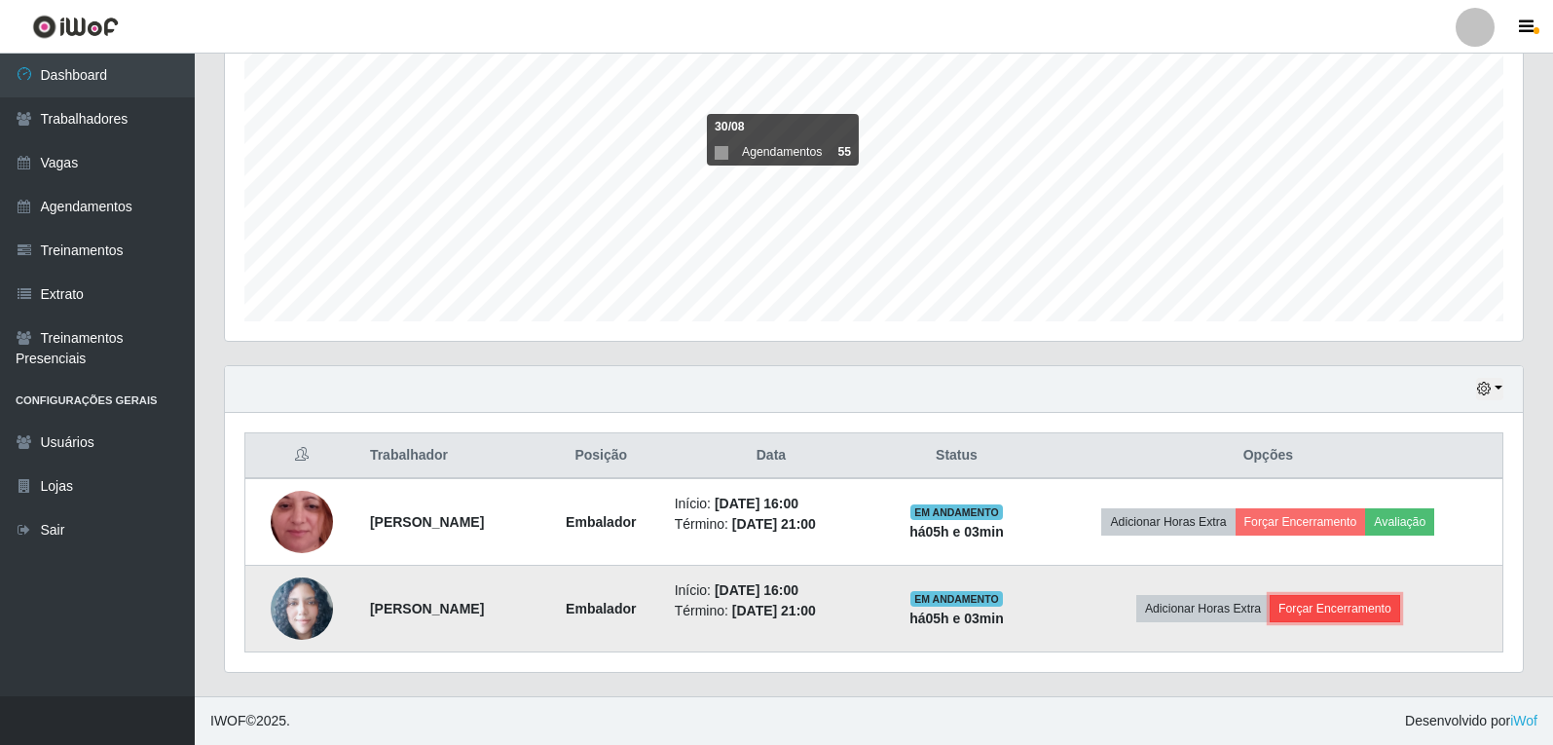
click at [1343, 606] on button "Forçar Encerramento" at bounding box center [1335, 608] width 130 height 27
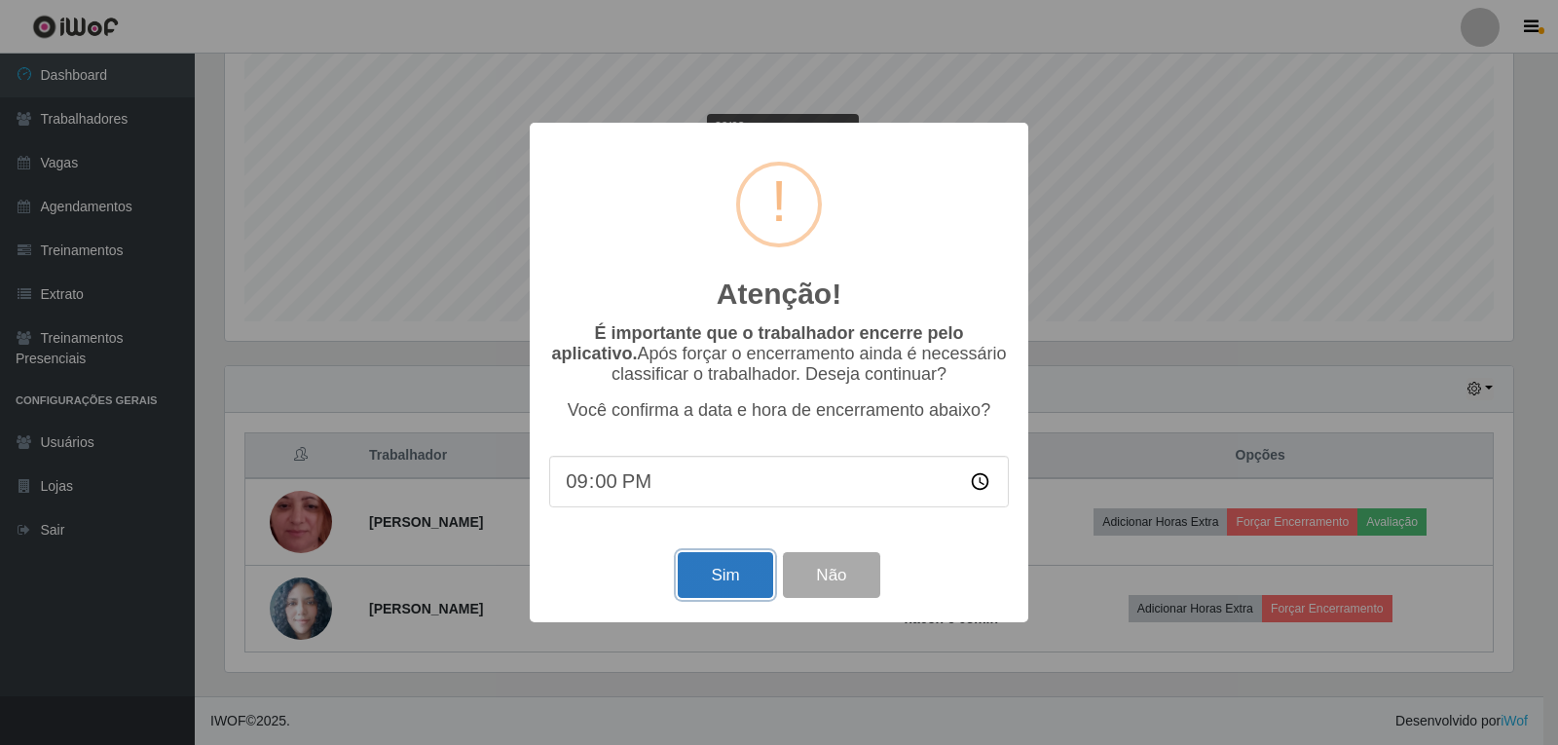
click at [697, 577] on button "Sim" at bounding box center [725, 575] width 94 height 46
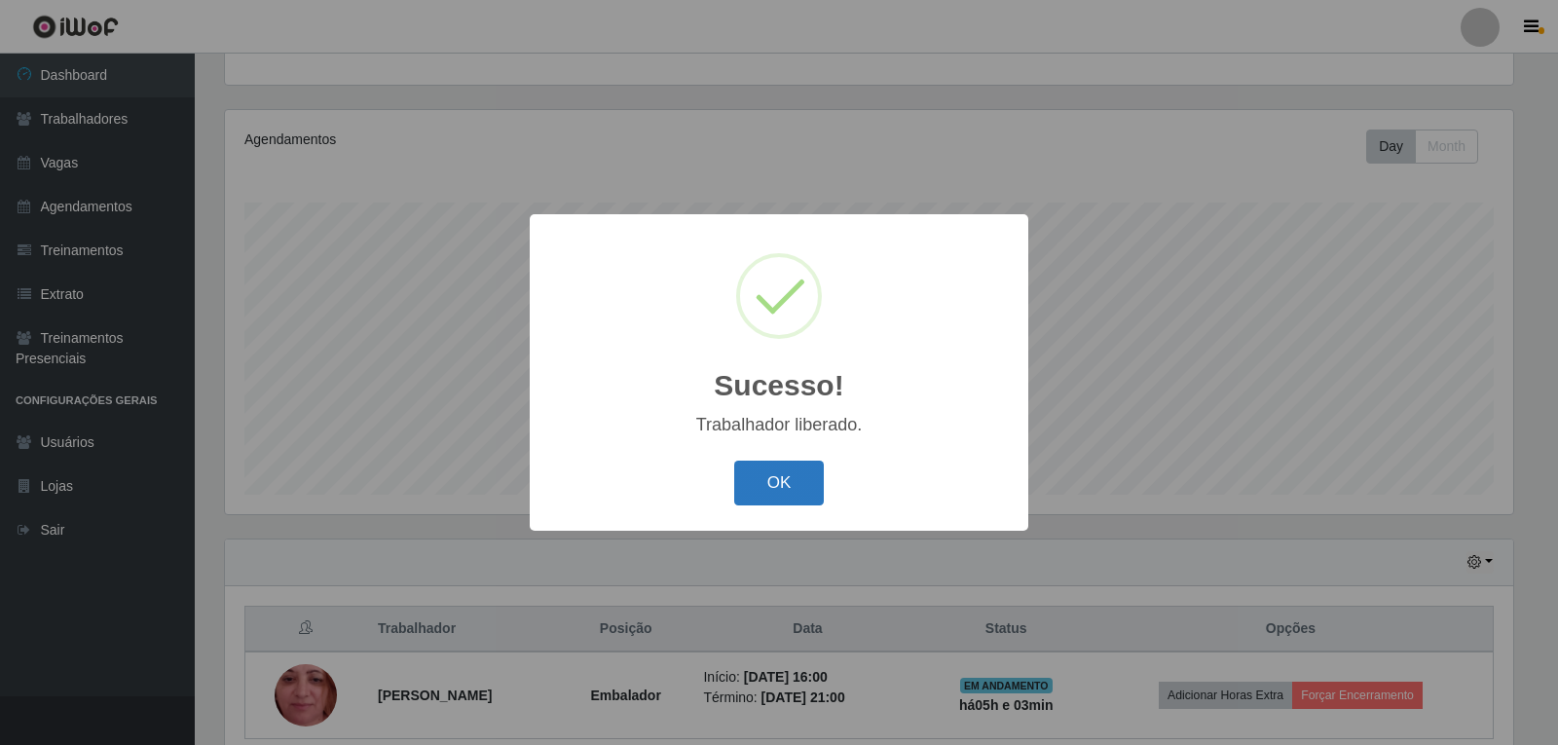
click at [746, 502] on button "OK" at bounding box center [779, 484] width 91 height 46
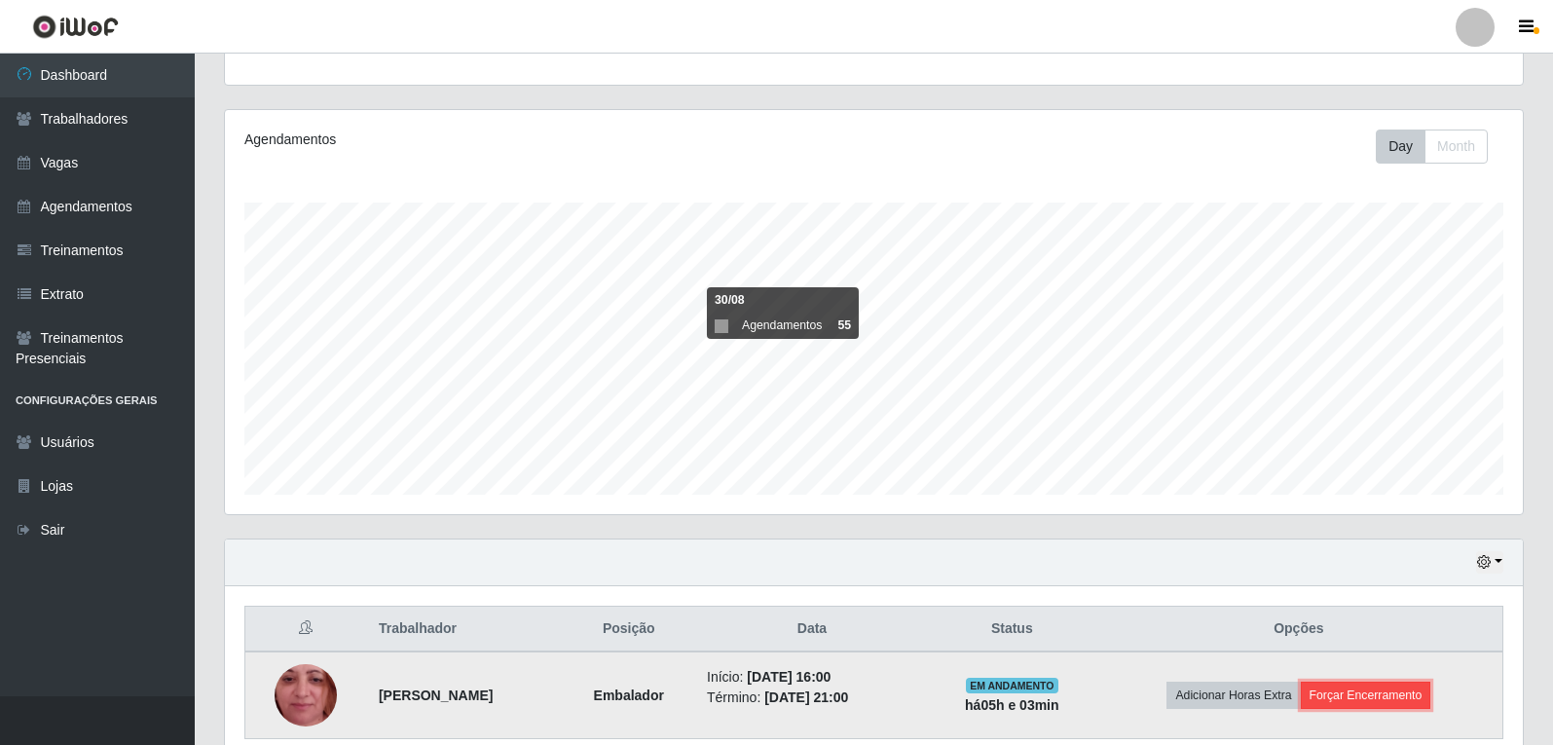
click at [1375, 705] on button "Forçar Encerramento" at bounding box center [1366, 695] width 130 height 27
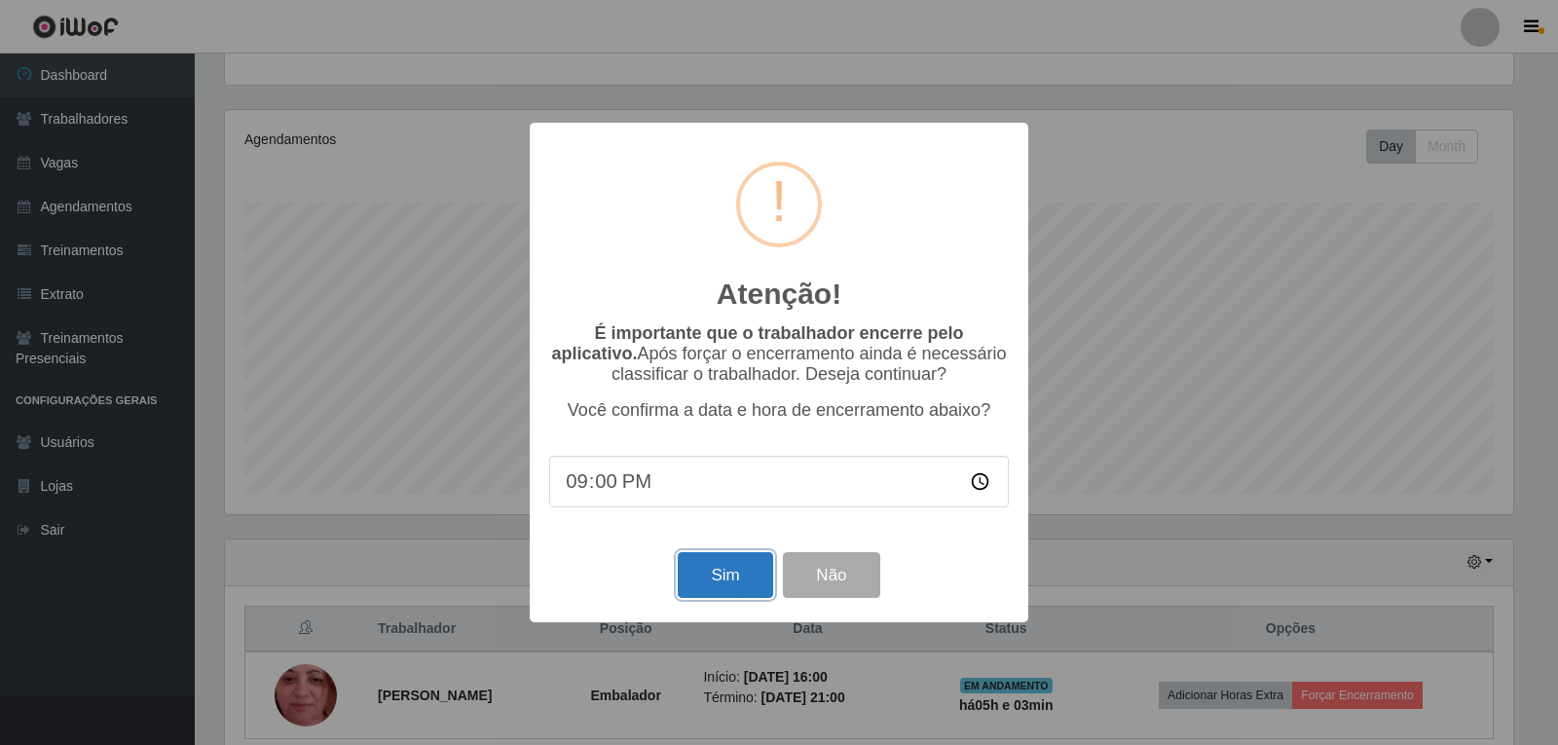
click at [720, 561] on button "Sim" at bounding box center [725, 575] width 94 height 46
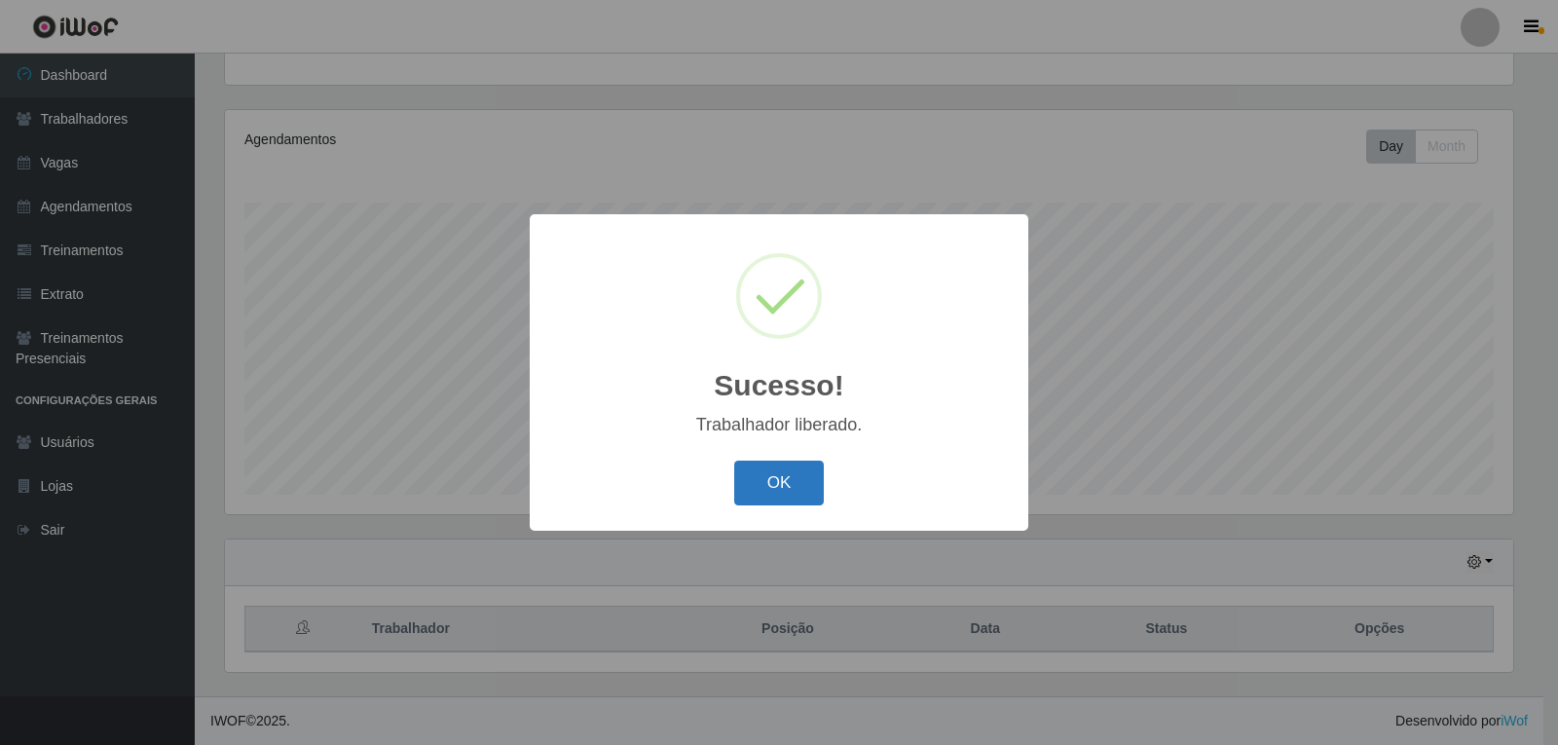
click at [786, 477] on button "OK" at bounding box center [779, 484] width 91 height 46
